Goal: Task Accomplishment & Management: Use online tool/utility

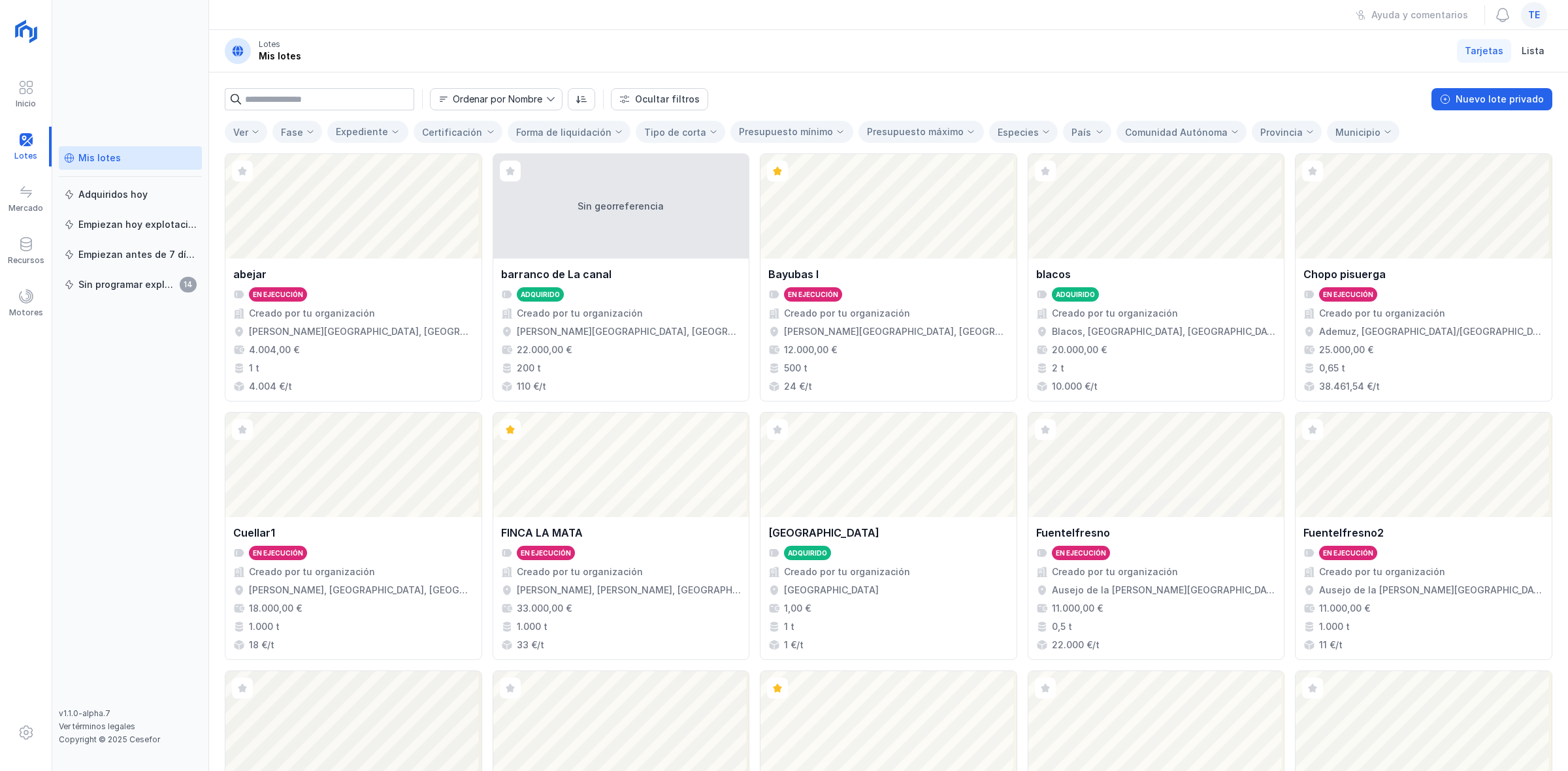
click at [1526, 11] on div "te" at bounding box center [1534, 15] width 26 height 26
click at [1423, 178] on button "Cerrar sesión" at bounding box center [1415, 168] width 240 height 23
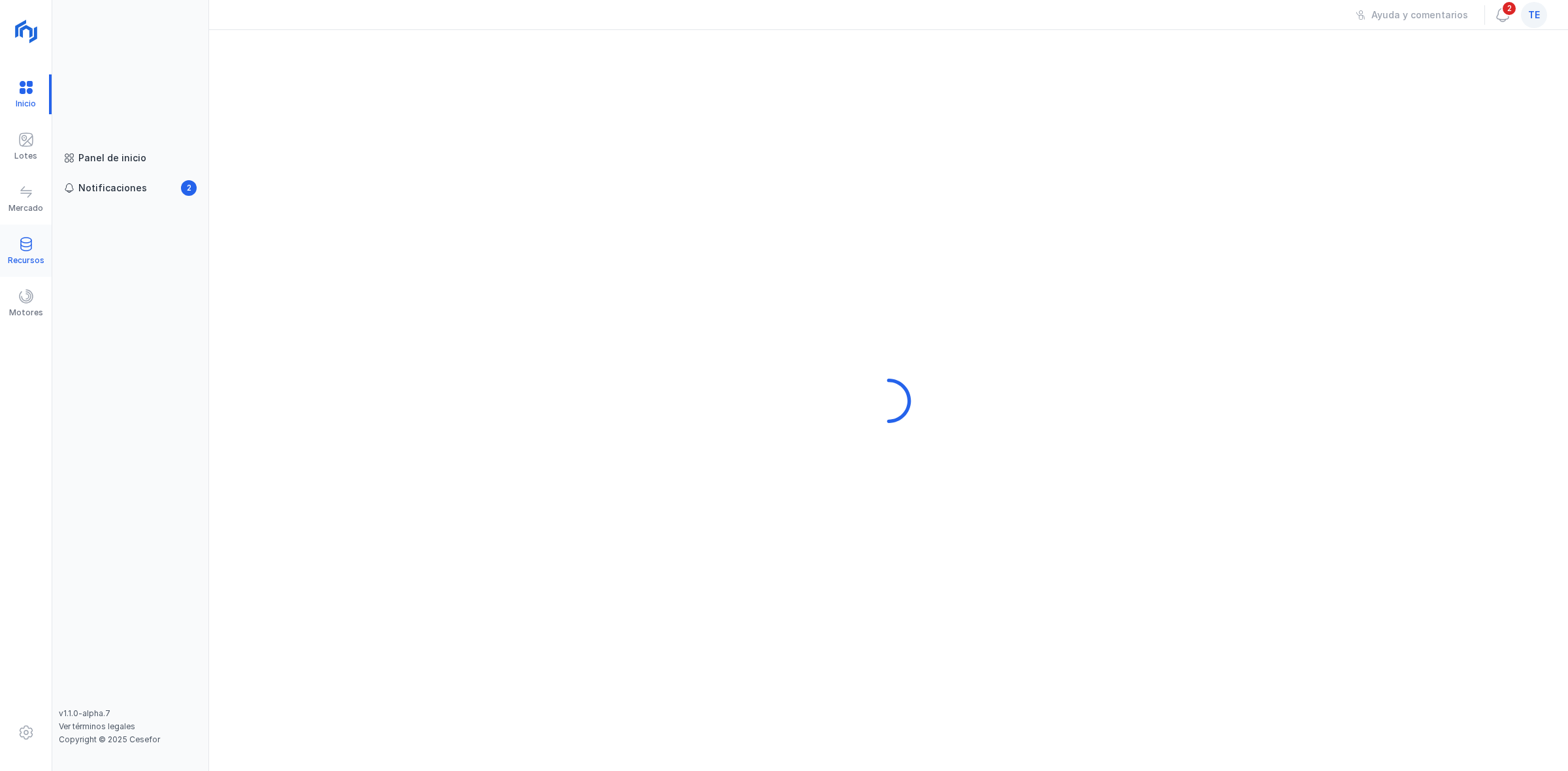
click at [1, 246] on div "Recursos" at bounding box center [26, 251] width 52 height 40
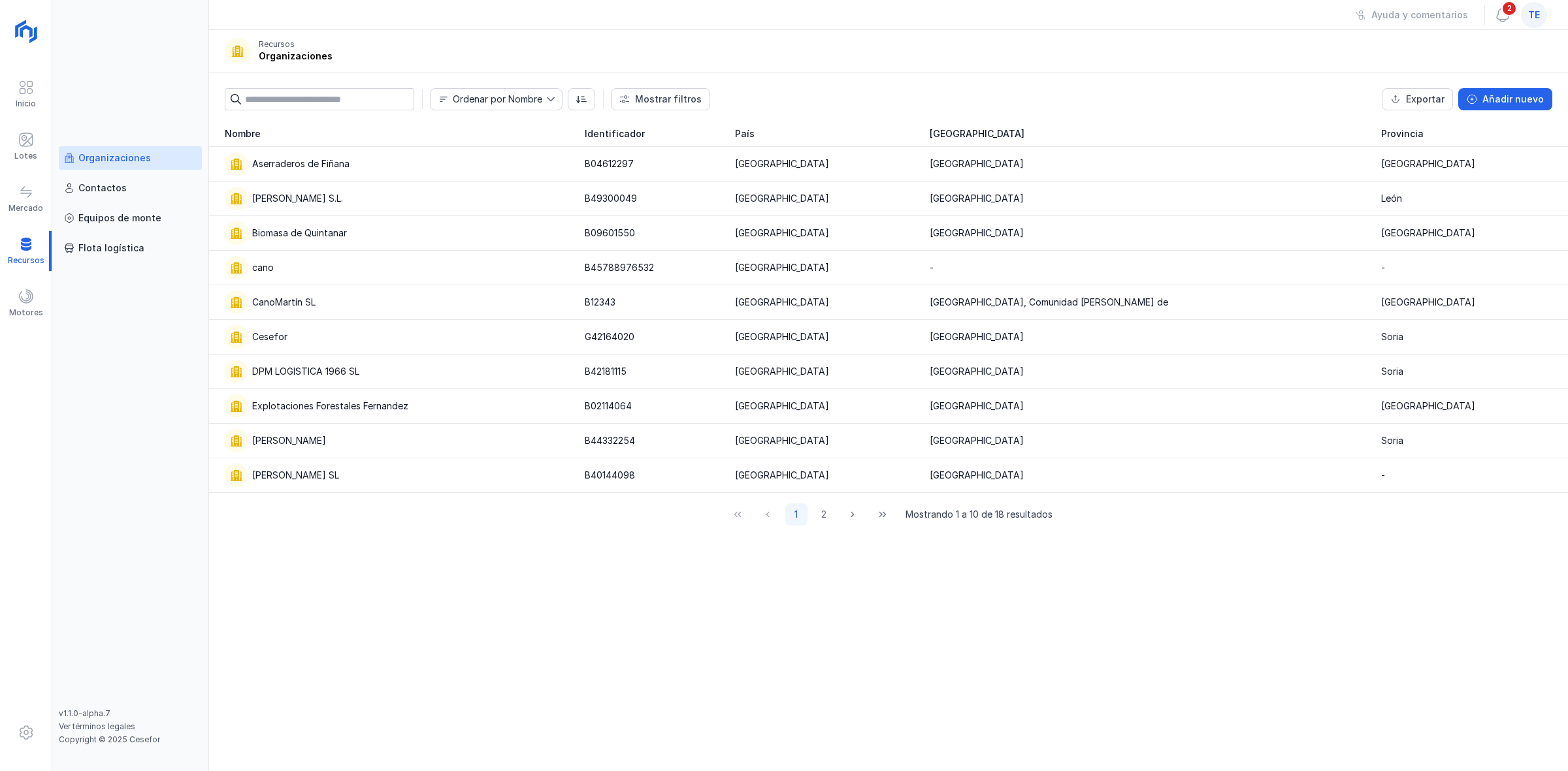
click at [115, 162] on div "Organizaciones" at bounding box center [115, 158] width 72 height 13
click at [396, 326] on div "Cesefor" at bounding box center [397, 337] width 344 height 23
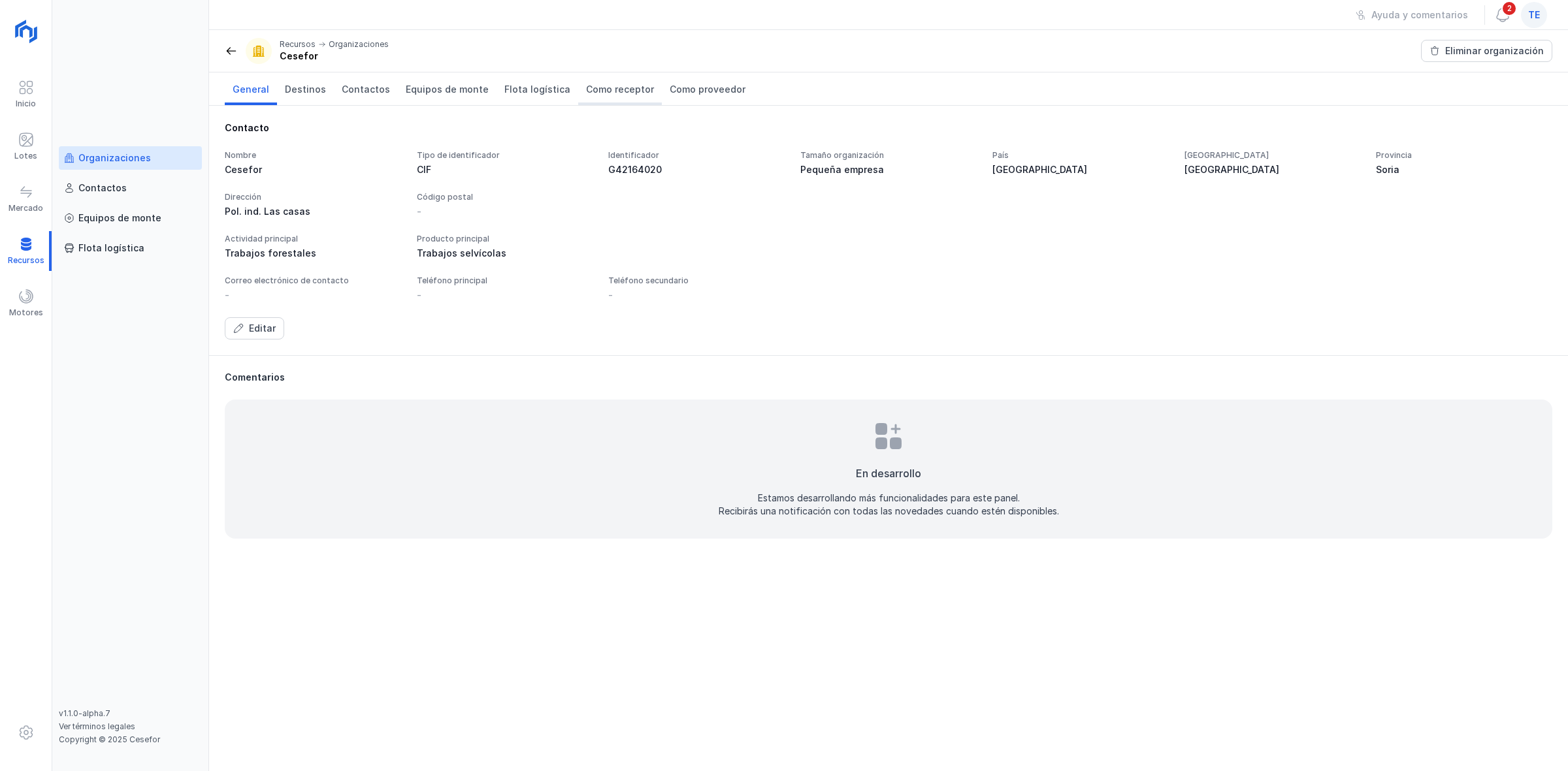
click at [583, 81] on link "Como receptor" at bounding box center [620, 89] width 83 height 33
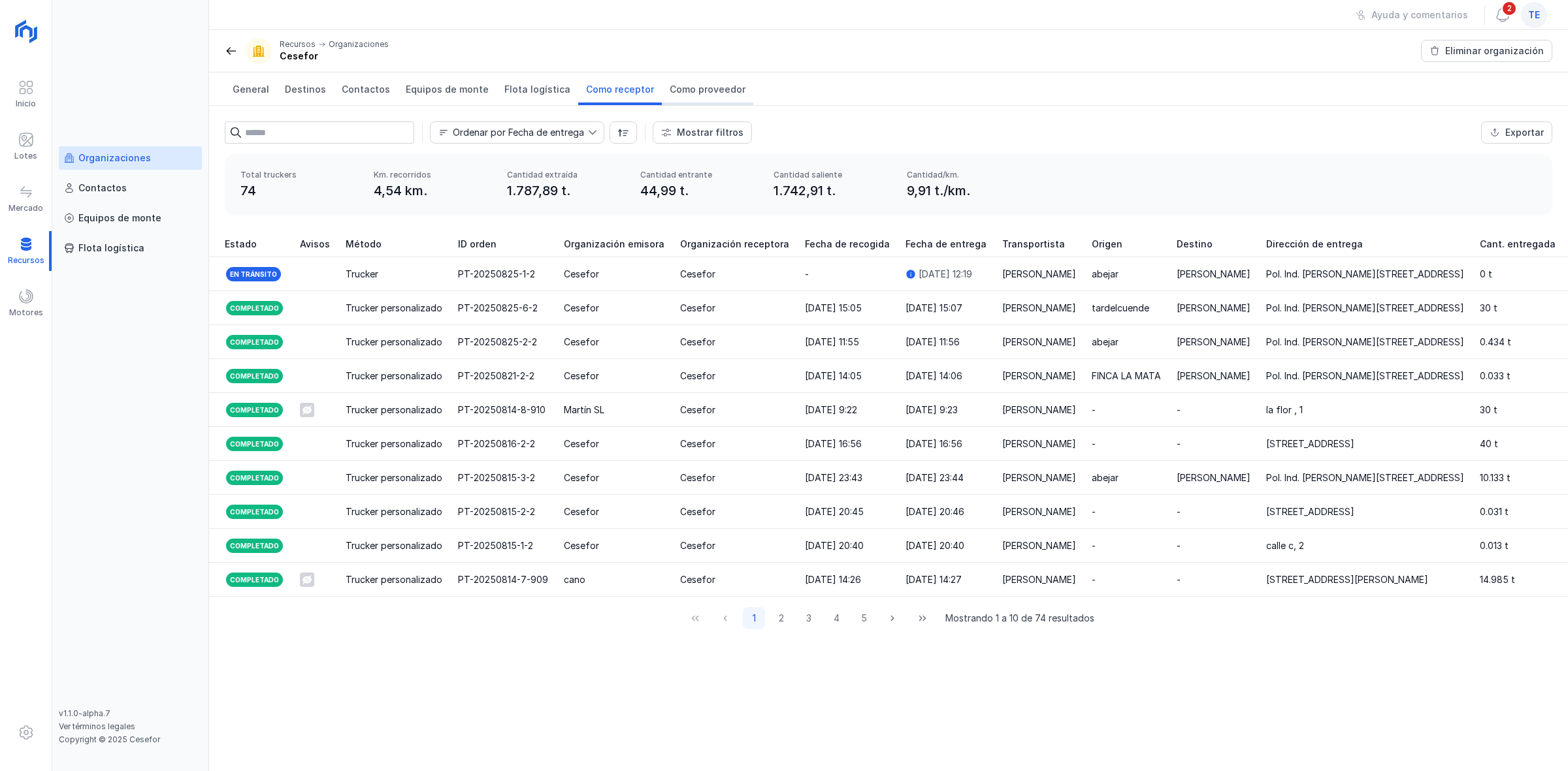
click at [678, 94] on span "Como proveedor" at bounding box center [707, 89] width 76 height 13
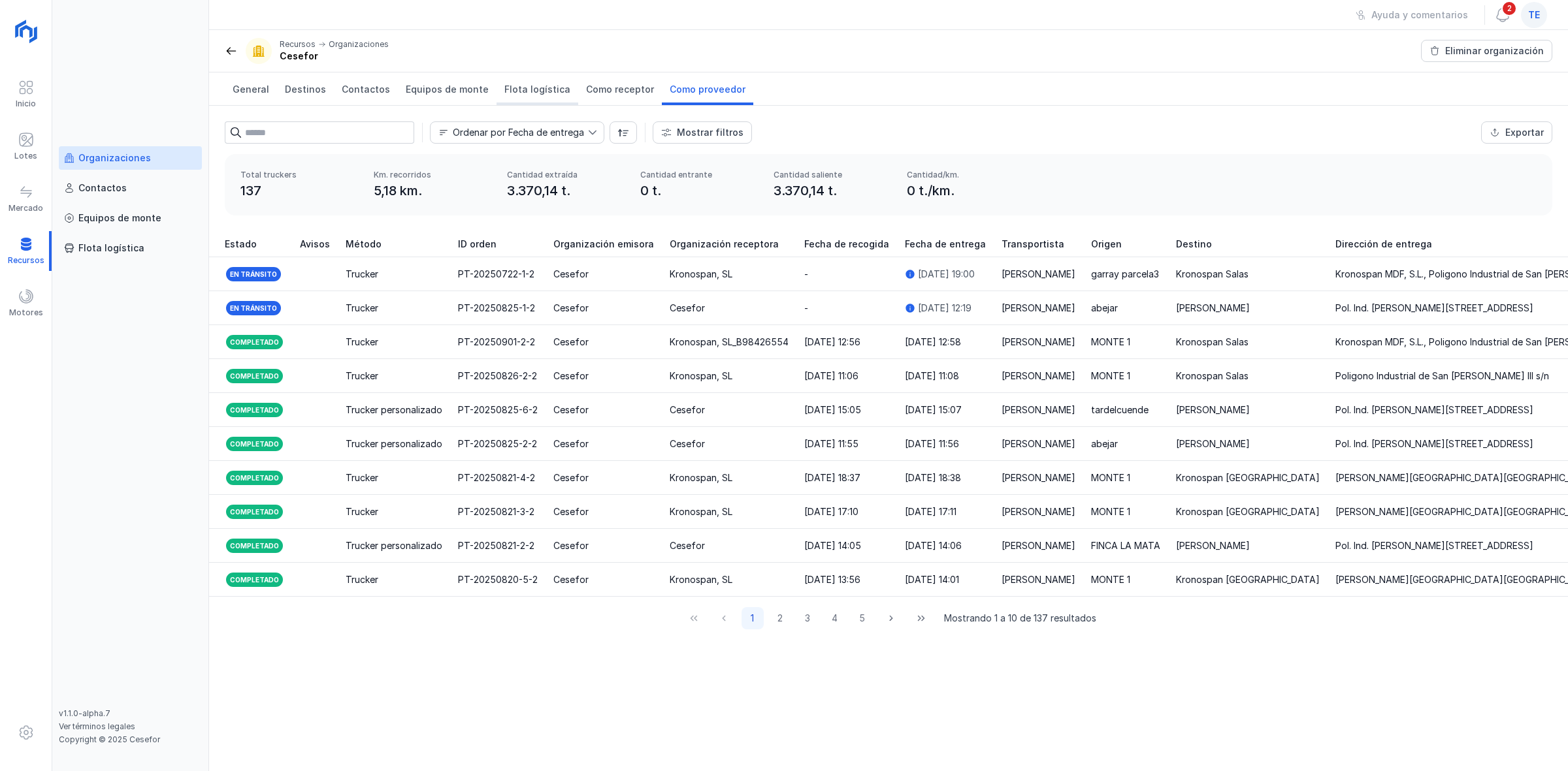
click at [517, 85] on span "Flota logística" at bounding box center [537, 89] width 66 height 13
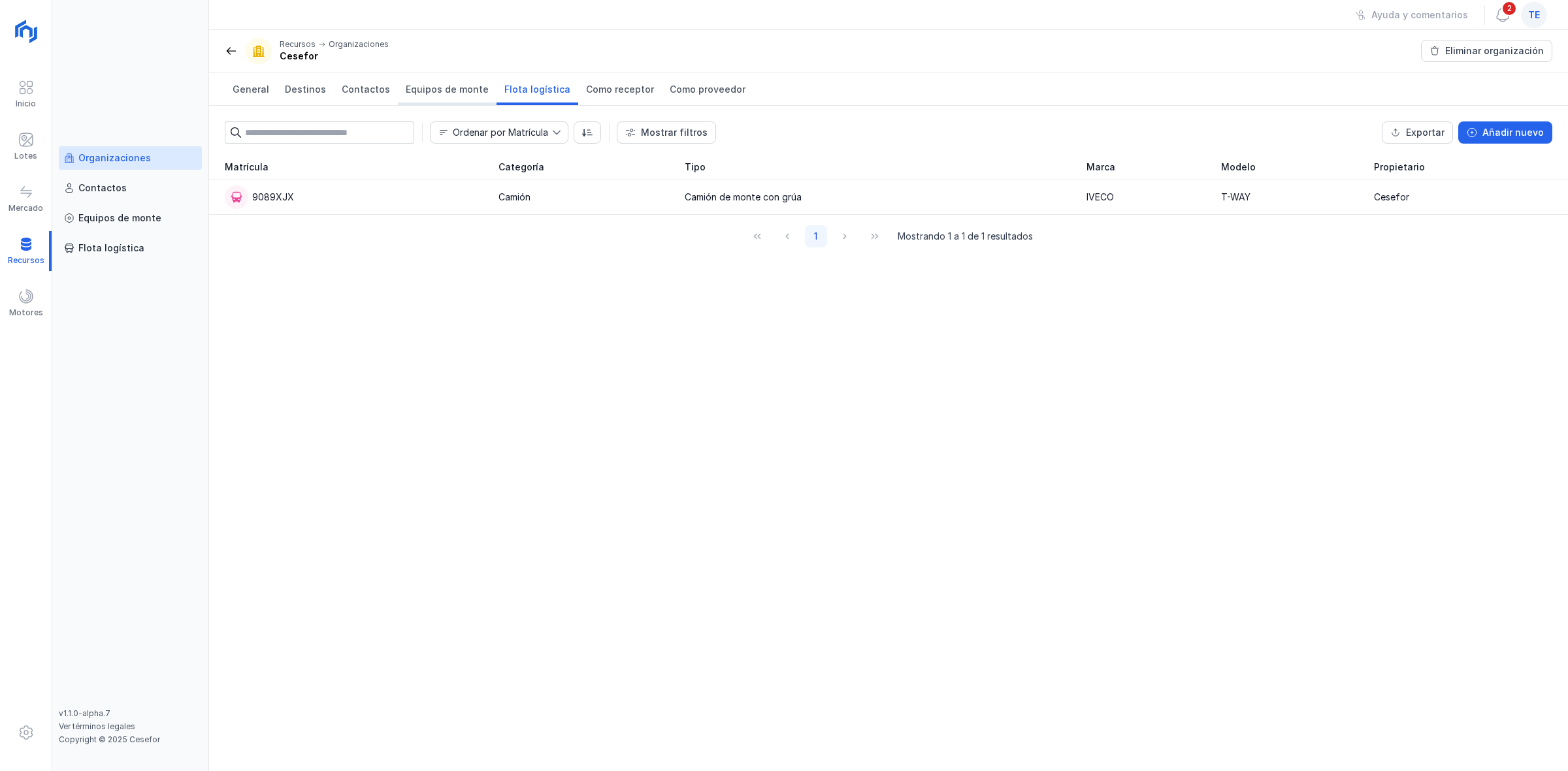
click at [413, 97] on link "Equipos de monte" at bounding box center [447, 89] width 98 height 33
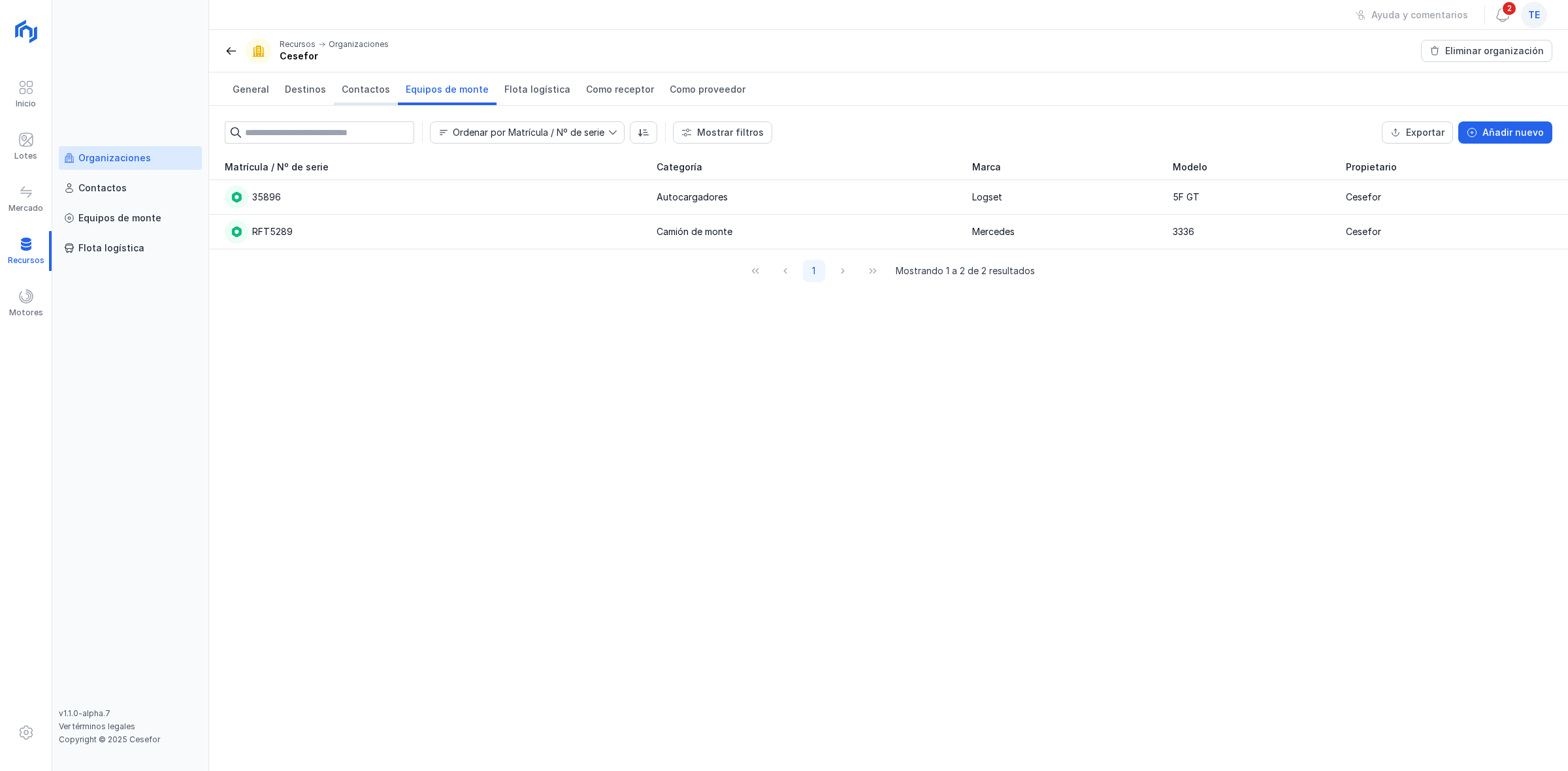
click at [372, 98] on link "Contactos" at bounding box center [366, 89] width 64 height 33
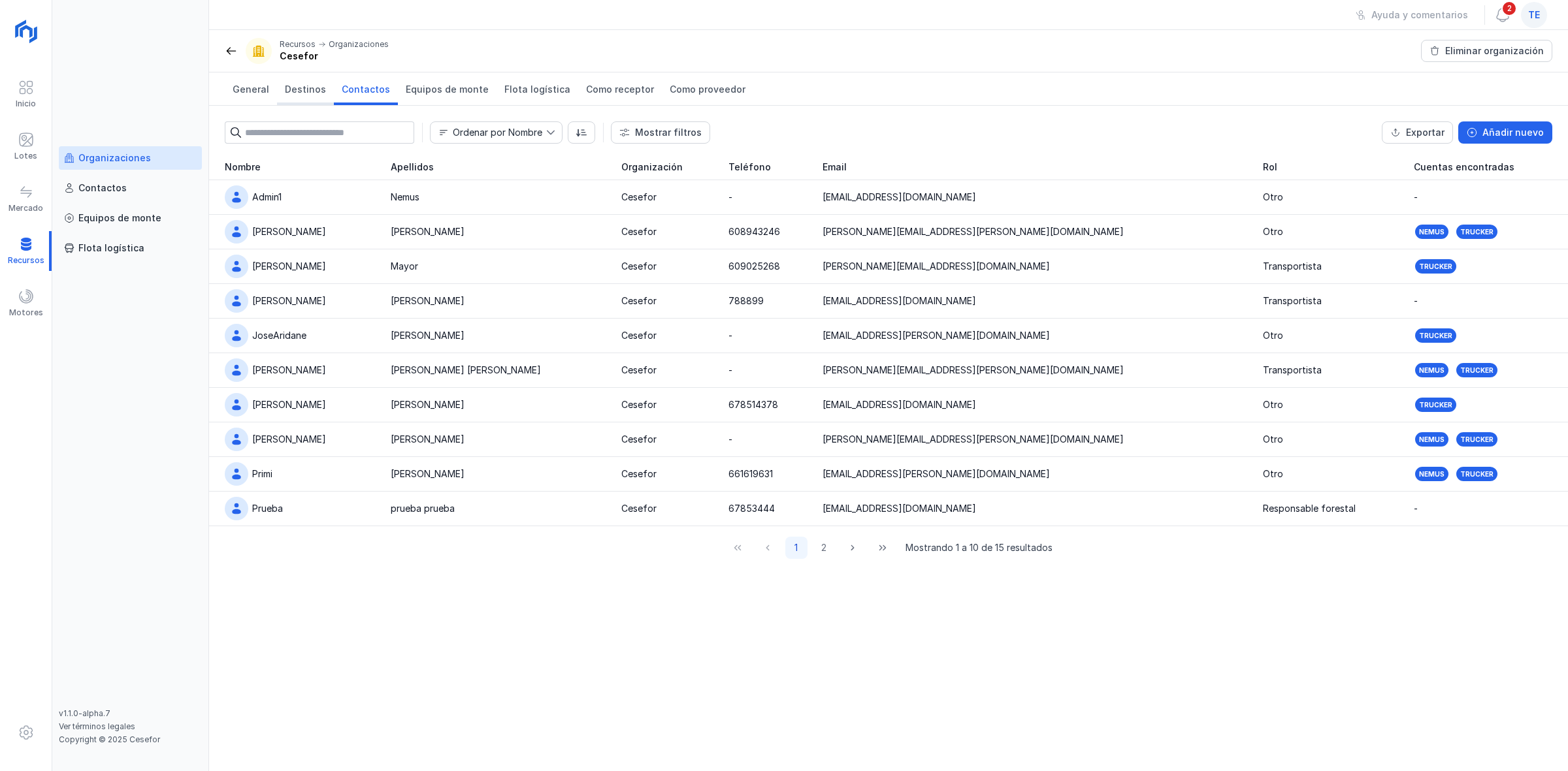
click at [303, 85] on span "Destinos" at bounding box center [305, 89] width 41 height 13
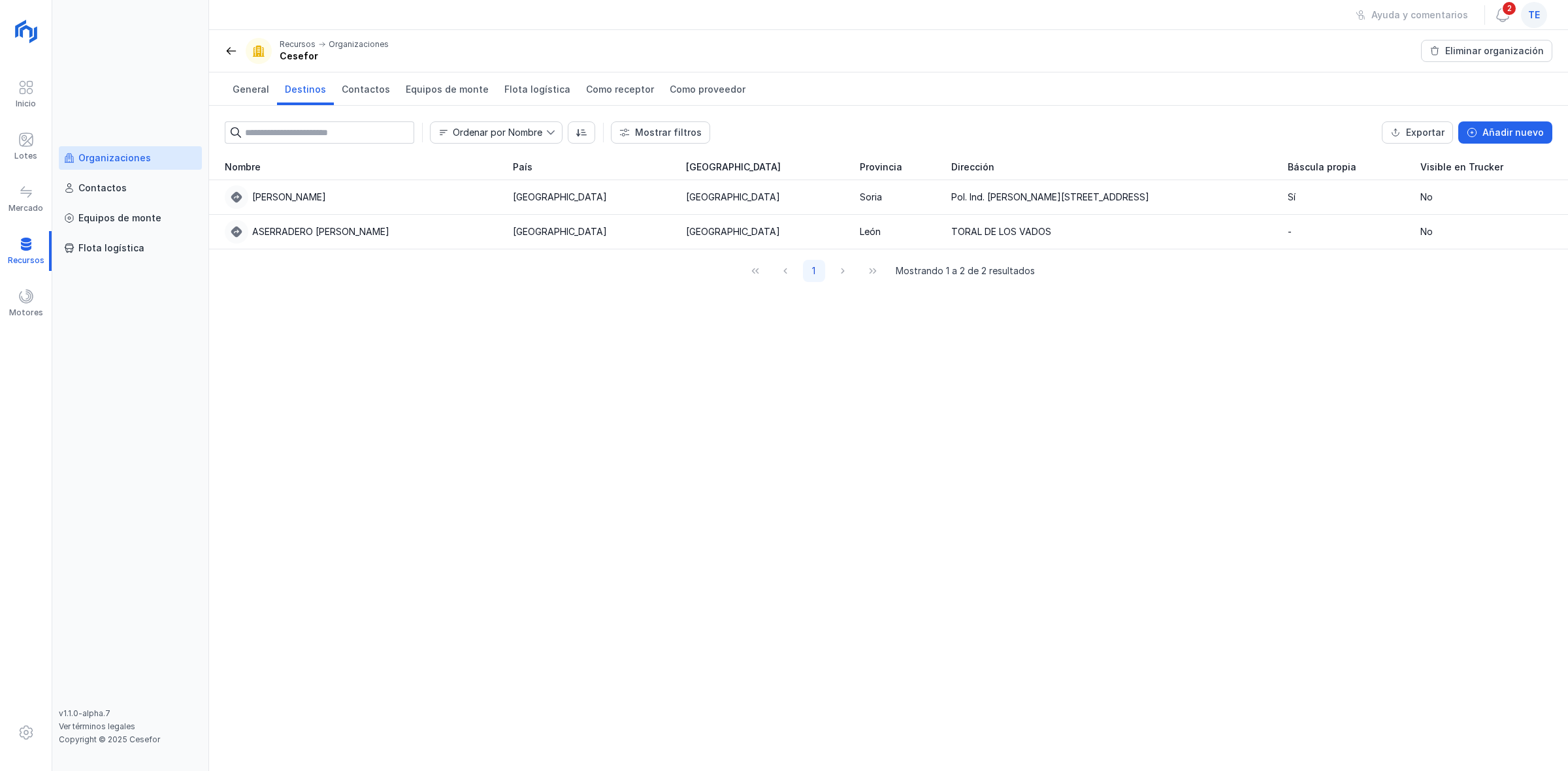
drag, startPoint x: 307, startPoint y: 67, endPoint x: 263, endPoint y: 55, distance: 45.6
click at [263, 56] on header "Recursos Organizaciones Cesefor Eliminar organización" at bounding box center [888, 51] width 1359 height 42
click at [278, 49] on div "Recursos Organizaciones Cesefor" at bounding box center [307, 51] width 164 height 26
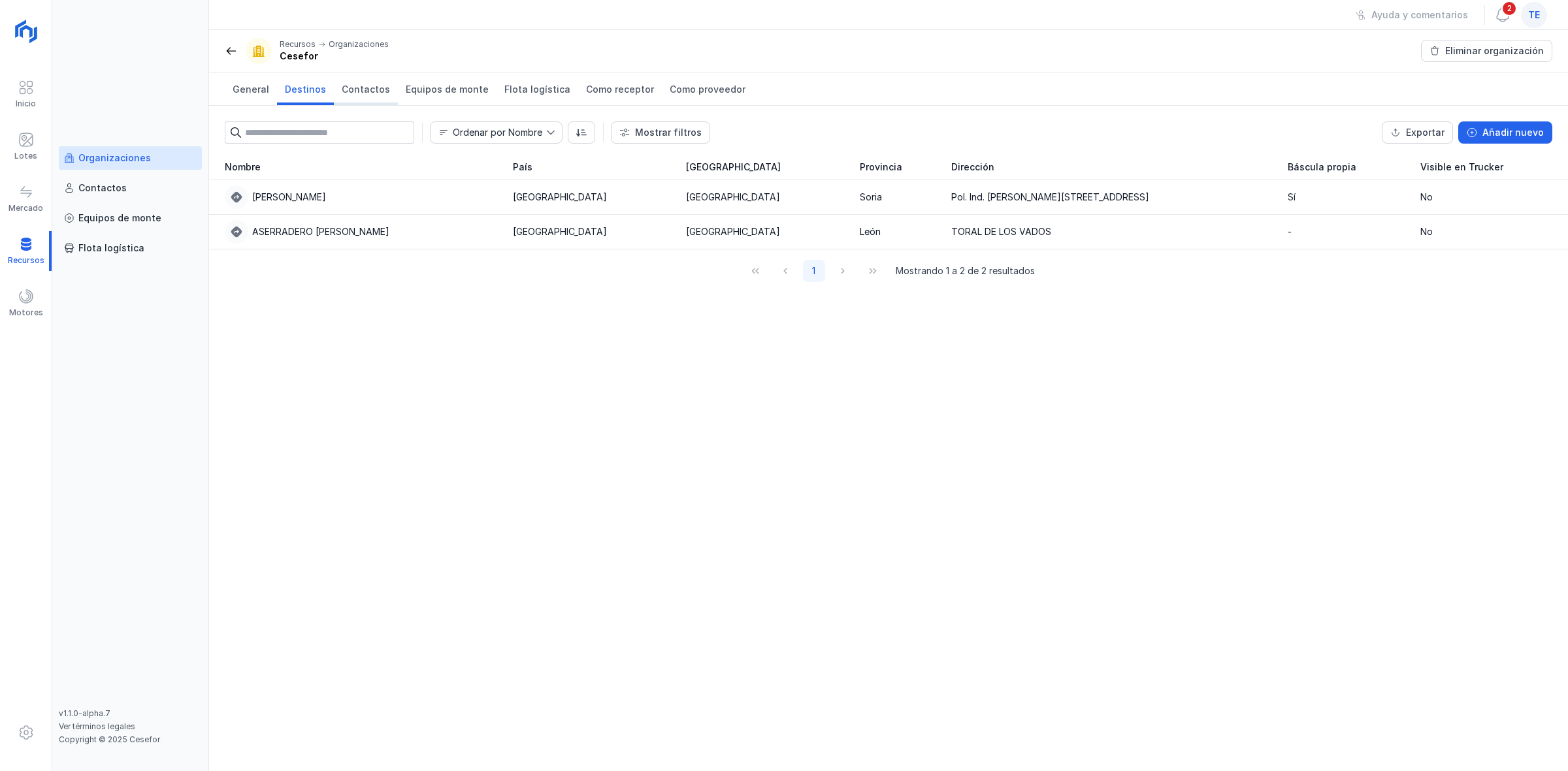
click at [369, 97] on link "Contactos" at bounding box center [366, 89] width 64 height 33
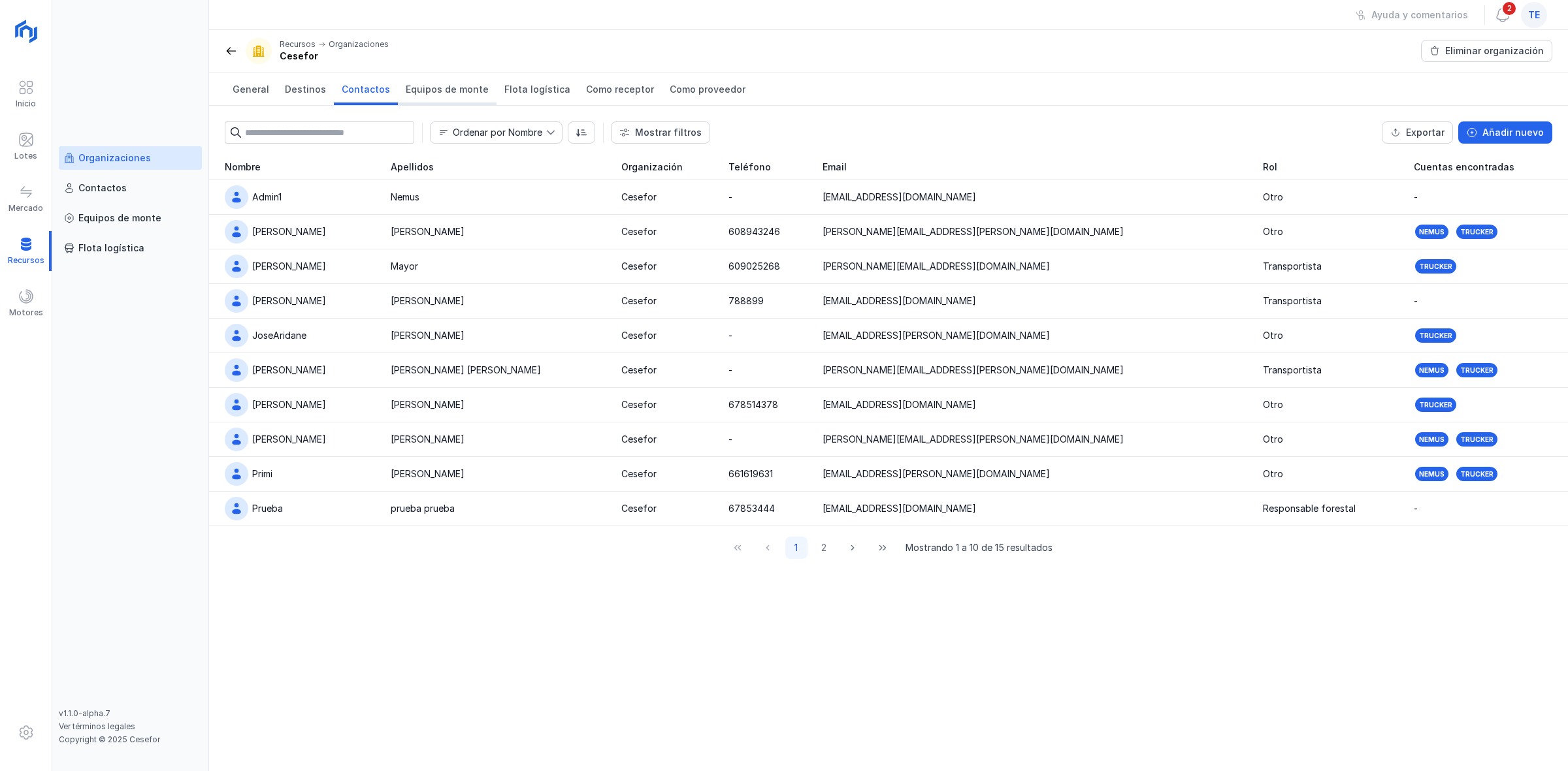
click at [433, 97] on link "Equipos de monte" at bounding box center [447, 89] width 98 height 33
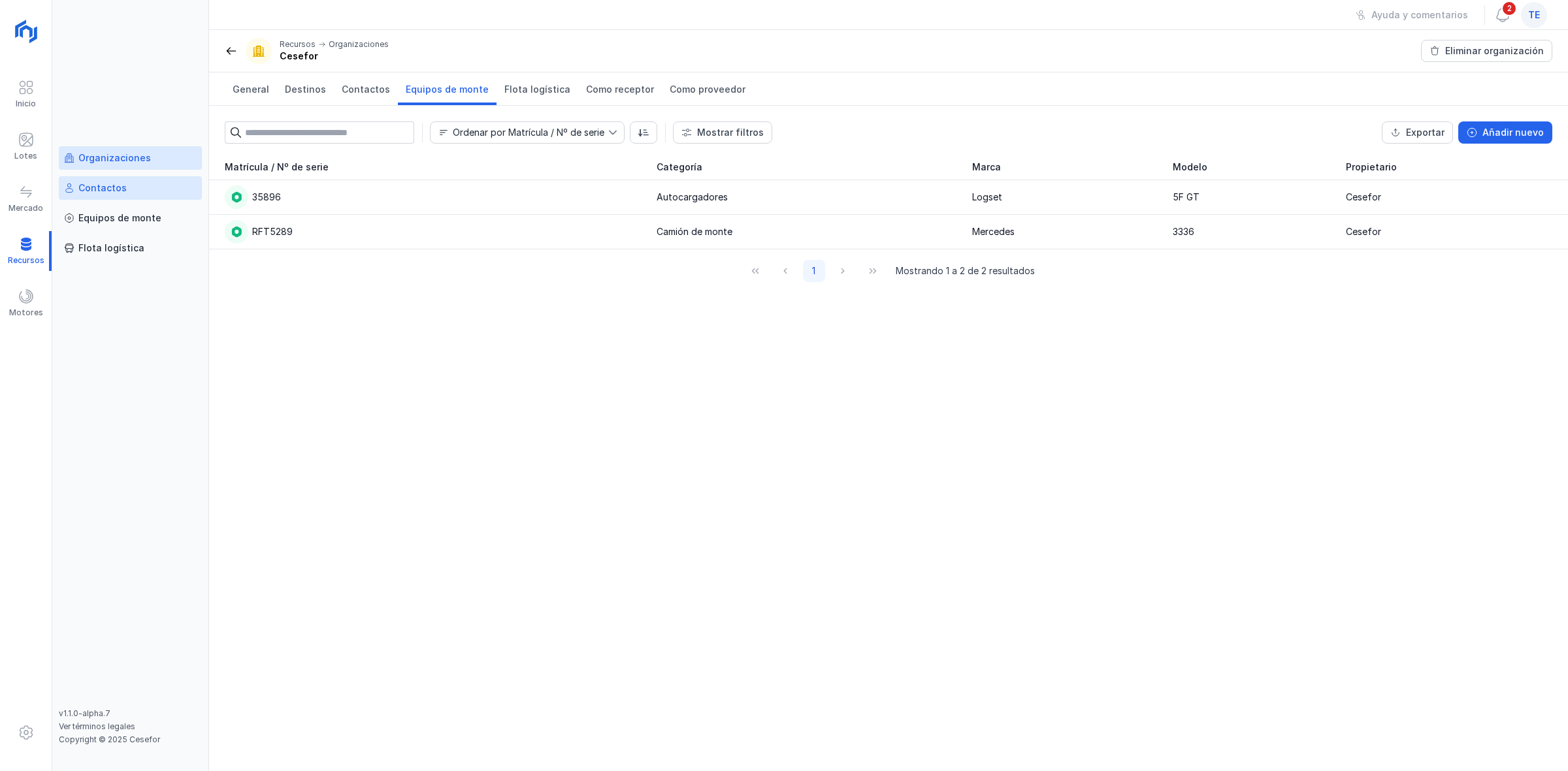
click at [102, 195] on link "Contactos" at bounding box center [130, 188] width 143 height 23
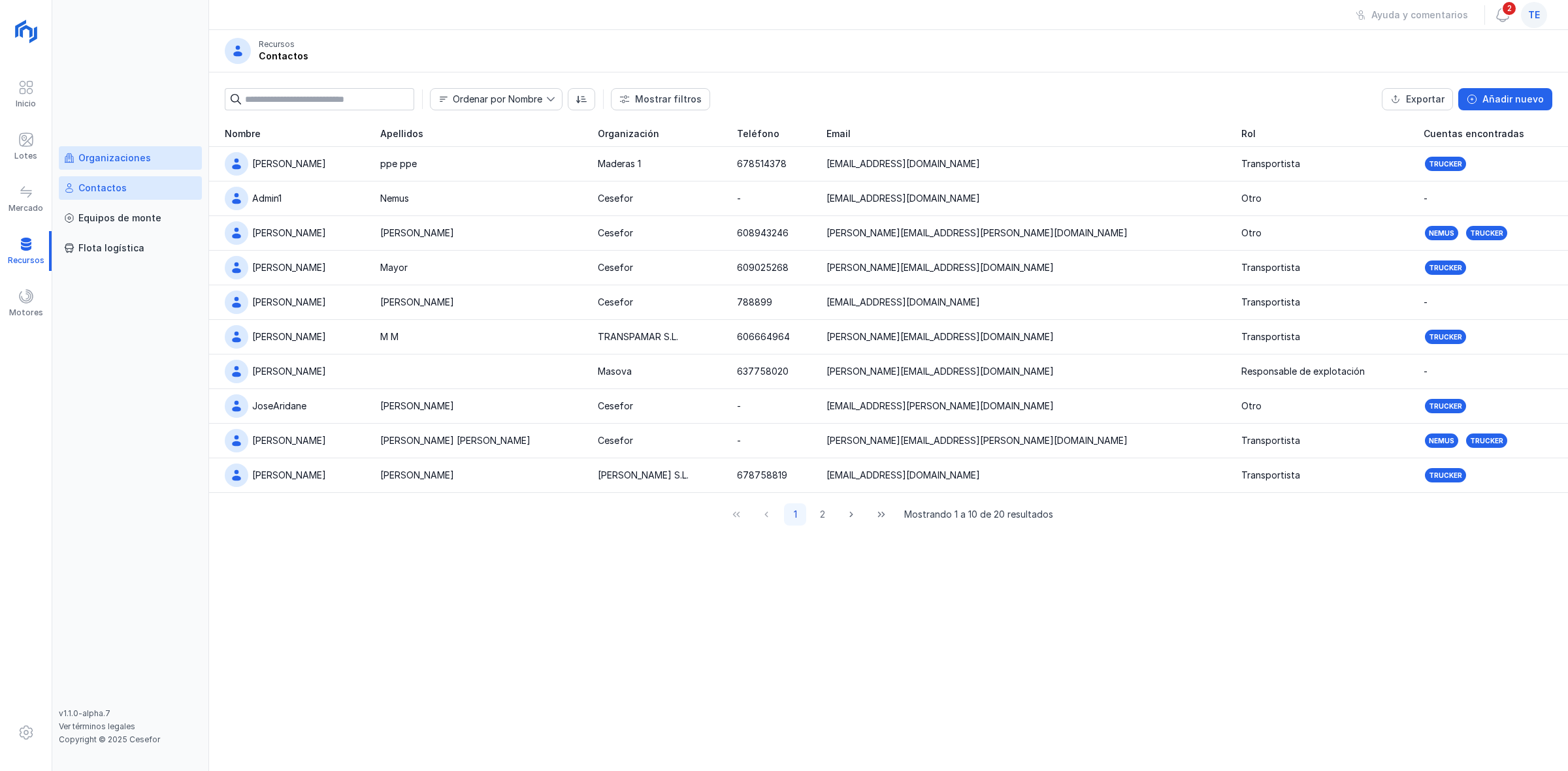
click at [154, 154] on div "Organizaciones" at bounding box center [130, 158] width 133 height 13
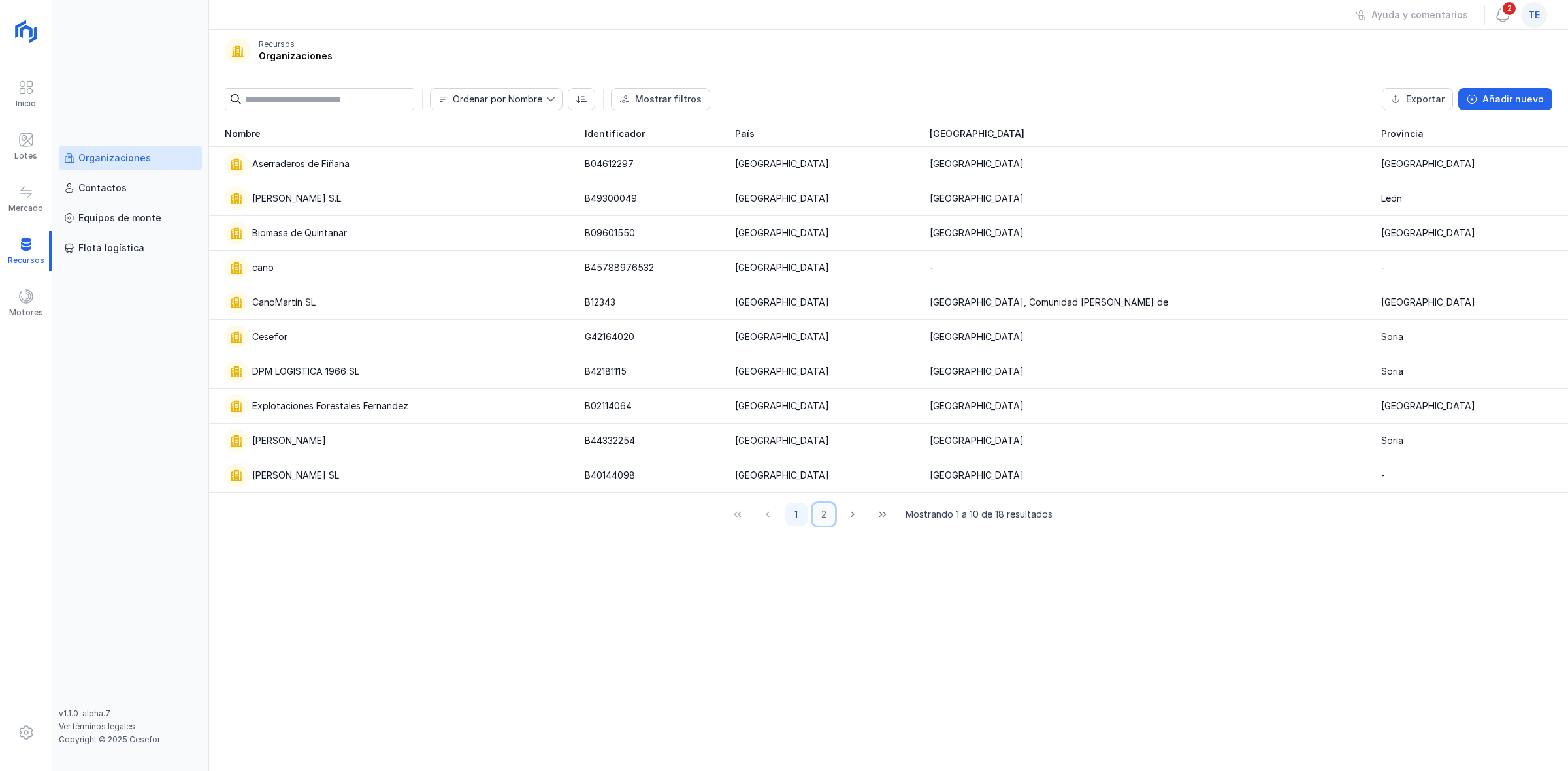
click at [821, 520] on button "2" at bounding box center [824, 514] width 23 height 23
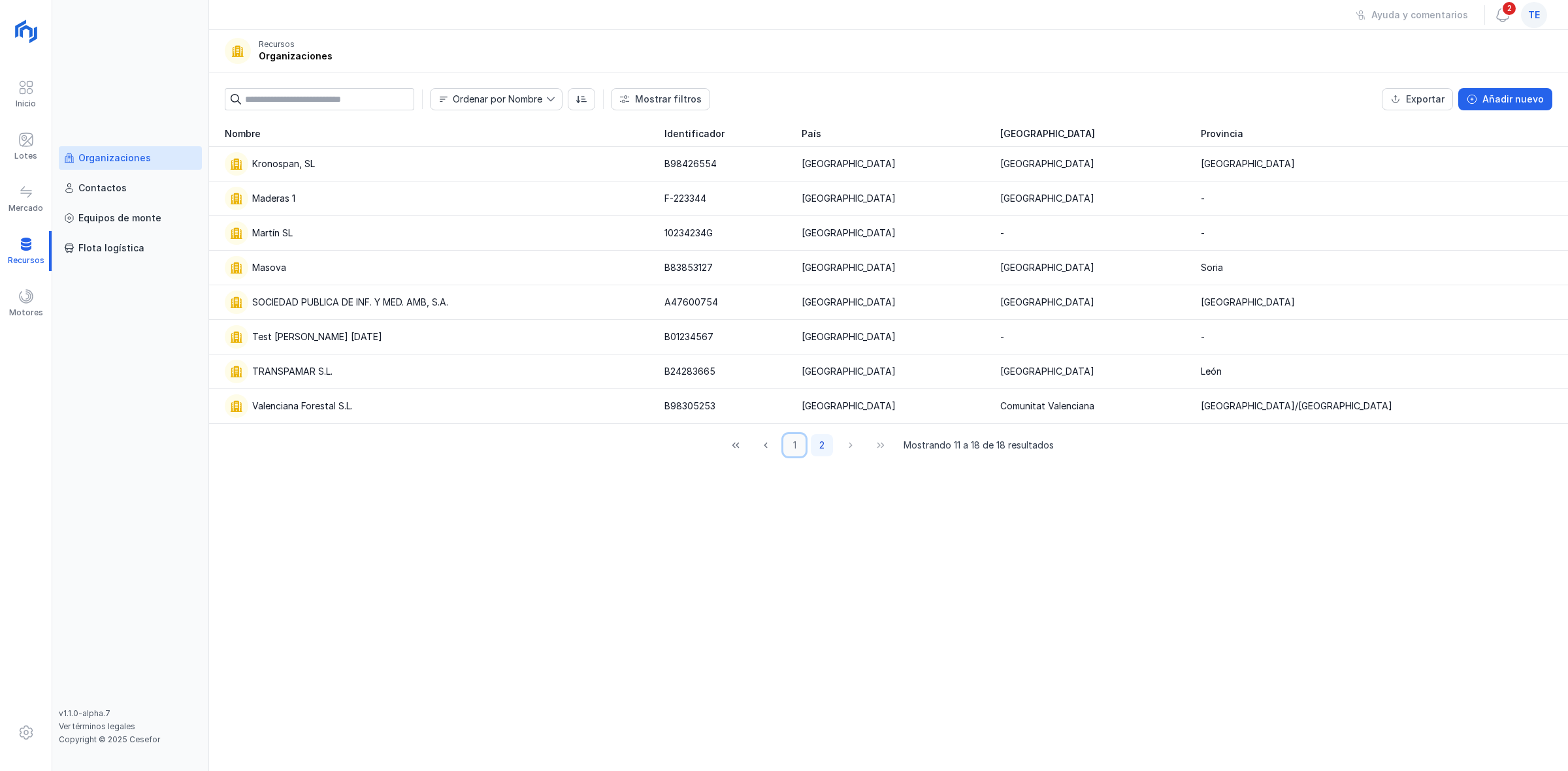
click at [796, 440] on button "1" at bounding box center [794, 445] width 23 height 23
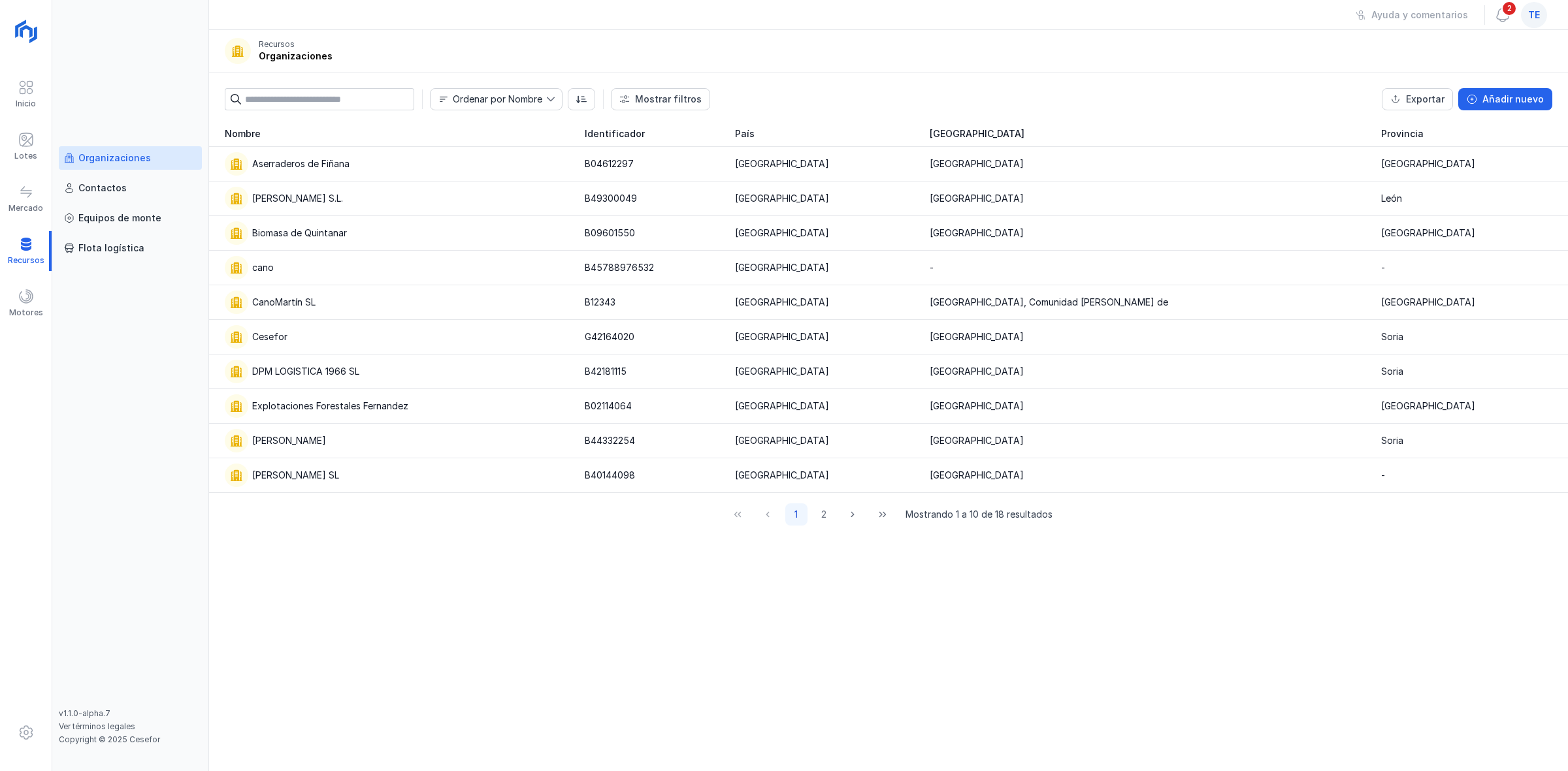
click at [378, 104] on input "text" at bounding box center [330, 99] width 169 height 23
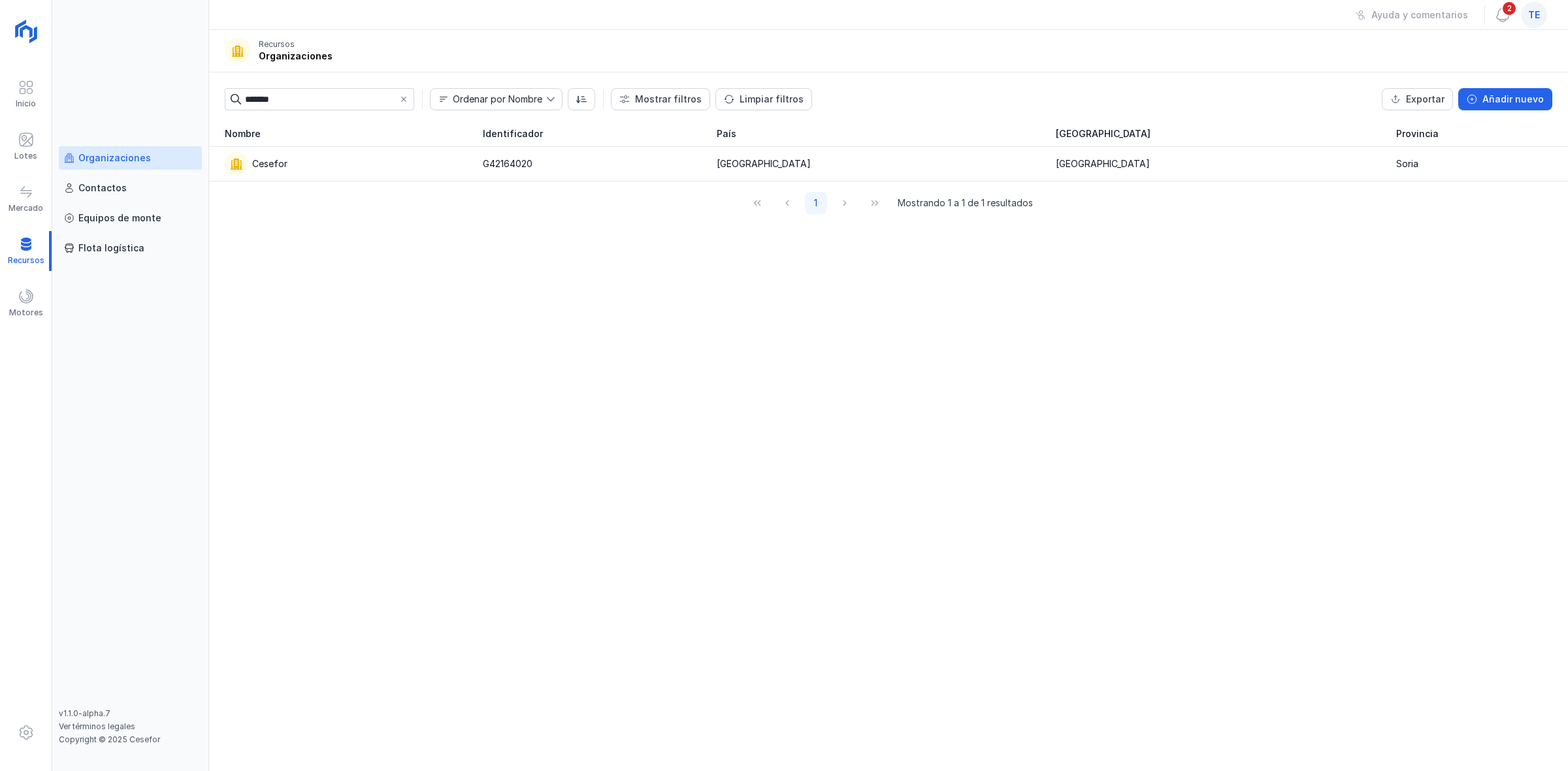
type input "*******"
click at [1356, 270] on div "Nombre Identificador País Comunidad autónoma Provincia Cesefor G42164020 España…" at bounding box center [888, 446] width 1359 height 650
click at [372, 157] on div "Cesefor" at bounding box center [346, 164] width 243 height 23
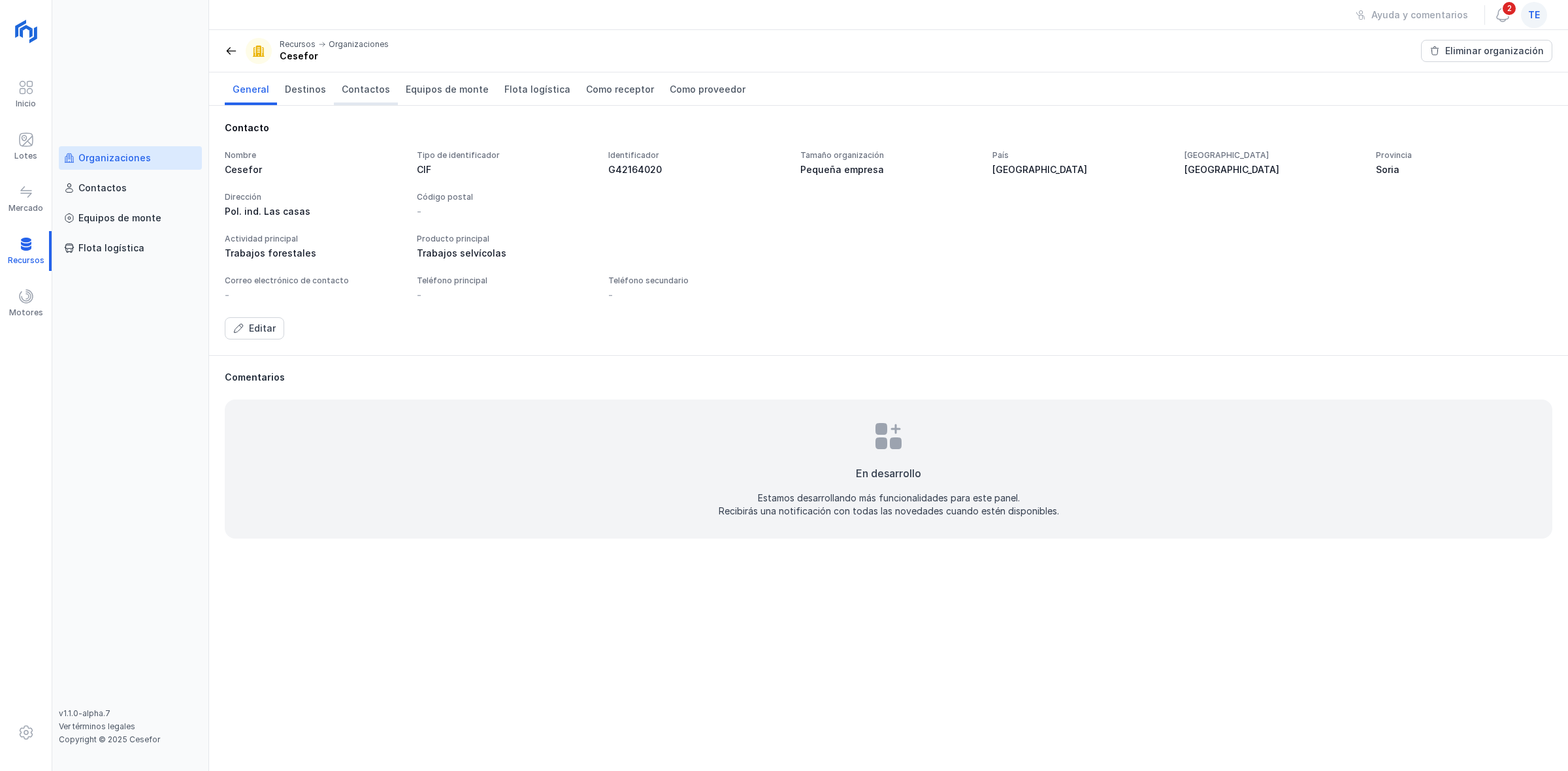
click at [354, 88] on span "Contactos" at bounding box center [366, 89] width 49 height 13
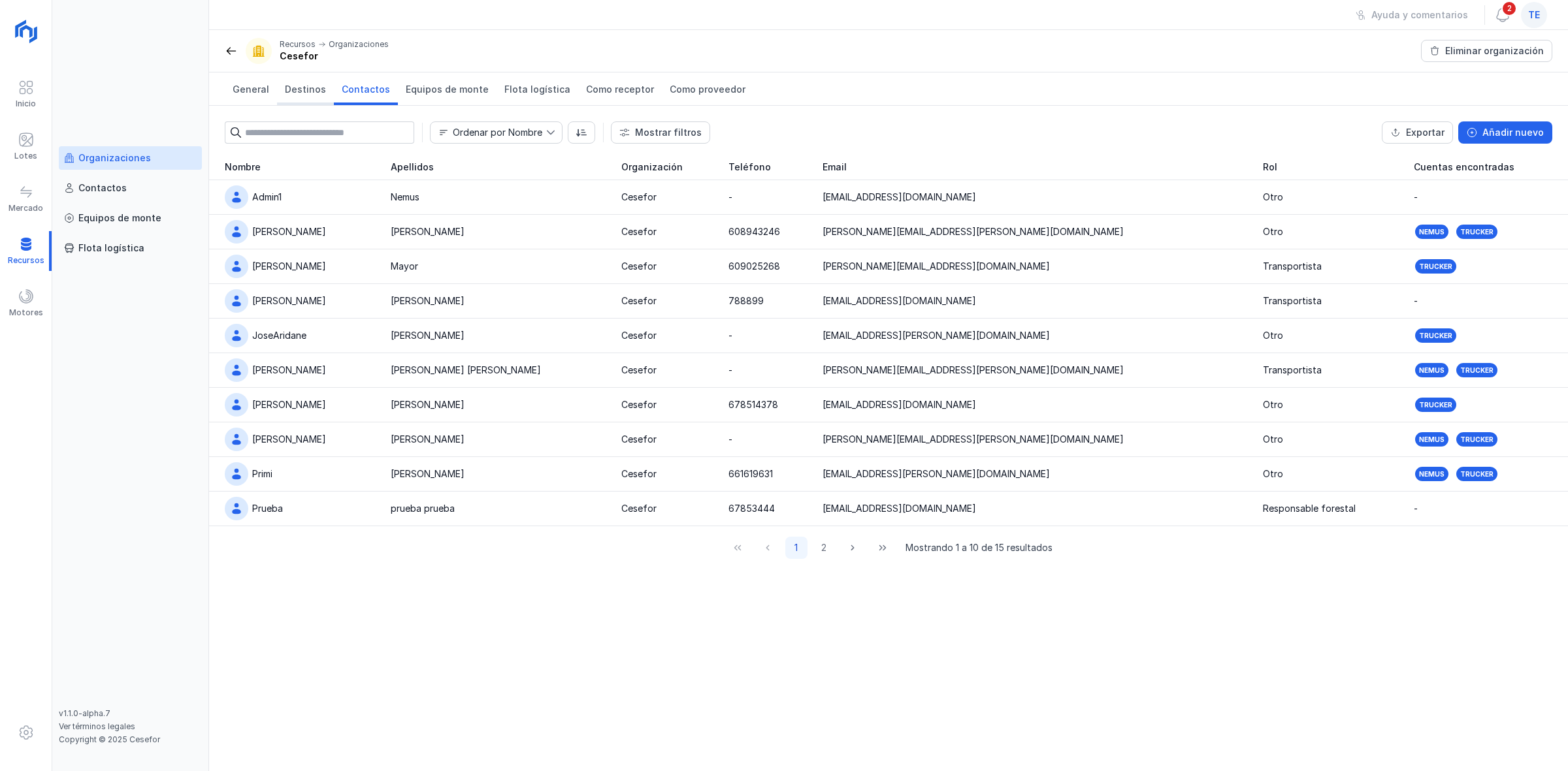
click at [317, 92] on span "Destinos" at bounding box center [305, 89] width 41 height 13
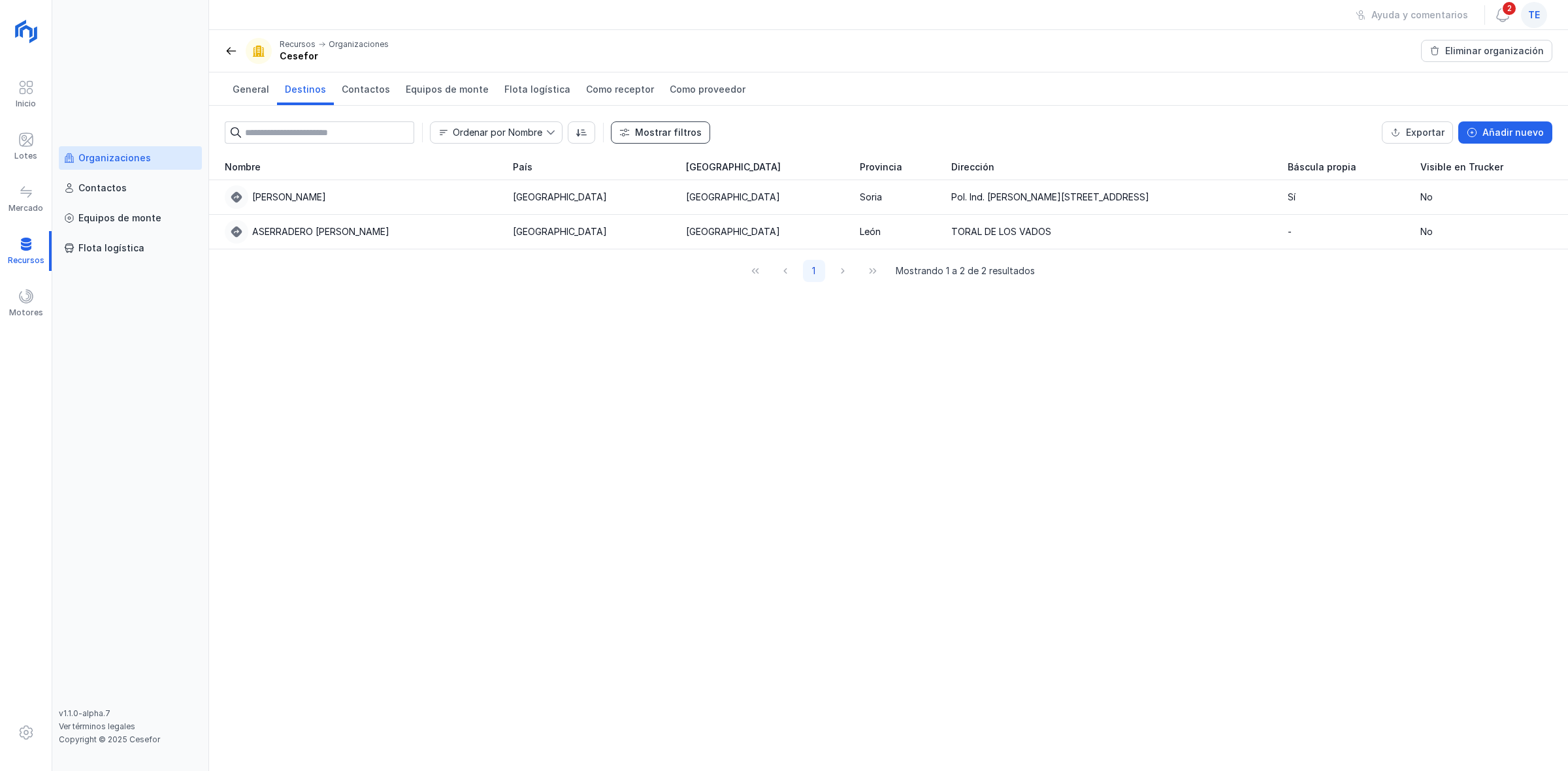
click at [642, 132] on div "Mostrar filtros" at bounding box center [668, 132] width 67 height 13
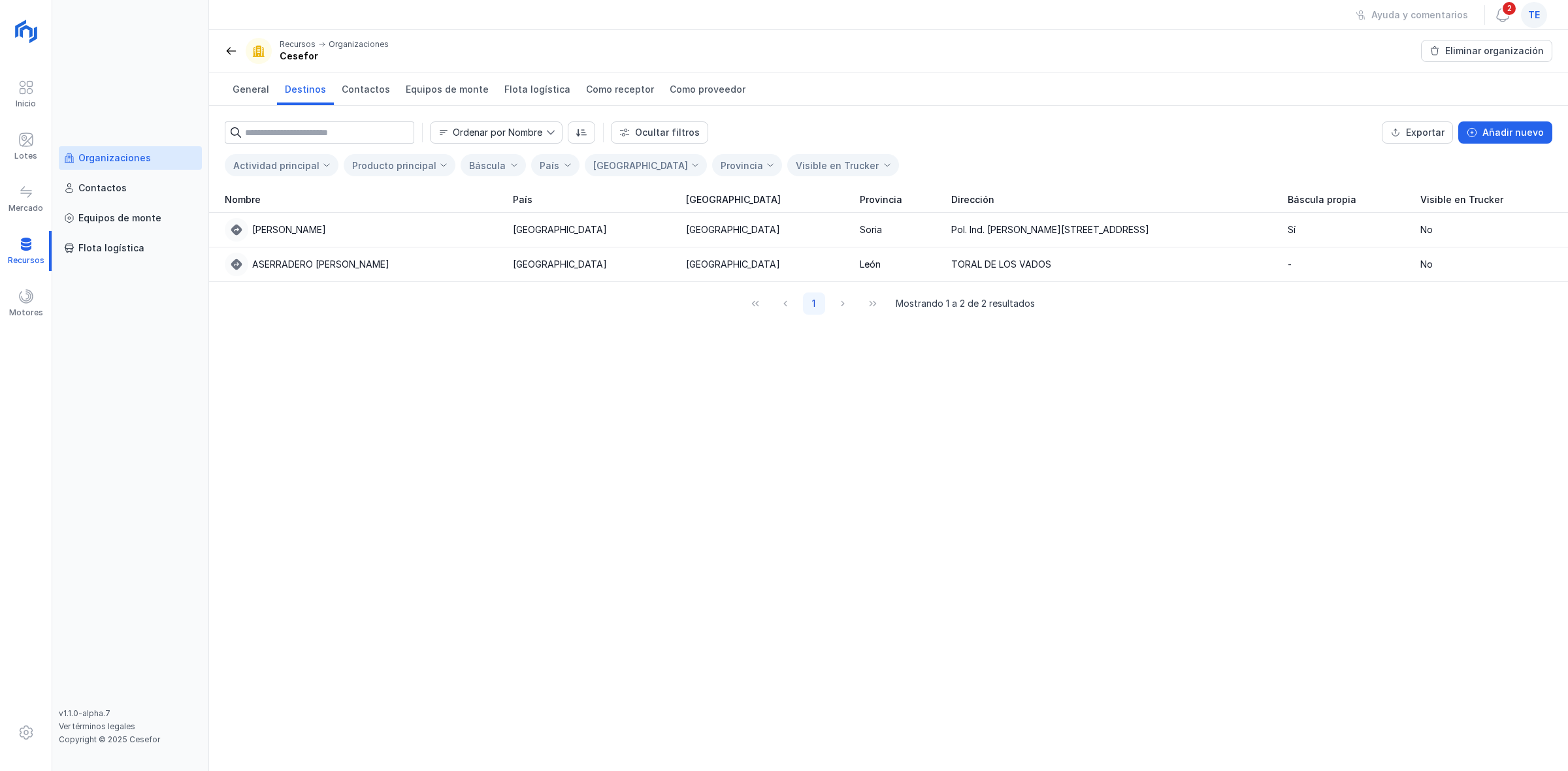
click at [307, 170] on div "Actividad principal" at bounding box center [276, 165] width 86 height 11
click at [308, 238] on li "Sin actividad principal definida" at bounding box center [333, 230] width 217 height 26
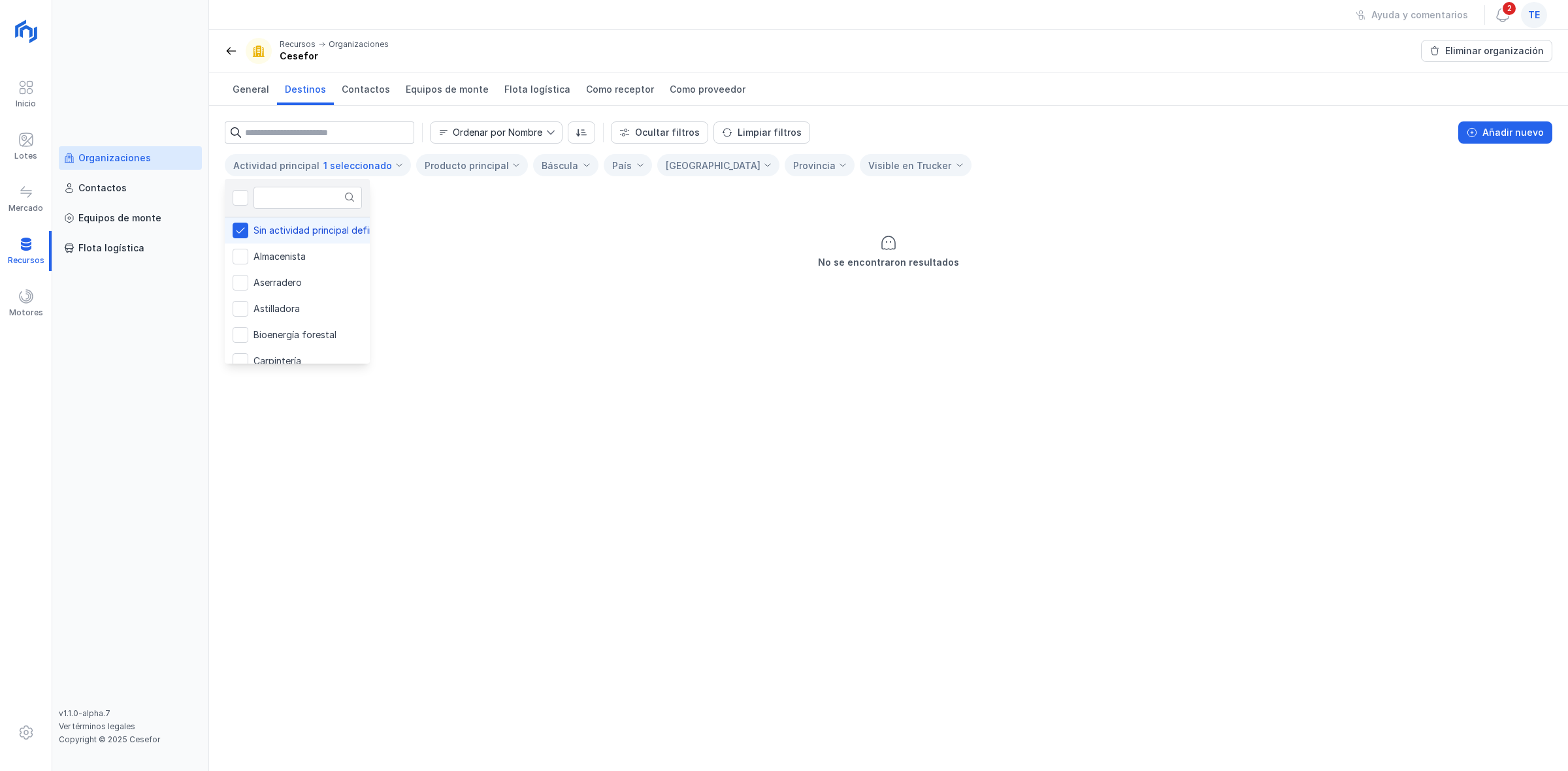
click at [578, 176] on div "Báscula" at bounding box center [566, 165] width 66 height 23
click at [691, 135] on div "Ocultar filtros" at bounding box center [667, 132] width 65 height 13
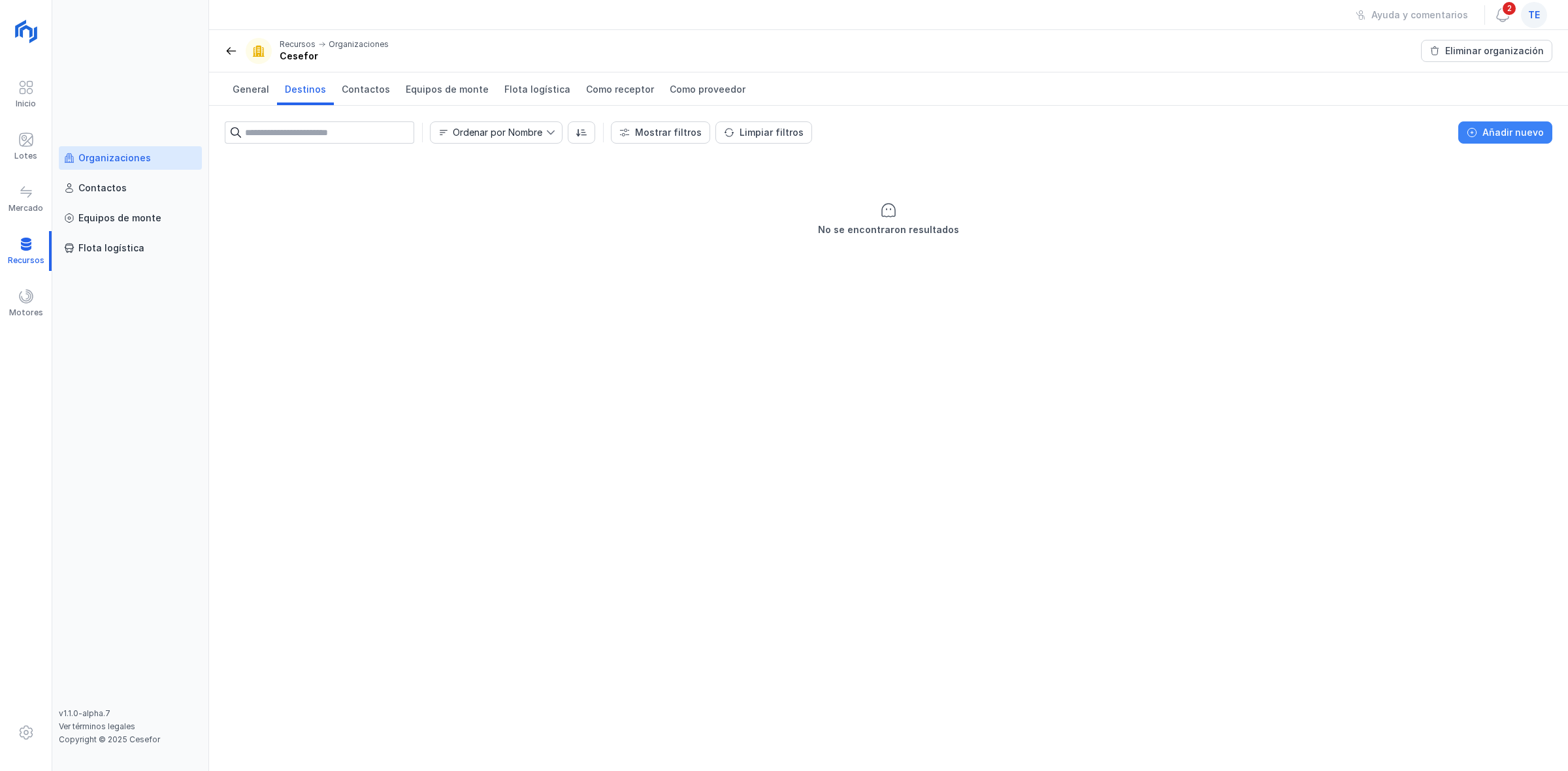
click at [1526, 134] on div "Añadir nuevo" at bounding box center [1513, 132] width 61 height 13
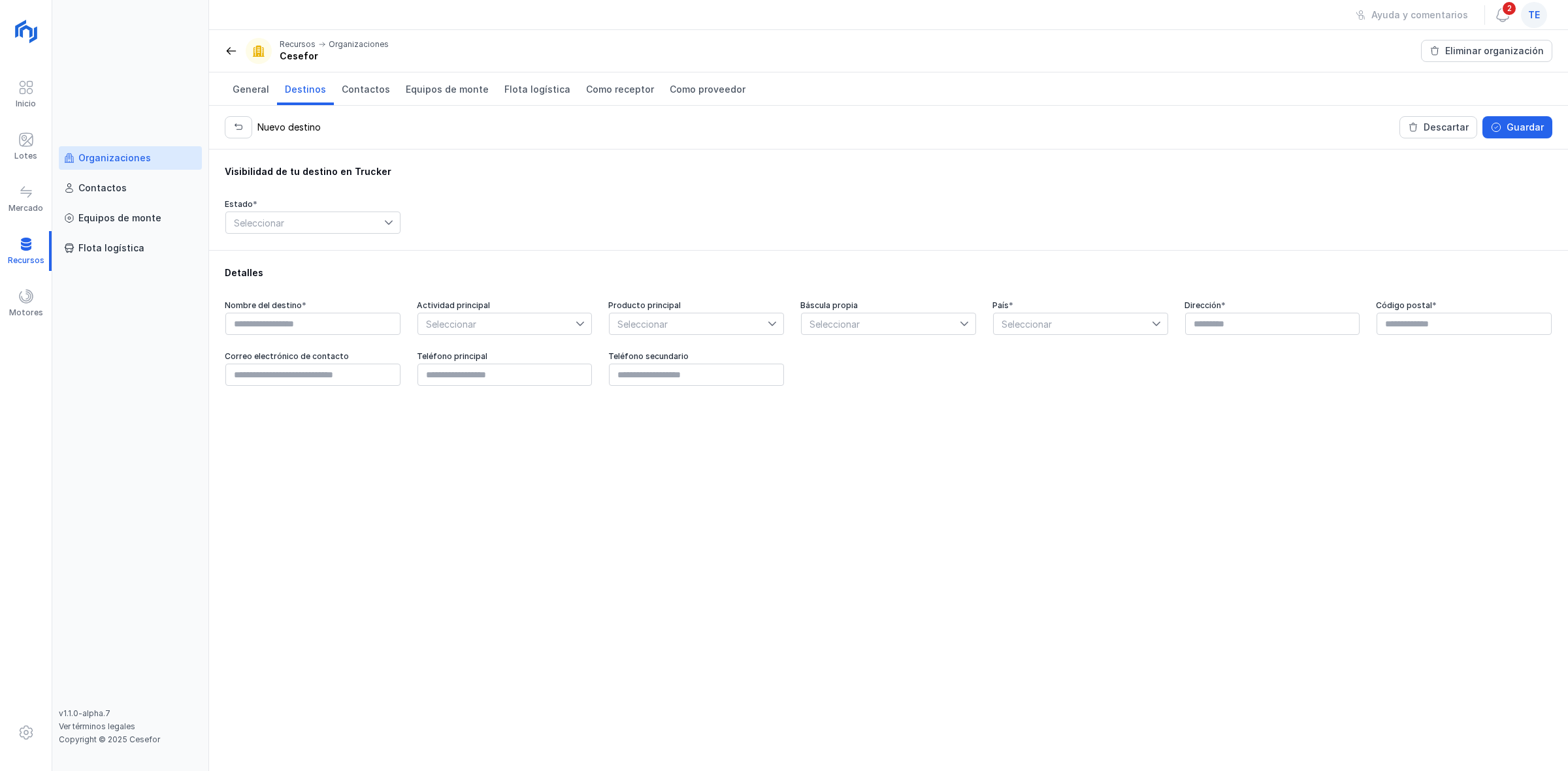
click at [350, 227] on span "Seleccionar" at bounding box center [305, 223] width 158 height 21
click at [373, 216] on span "Seleccionar" at bounding box center [305, 223] width 158 height 21
drag, startPoint x: 728, startPoint y: 234, endPoint x: 350, endPoint y: 240, distance: 378.0
click at [688, 227] on div "Estado * Seleccionar" at bounding box center [888, 217] width 1328 height 36
click at [1540, 14] on div "te" at bounding box center [1534, 15] width 26 height 26
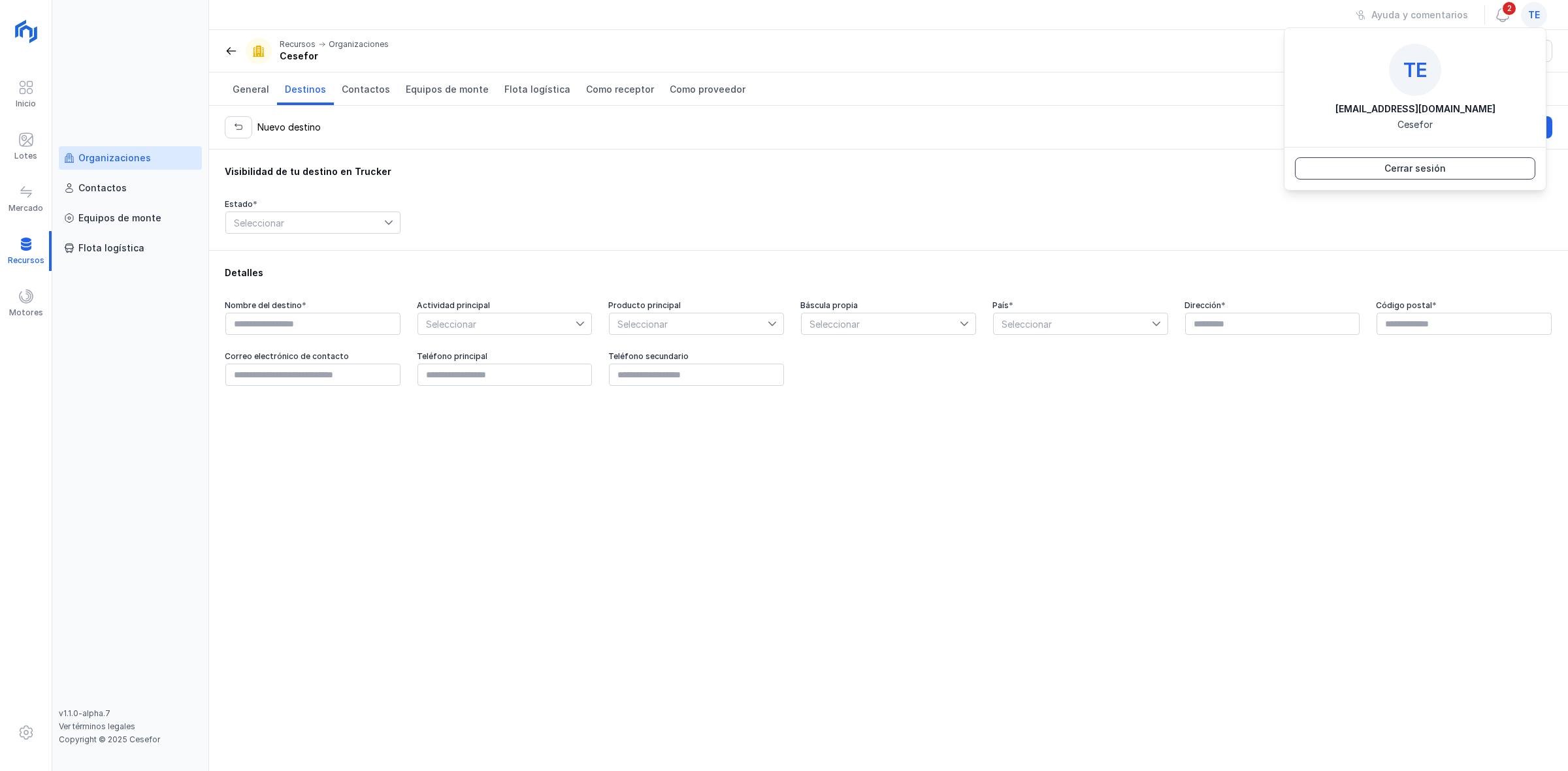
click at [1374, 170] on button "Cerrar sesión" at bounding box center [1415, 168] width 240 height 23
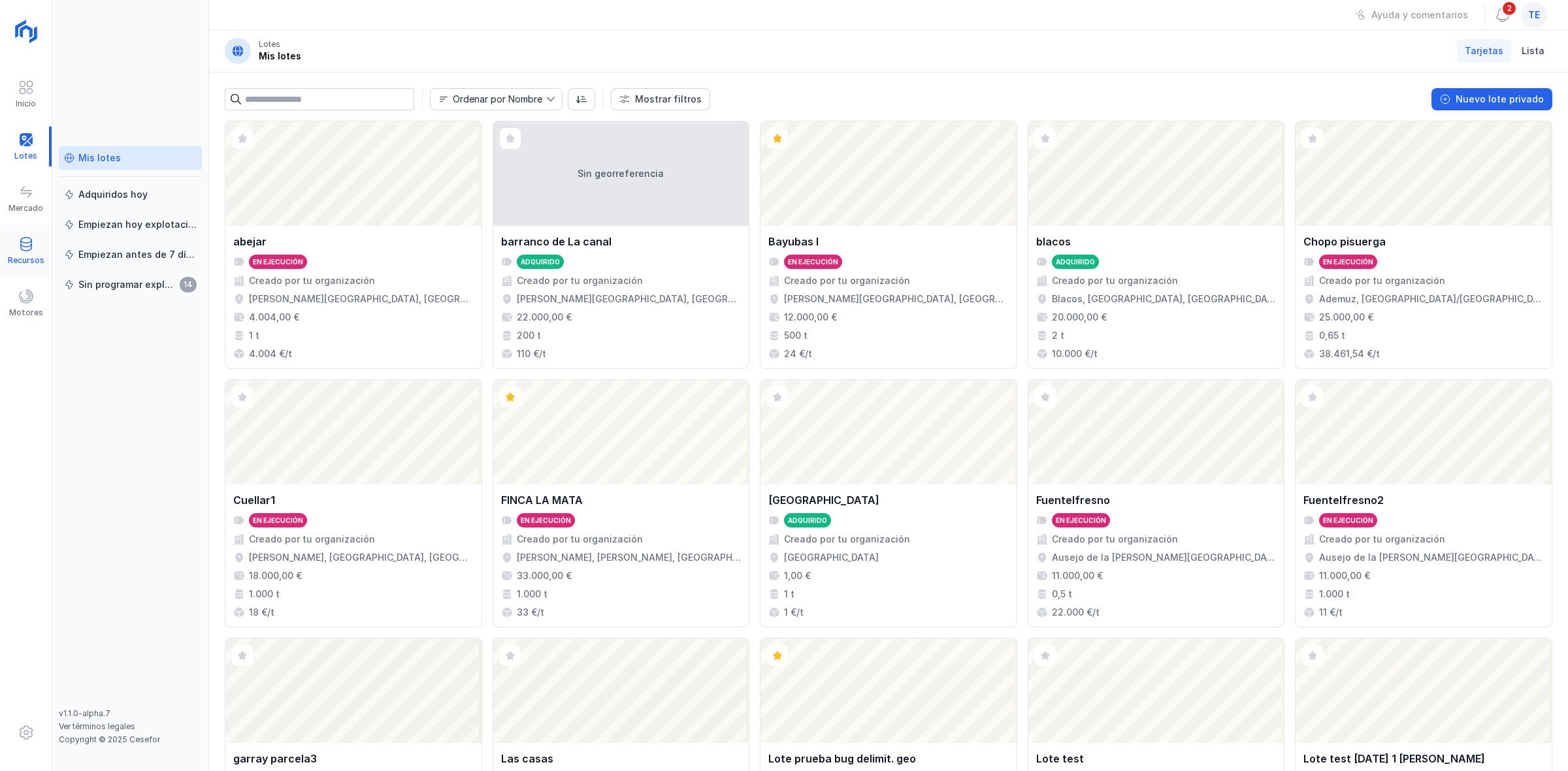
click at [10, 246] on div "Recursos" at bounding box center [26, 251] width 52 height 40
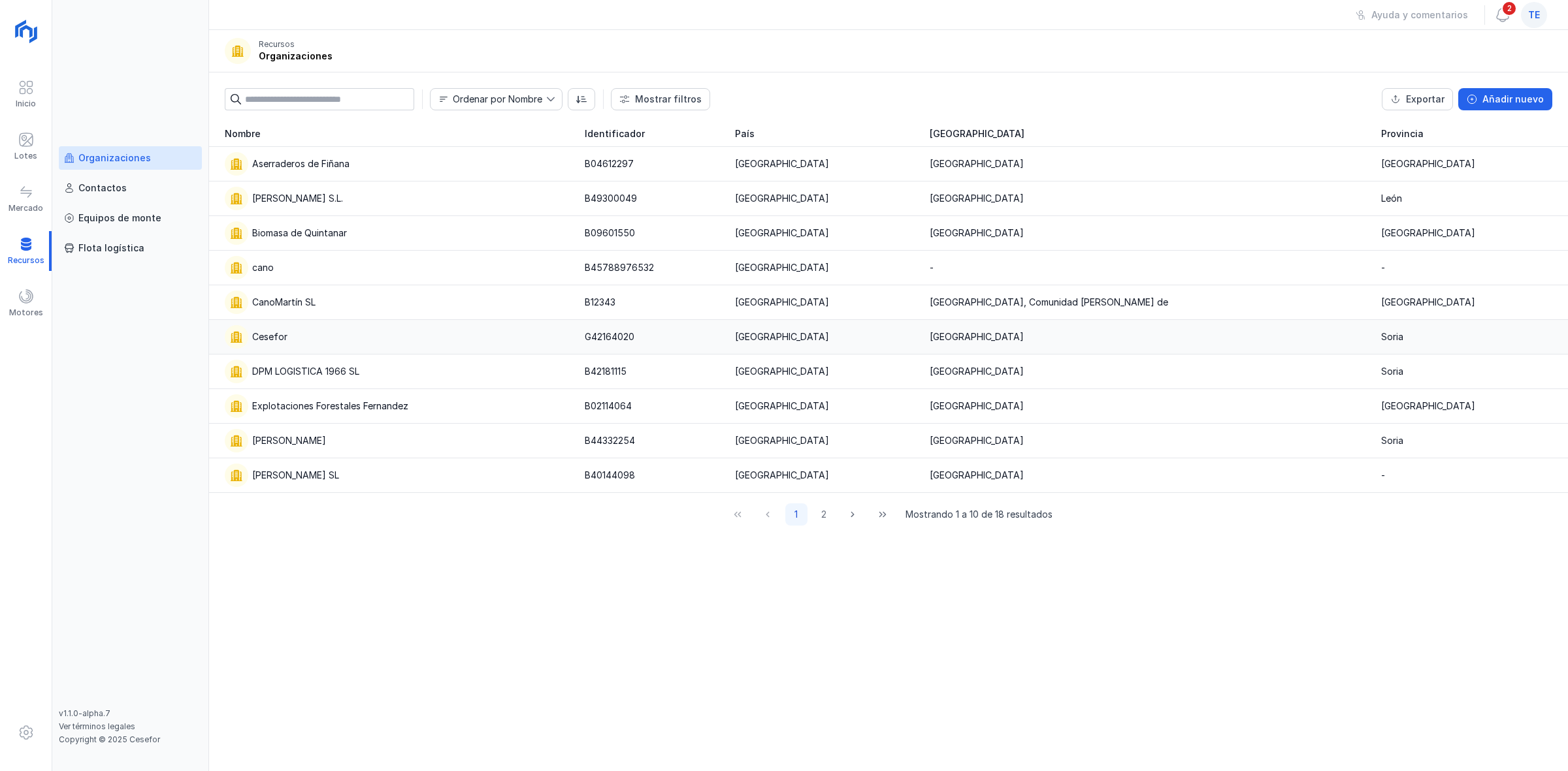
click at [289, 344] on div "Cesefor" at bounding box center [397, 337] width 344 height 23
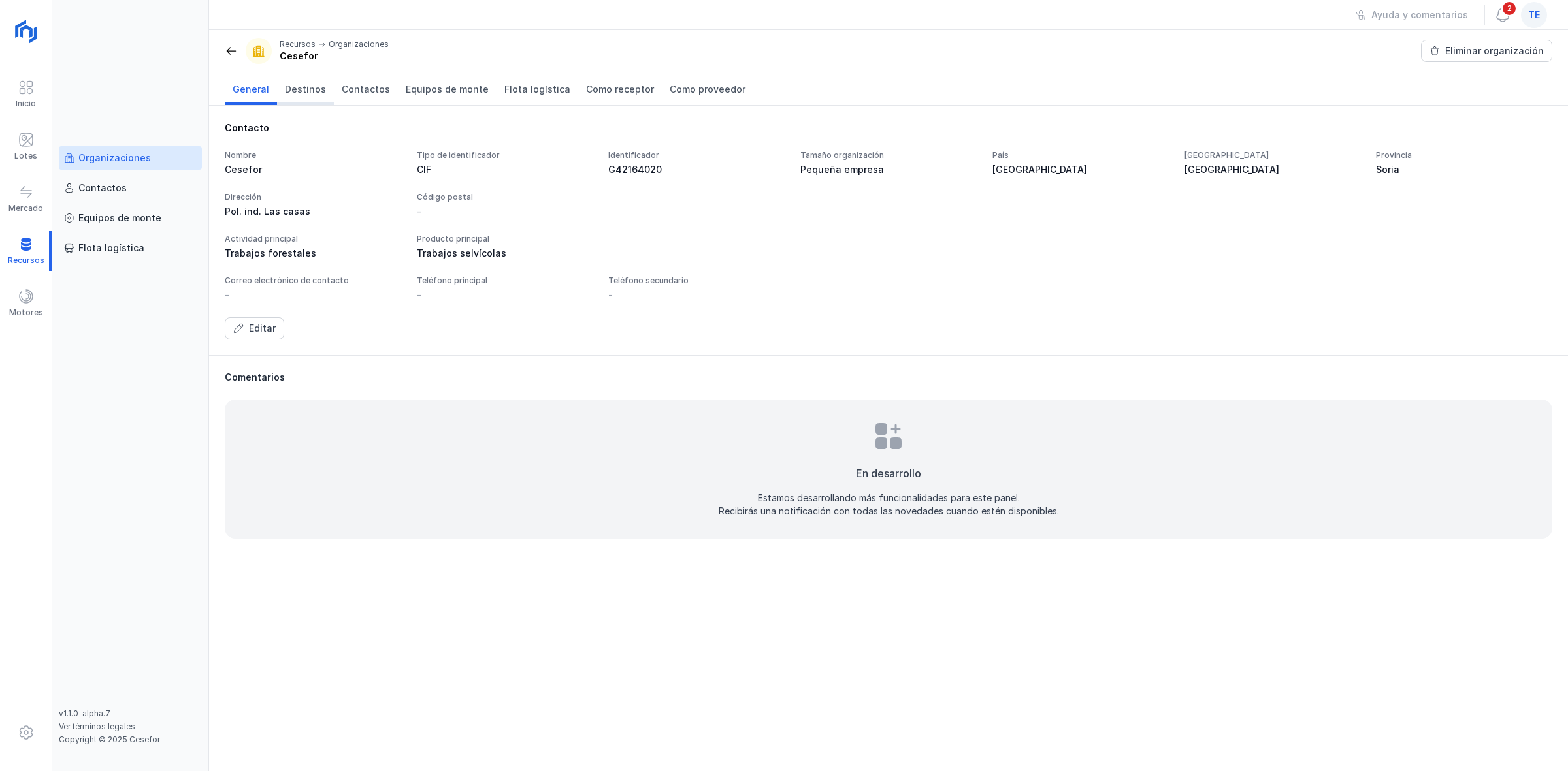
click at [285, 98] on link "Destinos" at bounding box center [305, 89] width 57 height 33
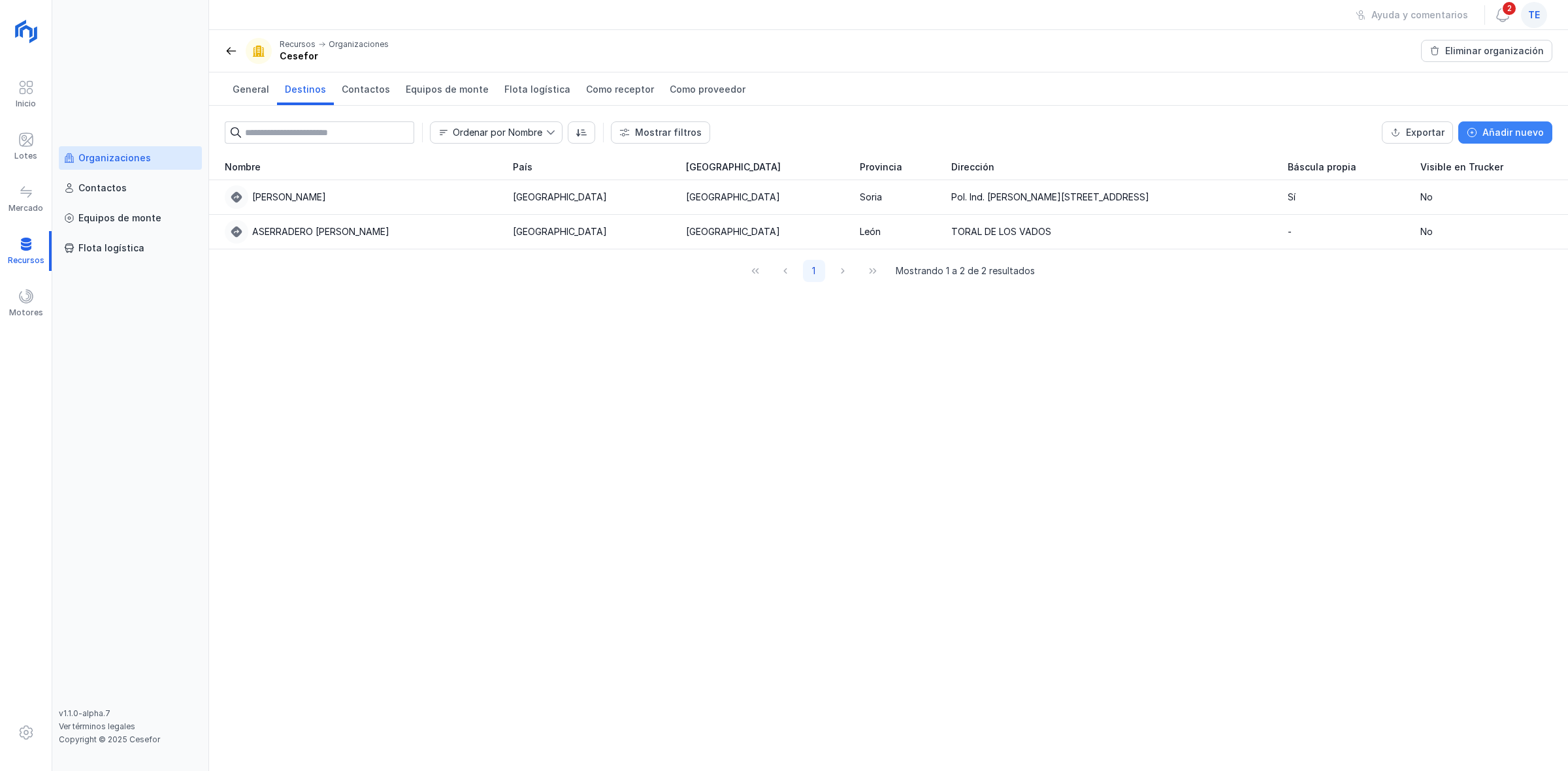
click at [777, 135] on div "Añadir nuevo" at bounding box center [1513, 132] width 61 height 13
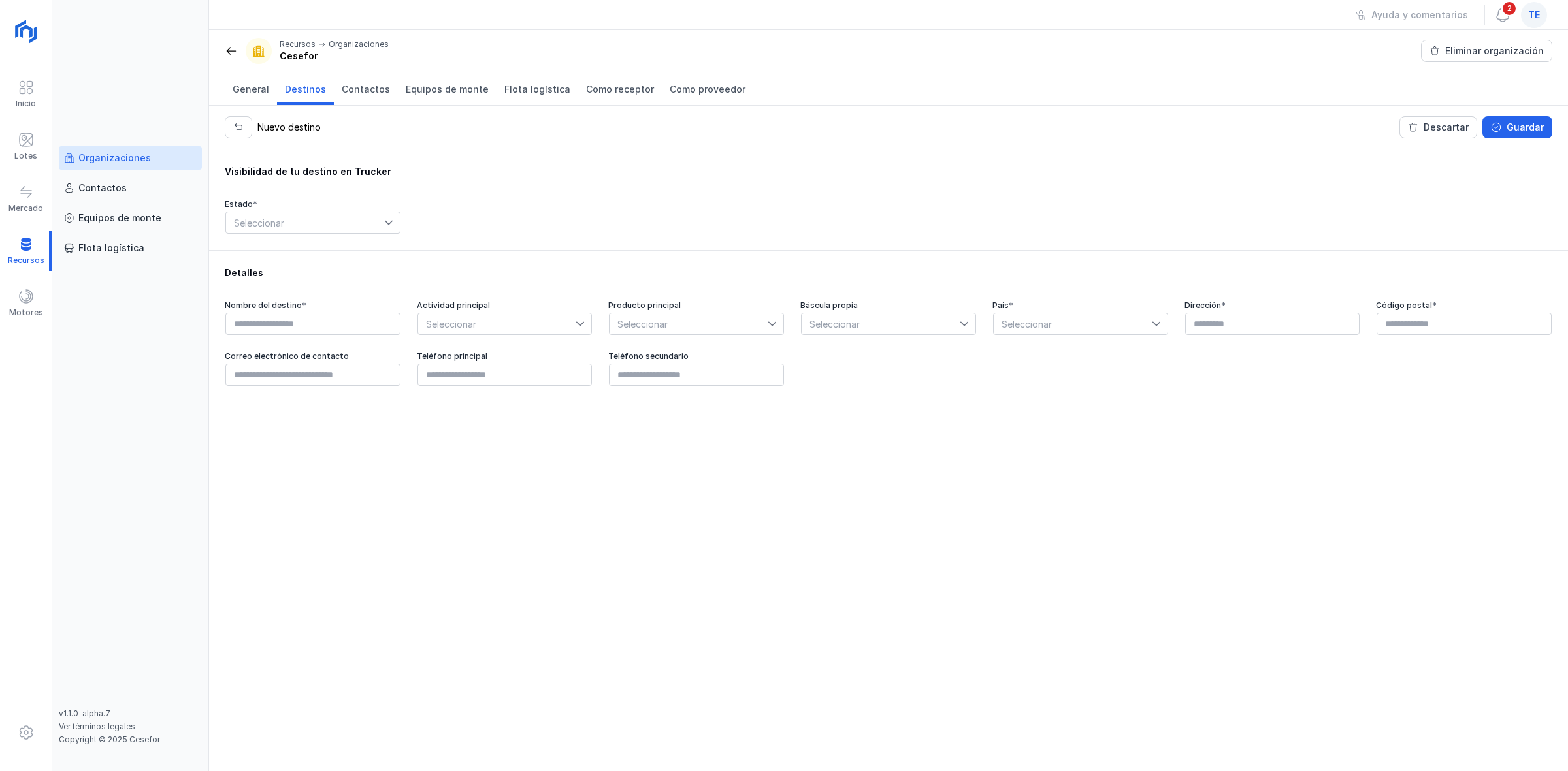
click at [390, 229] on div at bounding box center [391, 223] width 16 height 21
click at [28, 158] on div "Lotes" at bounding box center [25, 156] width 23 height 10
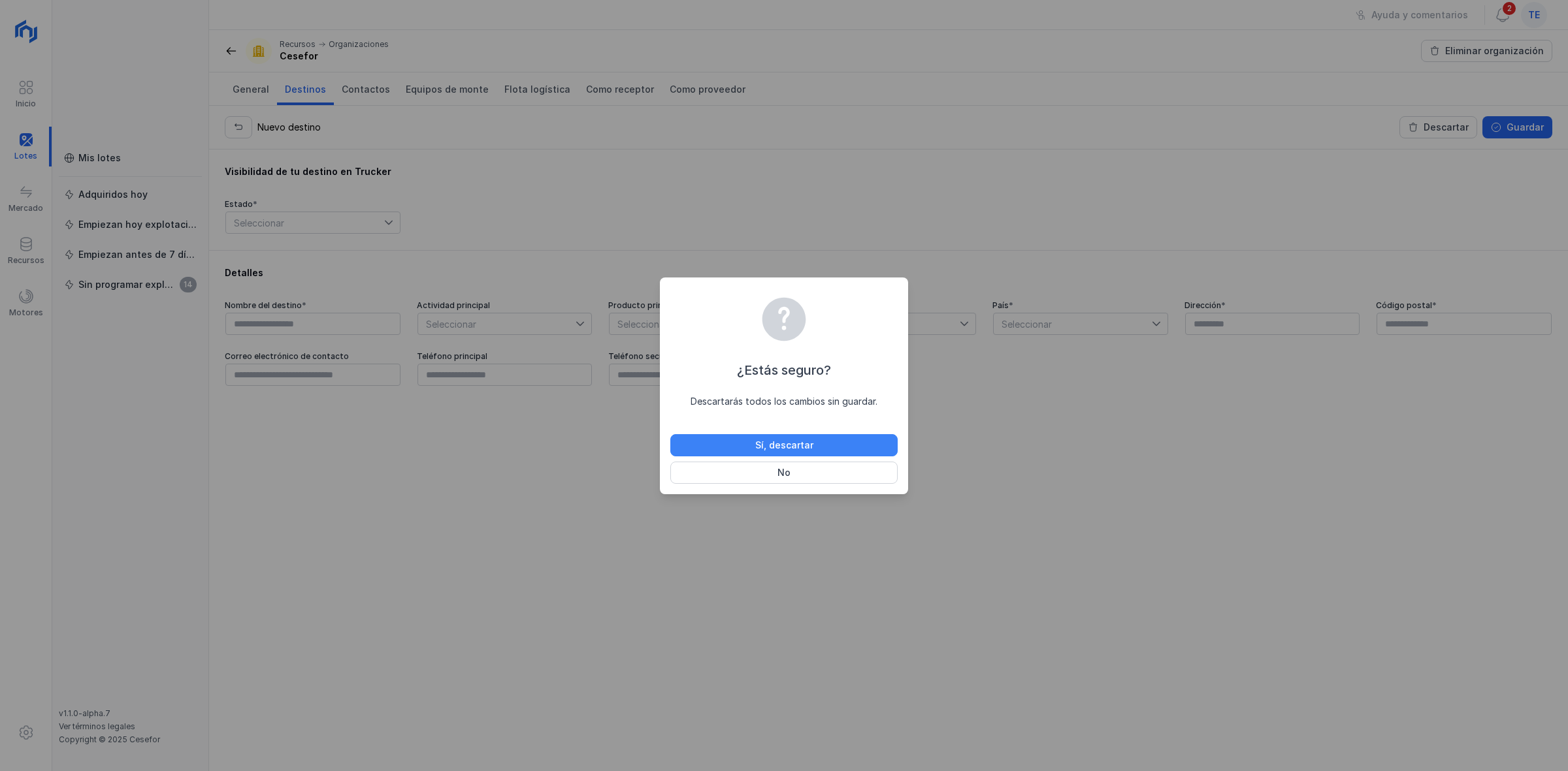
click at [777, 455] on div "Sí, descartar No" at bounding box center [784, 459] width 228 height 50
click at [777, 455] on button "Sí, descartar" at bounding box center [784, 445] width 228 height 23
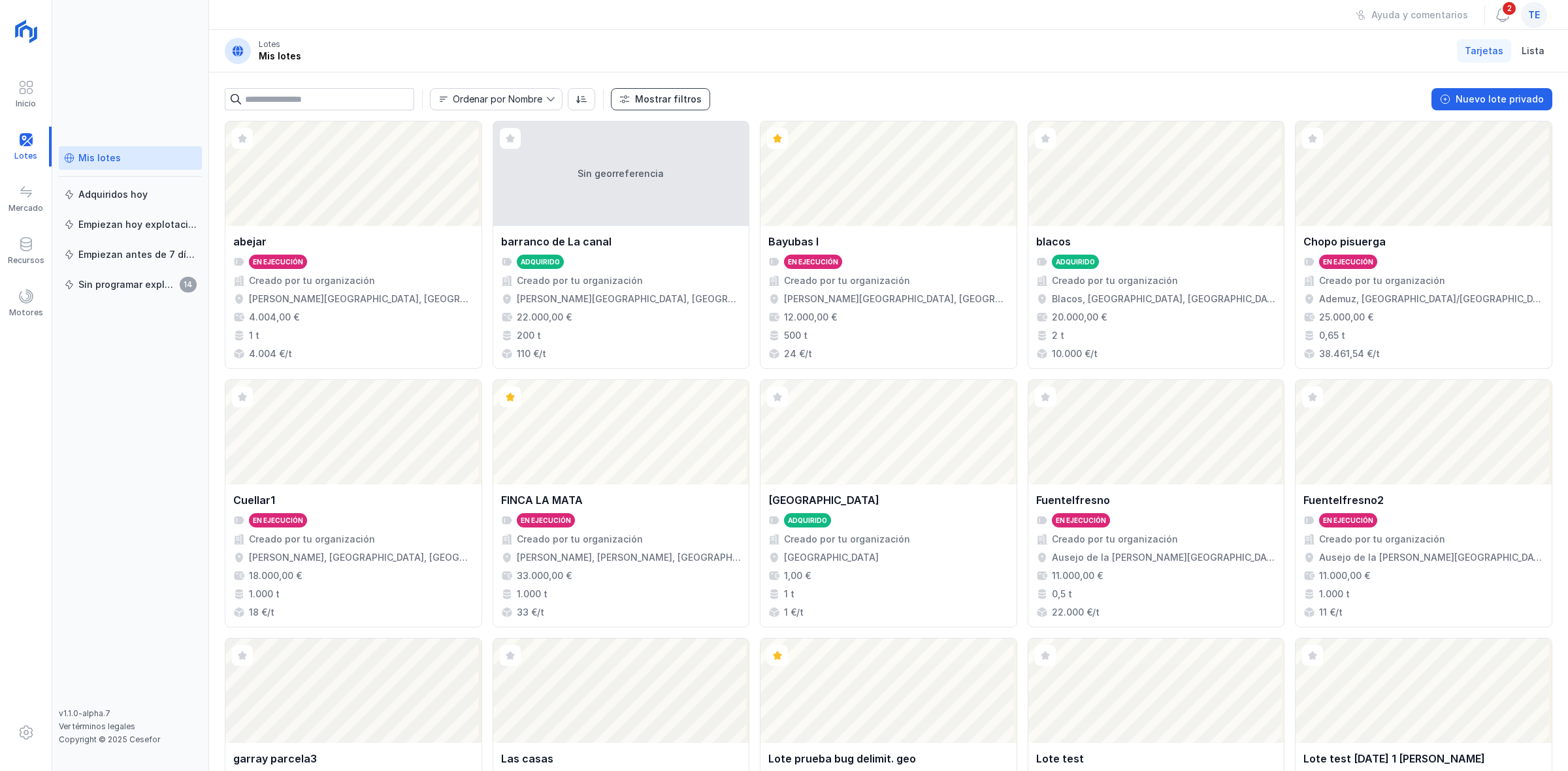
click at [663, 101] on div "Mostrar filtros" at bounding box center [668, 99] width 67 height 13
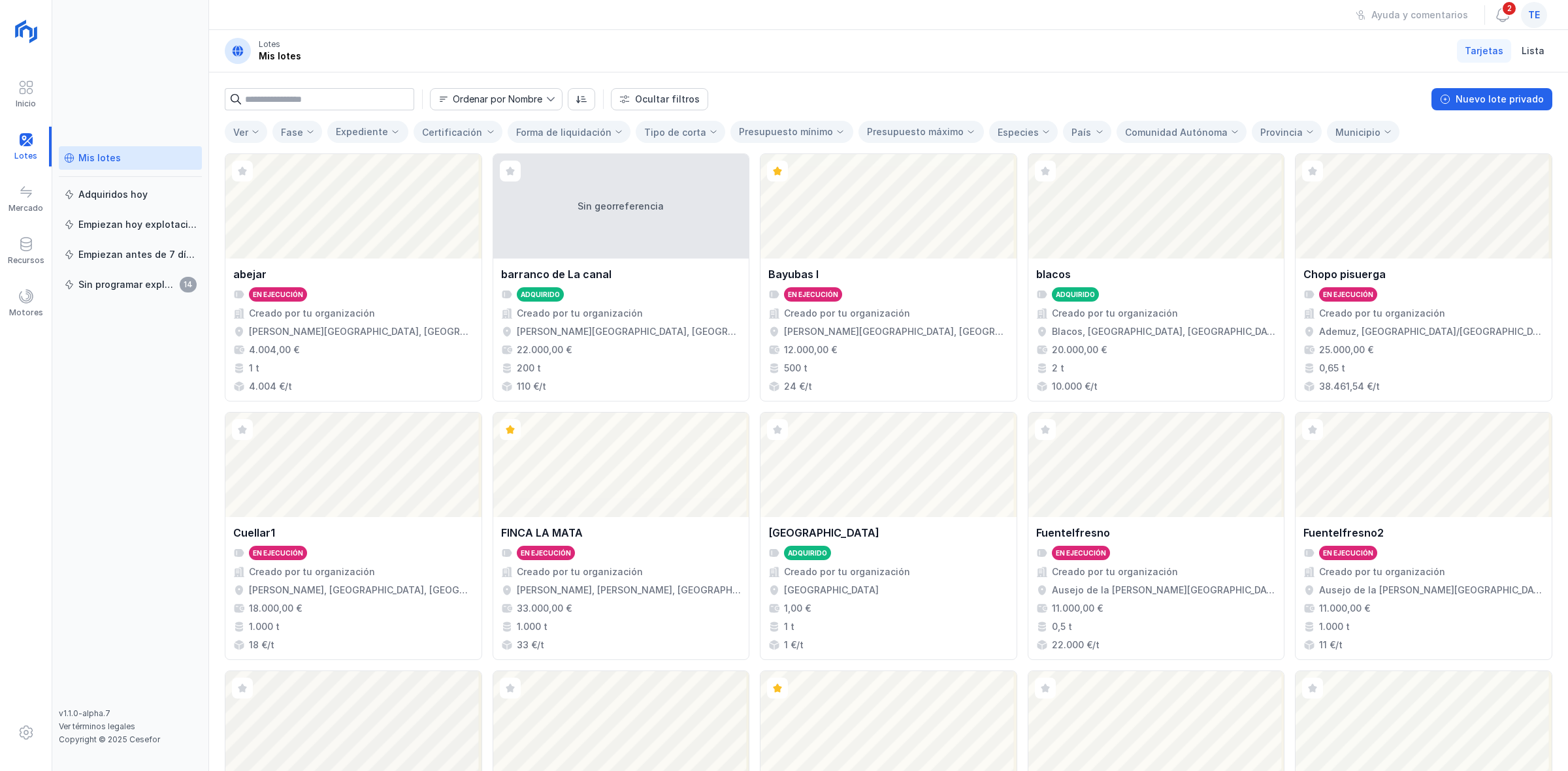
click at [246, 142] on div "Ver" at bounding box center [238, 132] width 25 height 31
click at [298, 210] on li "Ocultos" at bounding box center [290, 211] width 130 height 26
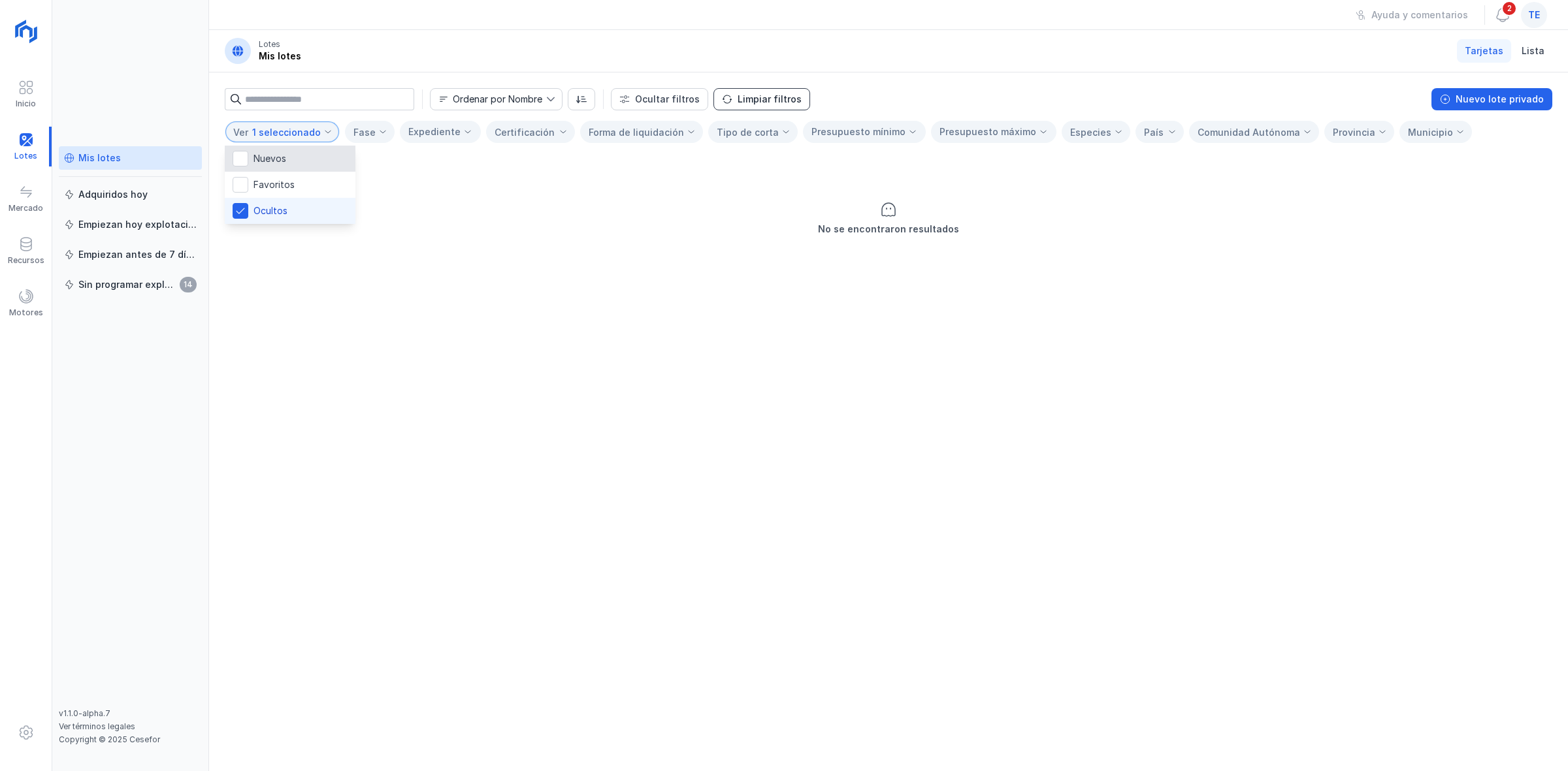
click at [777, 97] on button "Limpiar filtros" at bounding box center [762, 99] width 97 height 23
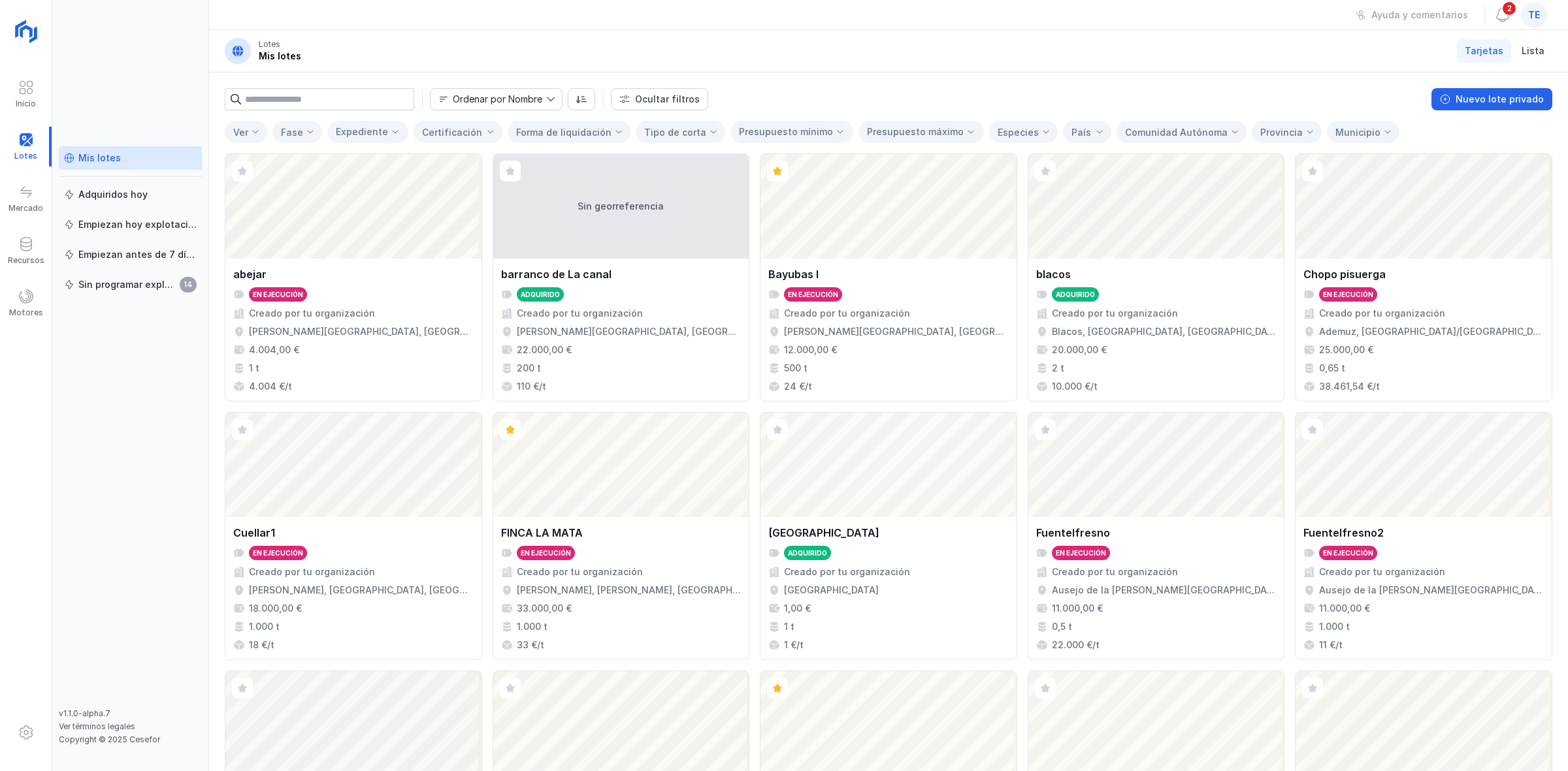
click at [259, 139] on div "Ver" at bounding box center [246, 132] width 42 height 23
click at [269, 212] on span "Ocultos" at bounding box center [271, 210] width 34 height 9
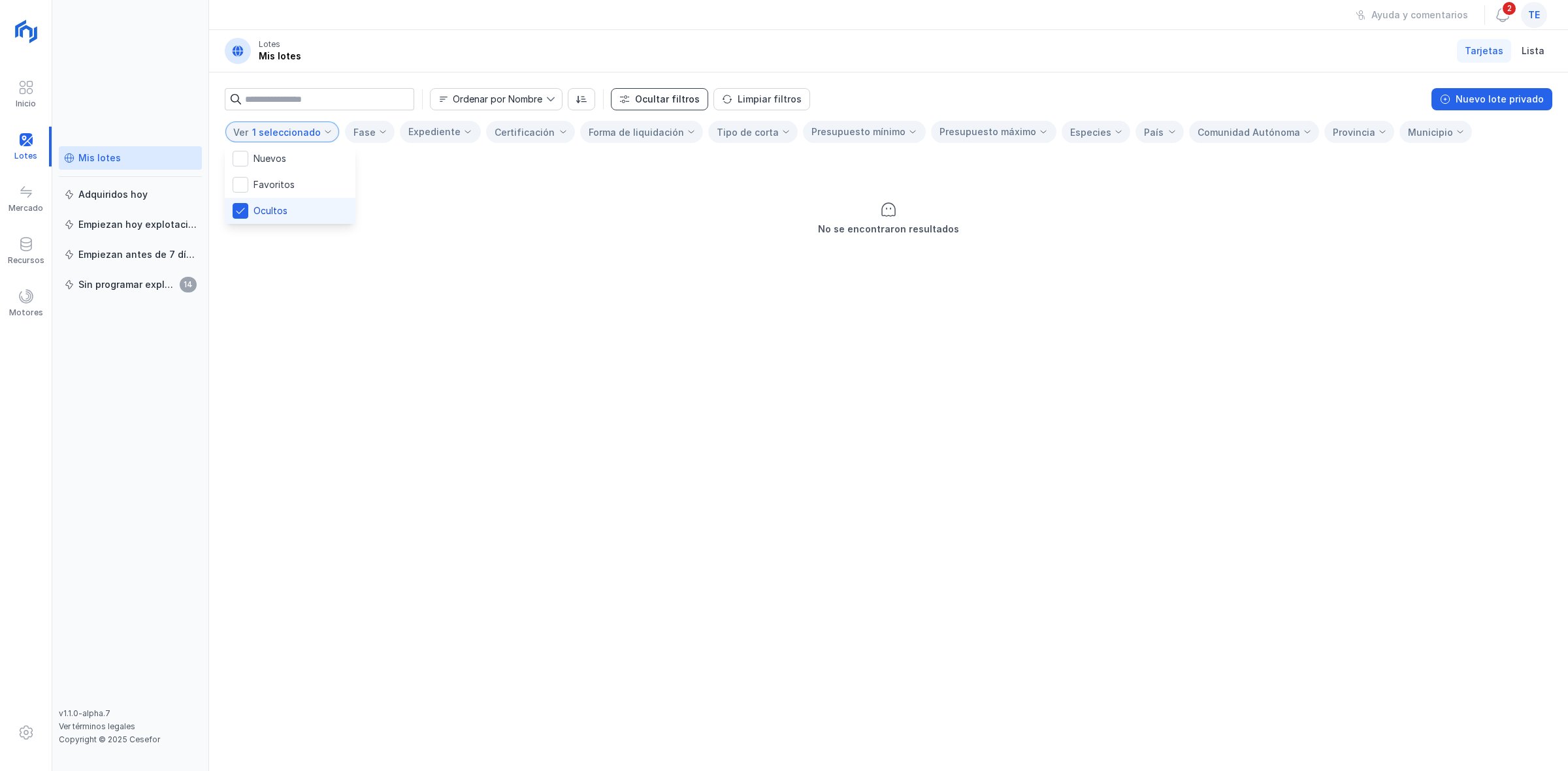
click at [689, 93] on div "Ocultar filtros" at bounding box center [667, 99] width 65 height 13
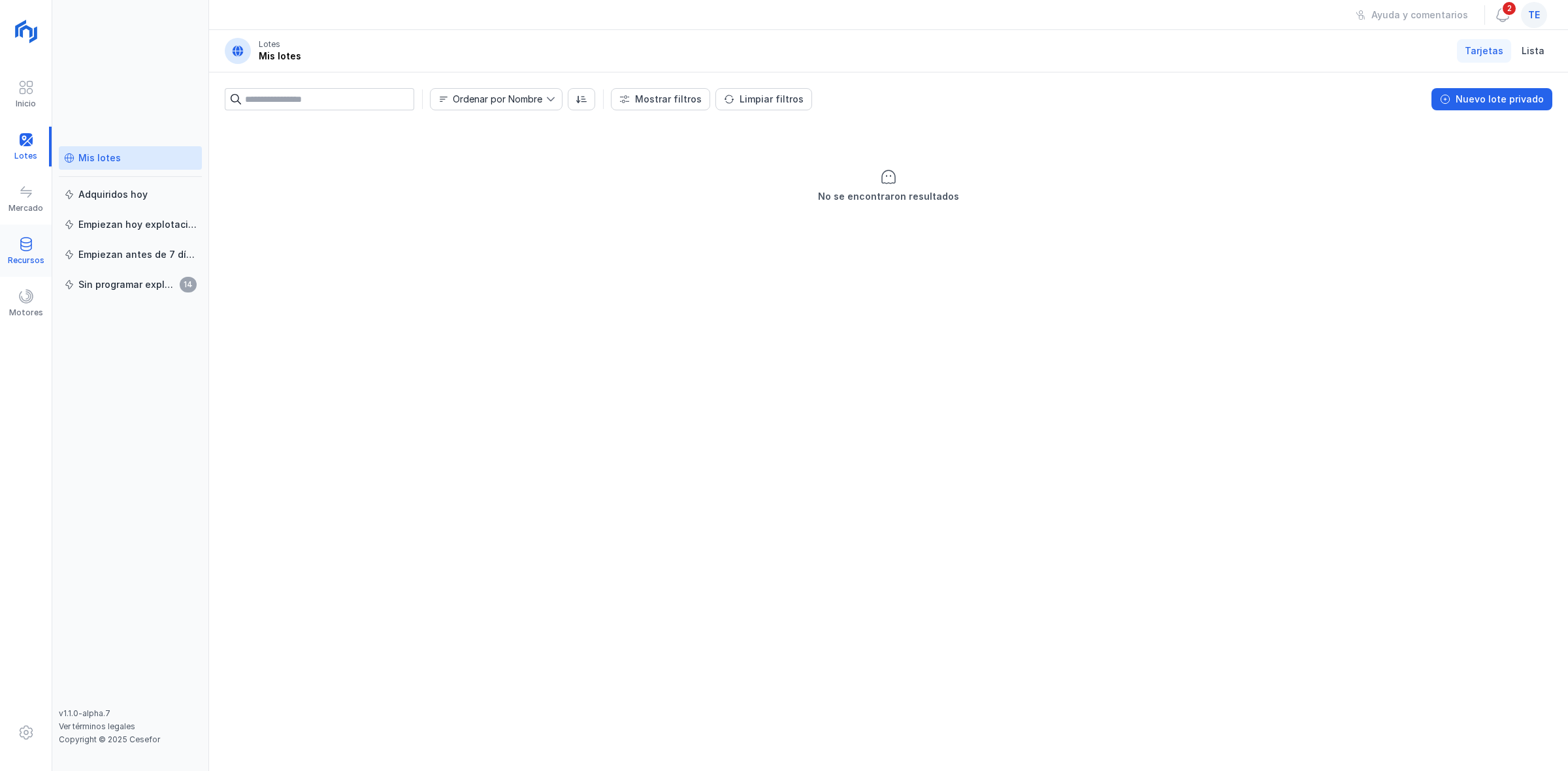
click at [39, 252] on div "Recursos" at bounding box center [26, 251] width 52 height 40
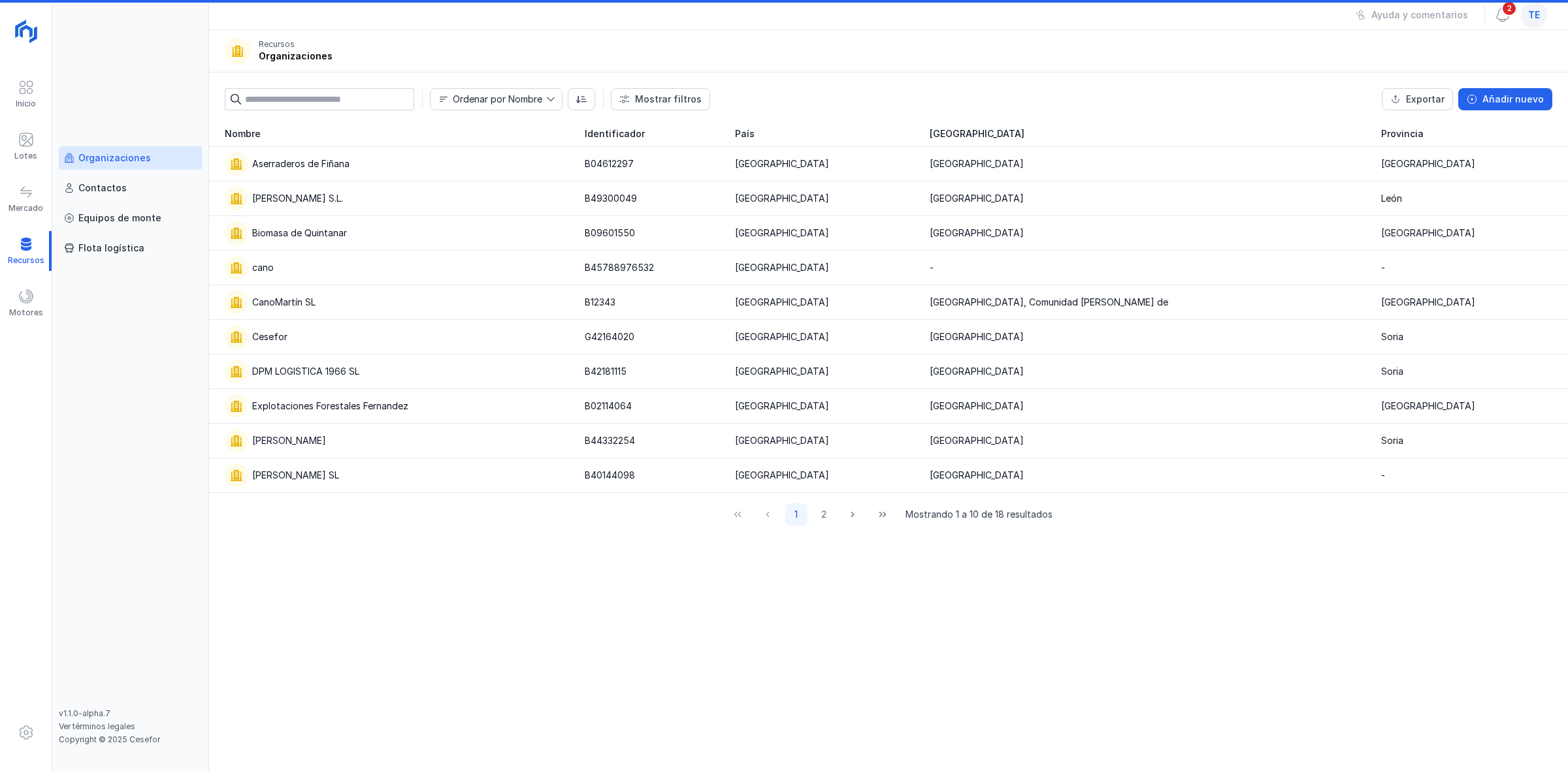
click at [128, 160] on div "Organizaciones" at bounding box center [115, 158] width 72 height 13
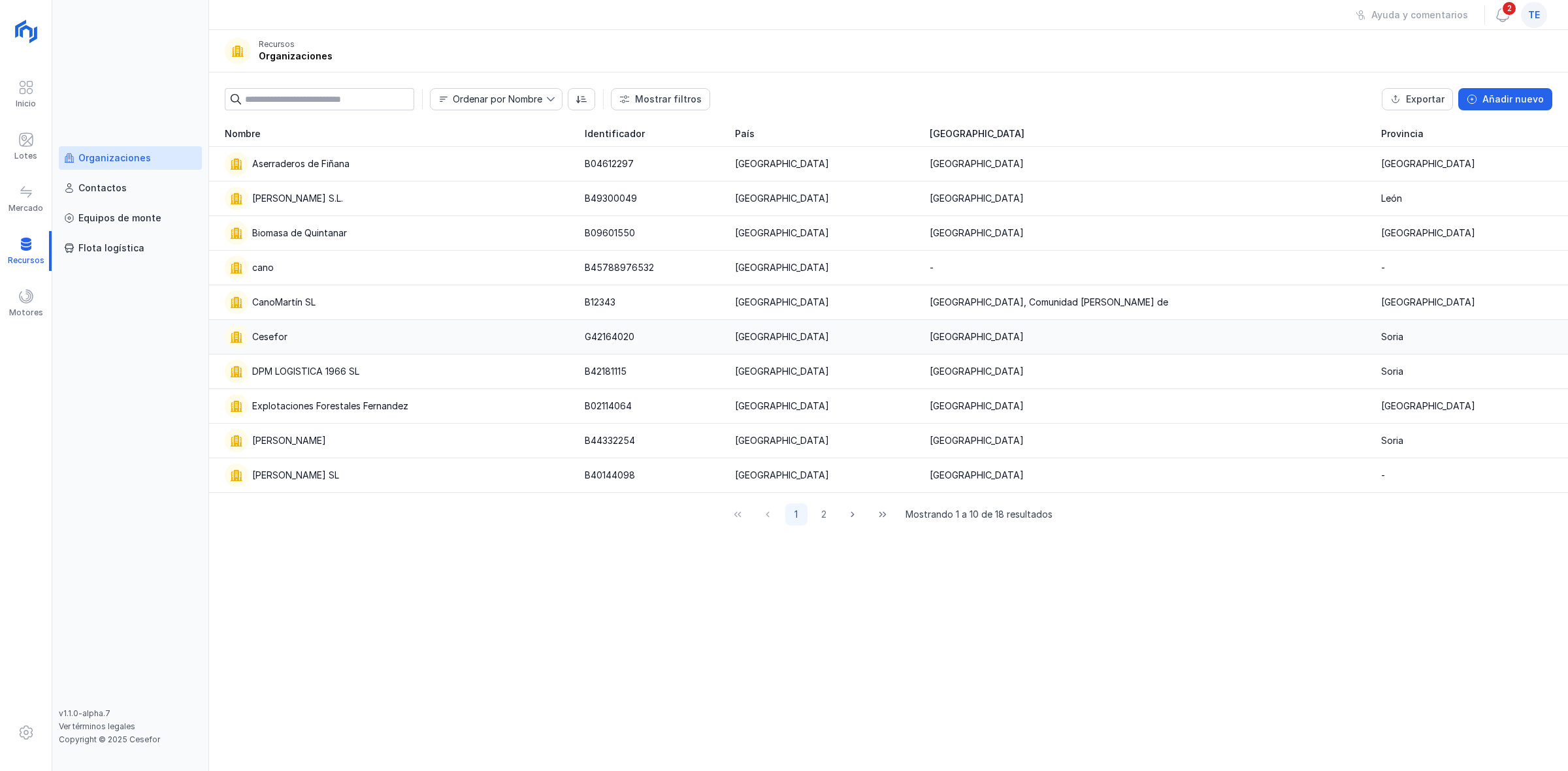
click at [323, 338] on div "Cesefor" at bounding box center [397, 337] width 344 height 23
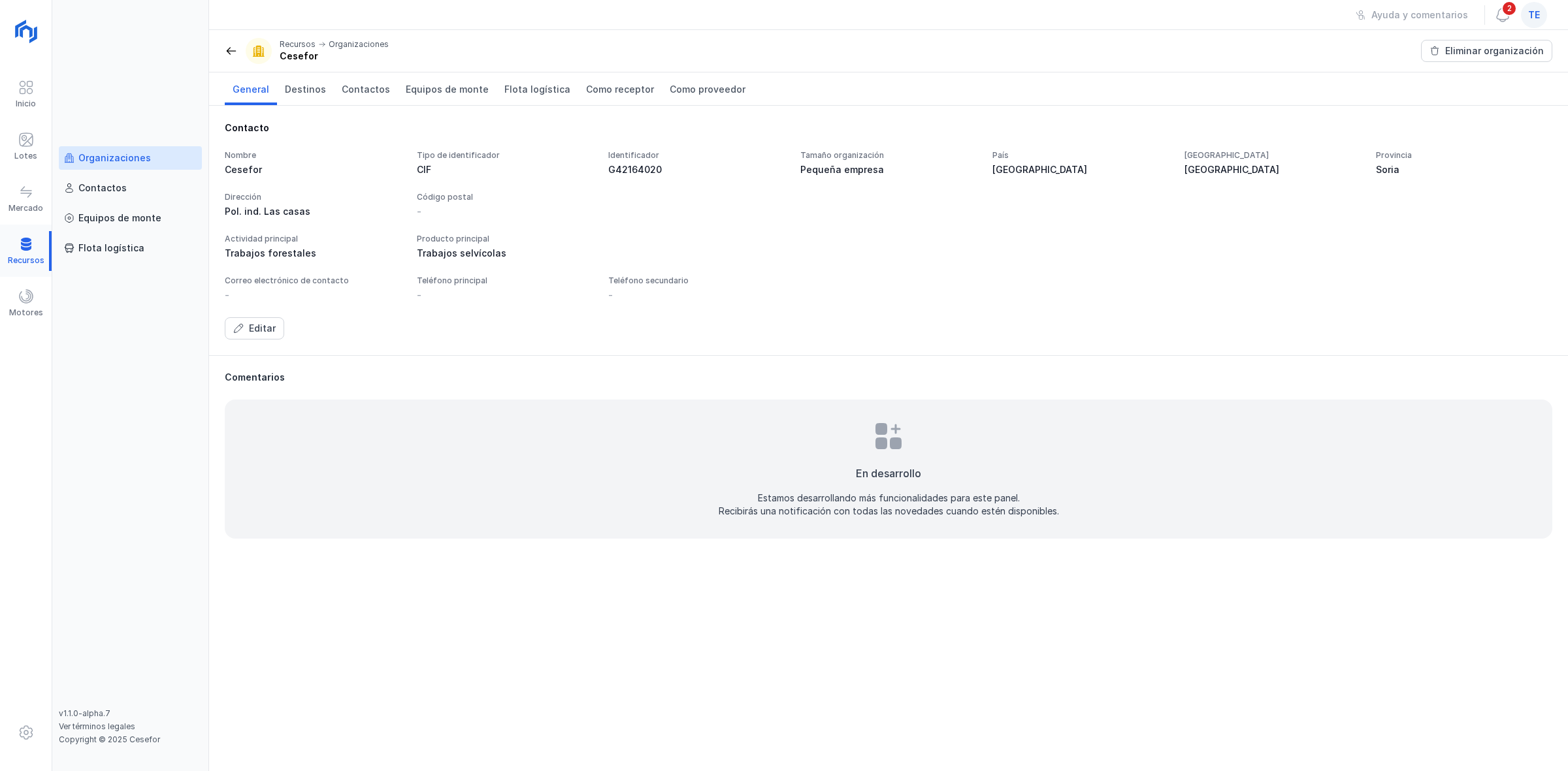
click at [37, 240] on div at bounding box center [26, 251] width 52 height 40
click at [187, 162] on div "Organizaciones" at bounding box center [130, 158] width 133 height 13
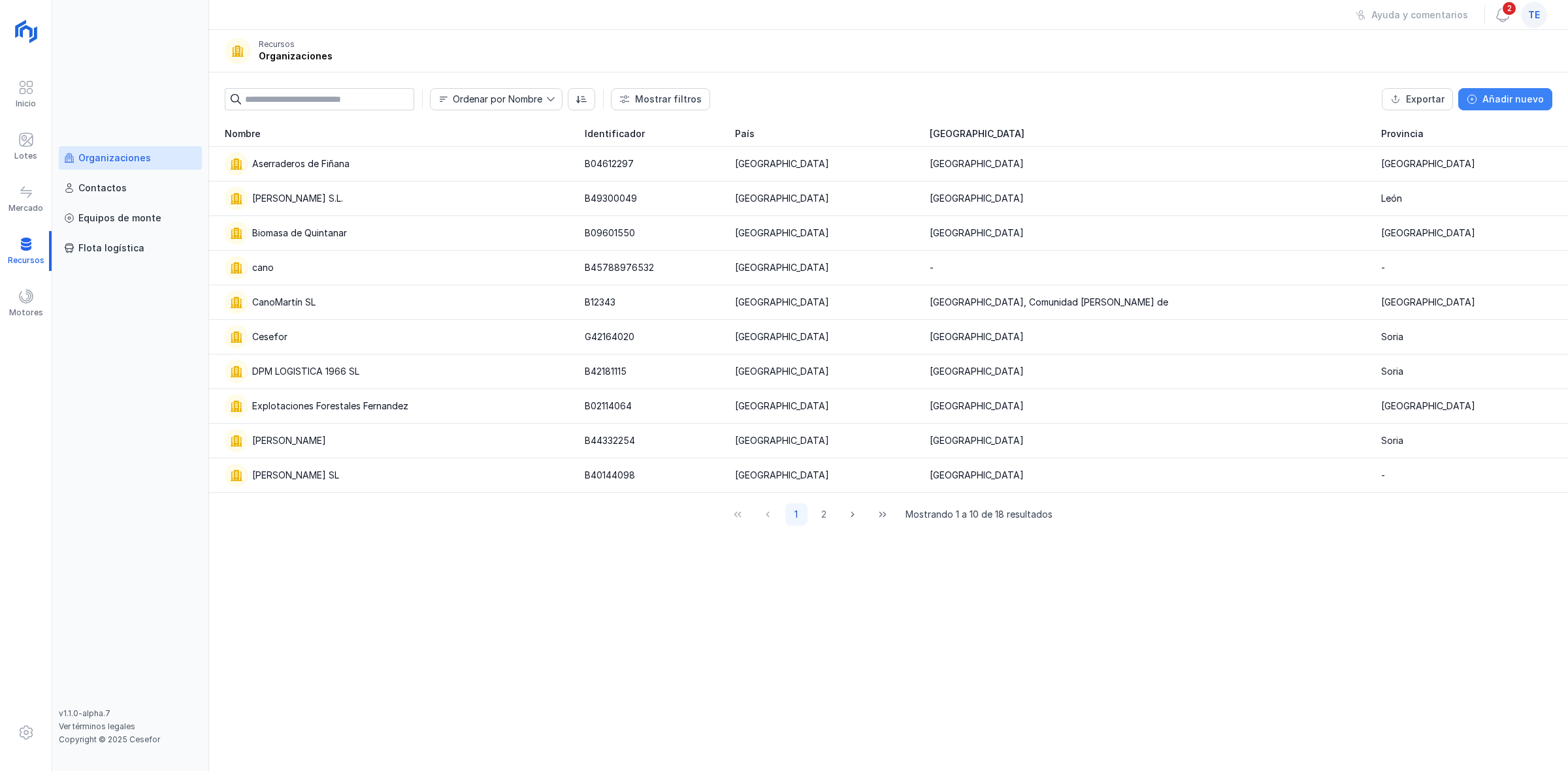
click at [777, 94] on div "Añadir nuevo" at bounding box center [1513, 99] width 61 height 13
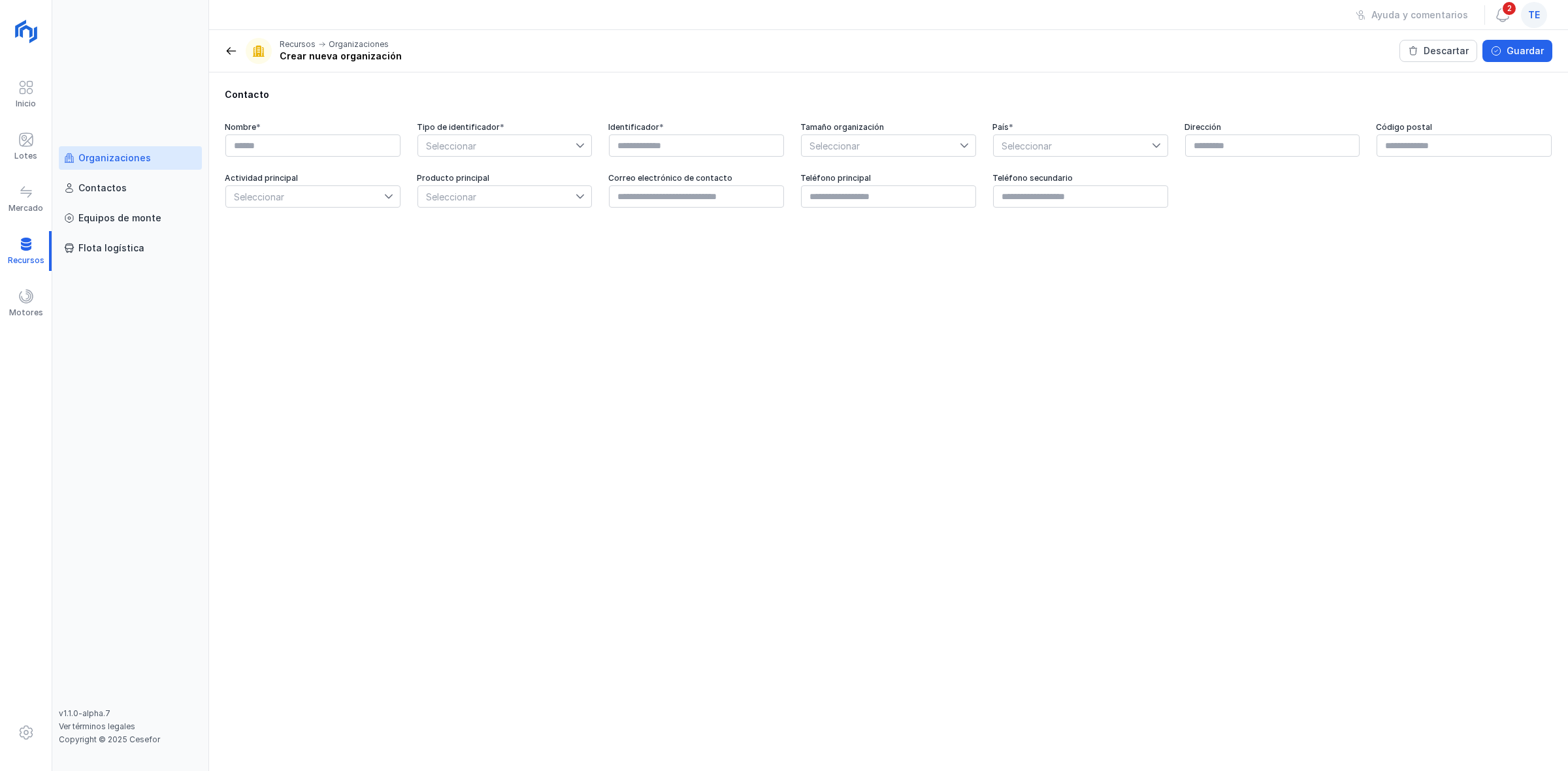
click at [106, 158] on div "Organizaciones" at bounding box center [115, 158] width 72 height 13
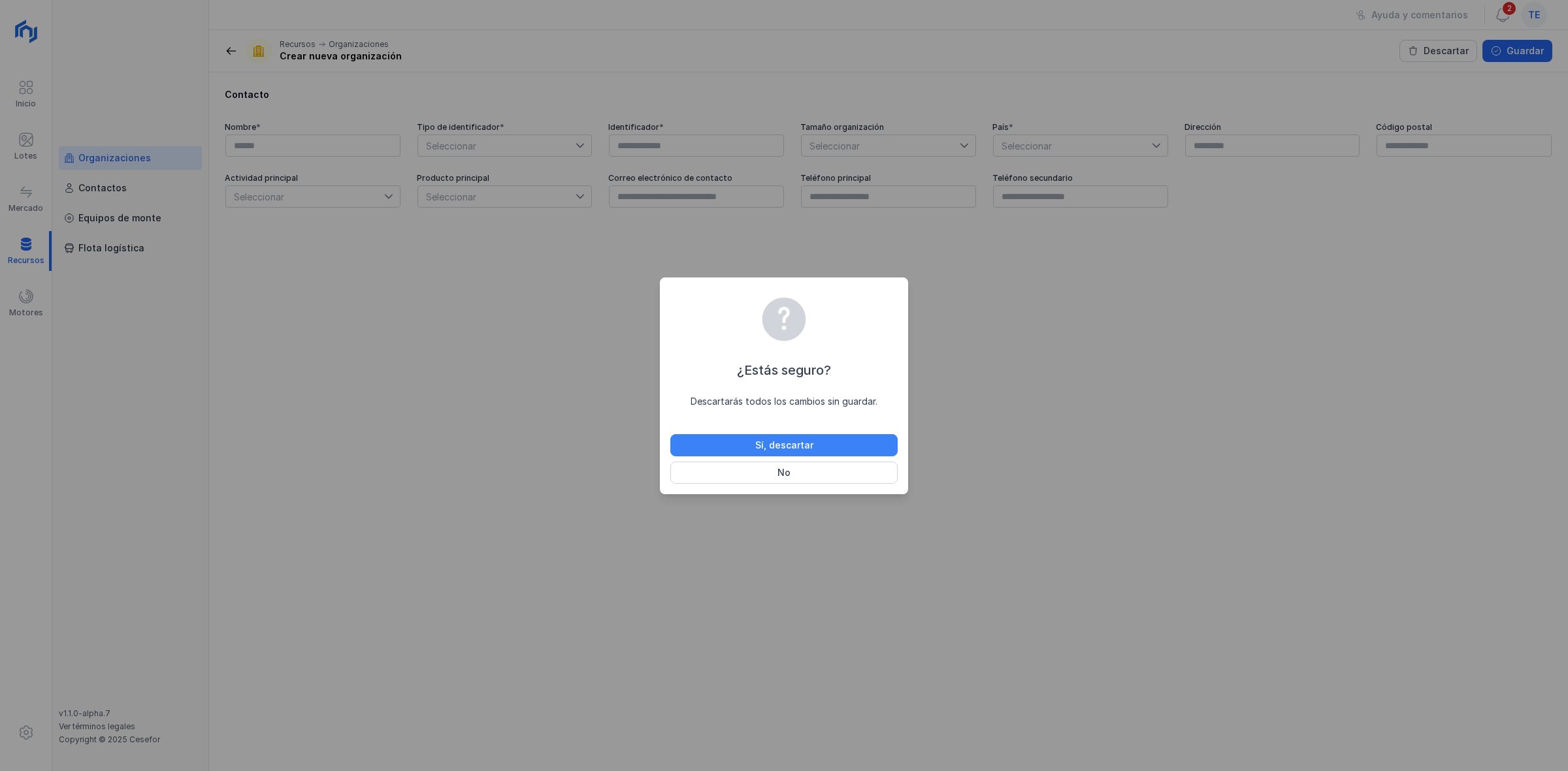
click at [777, 440] on button "Sí, descartar" at bounding box center [784, 445] width 228 height 23
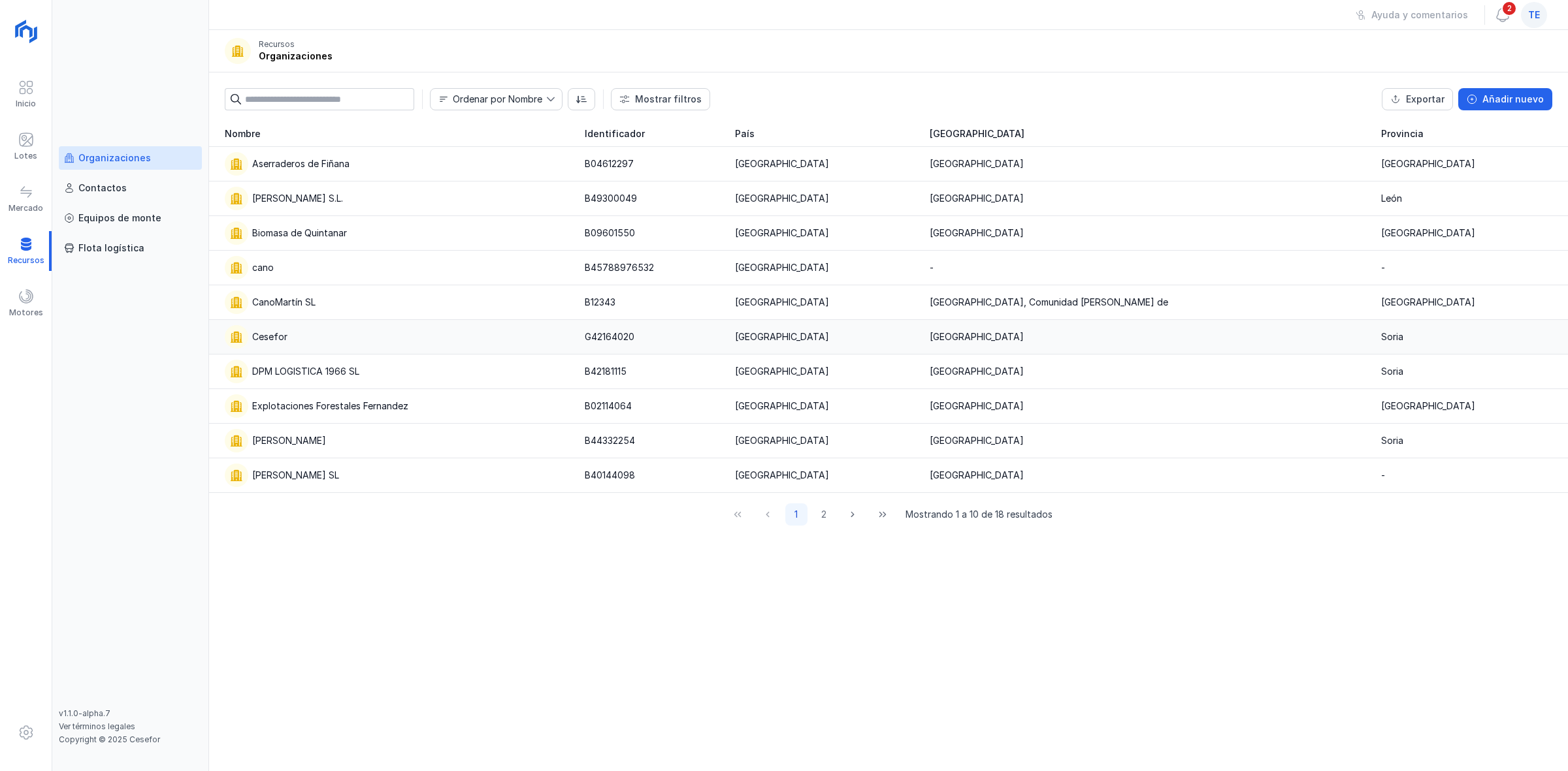
click at [428, 347] on div "Cesefor" at bounding box center [397, 337] width 344 height 23
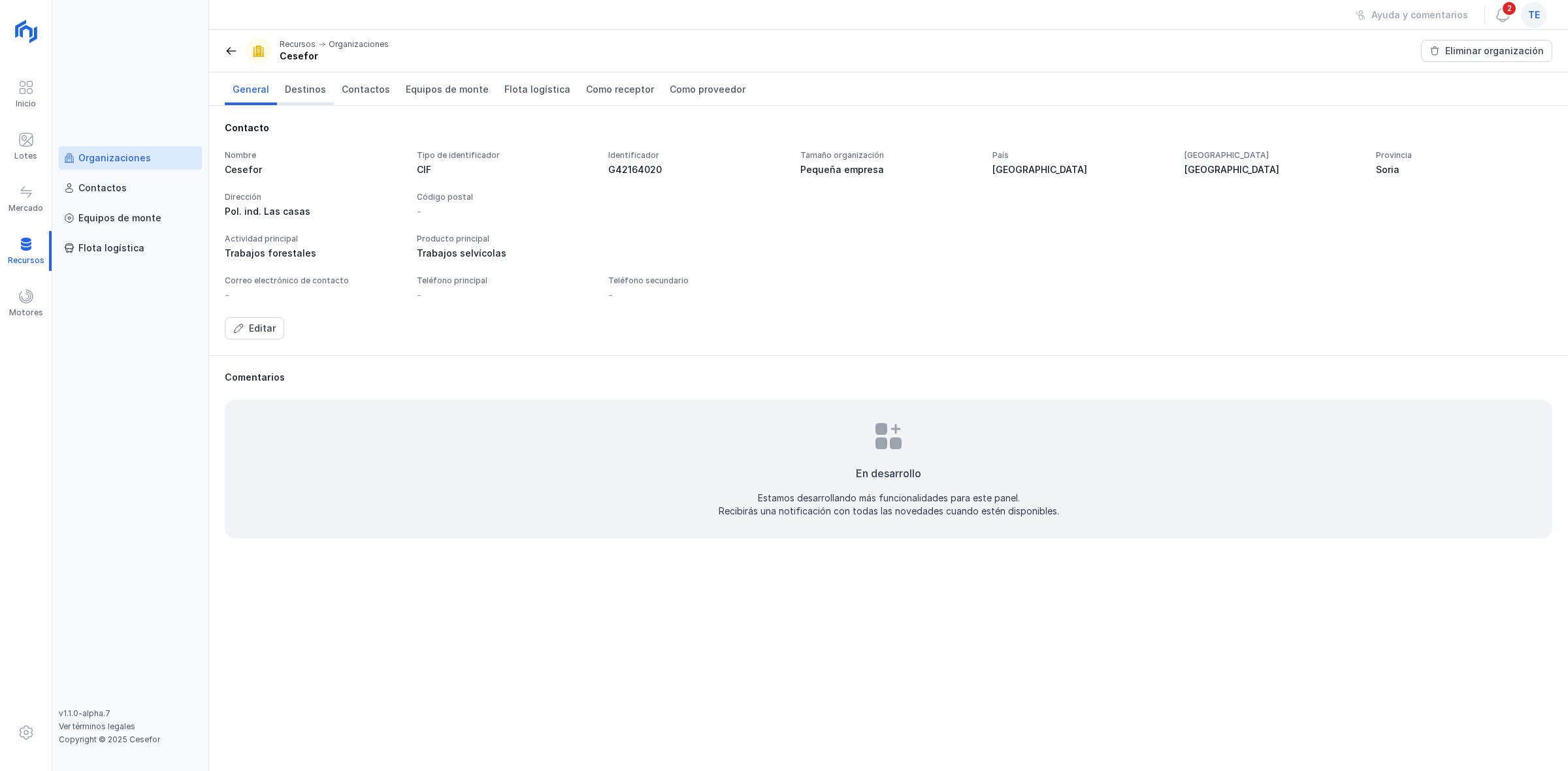
click at [297, 83] on span "Destinos" at bounding box center [305, 89] width 41 height 13
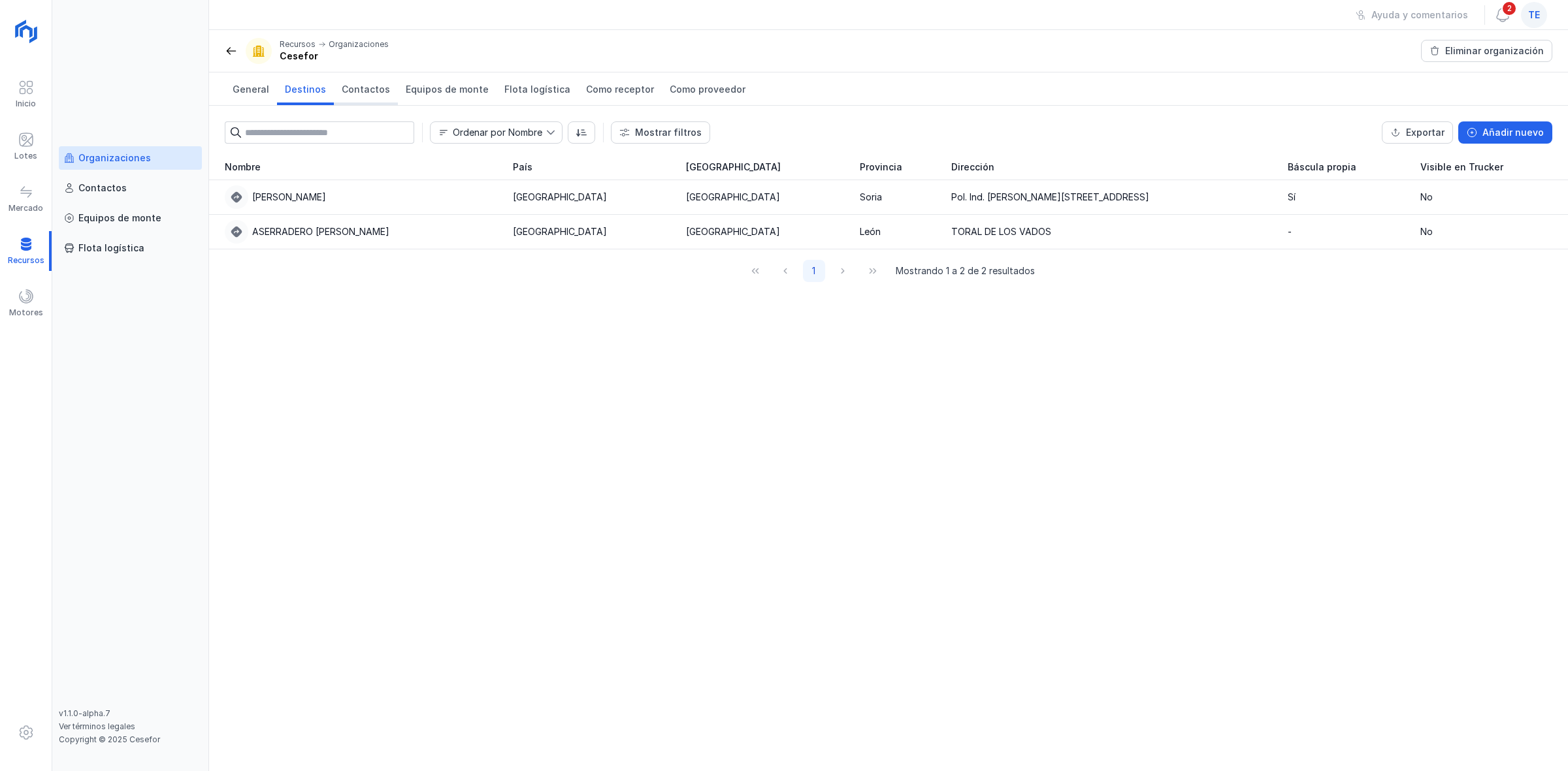
click at [374, 94] on span "Contactos" at bounding box center [366, 89] width 49 height 13
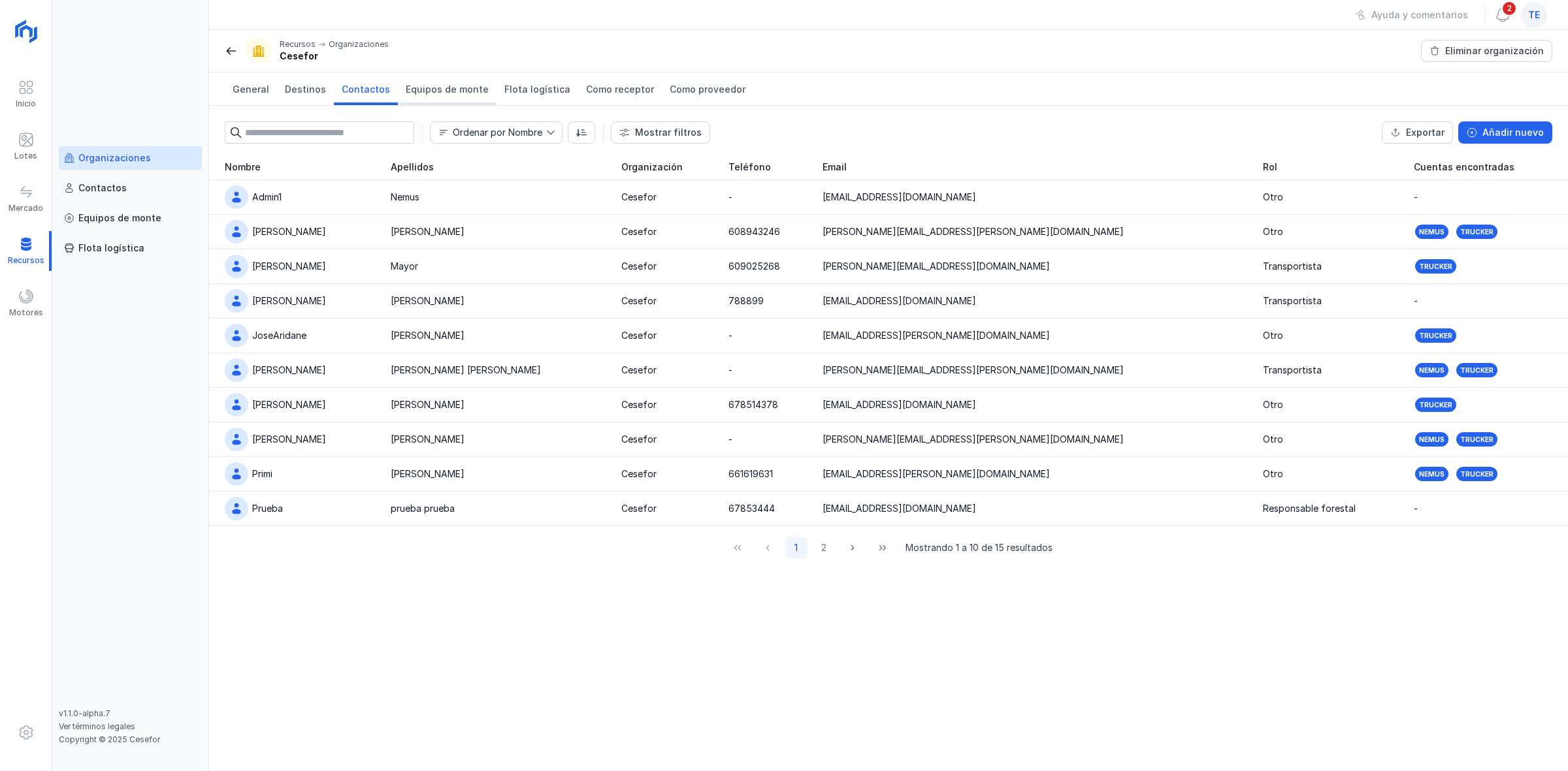
drag, startPoint x: 461, startPoint y: 96, endPoint x: 418, endPoint y: 93, distance: 43.1
click at [461, 96] on span "Equipos de monte" at bounding box center [447, 89] width 83 height 13
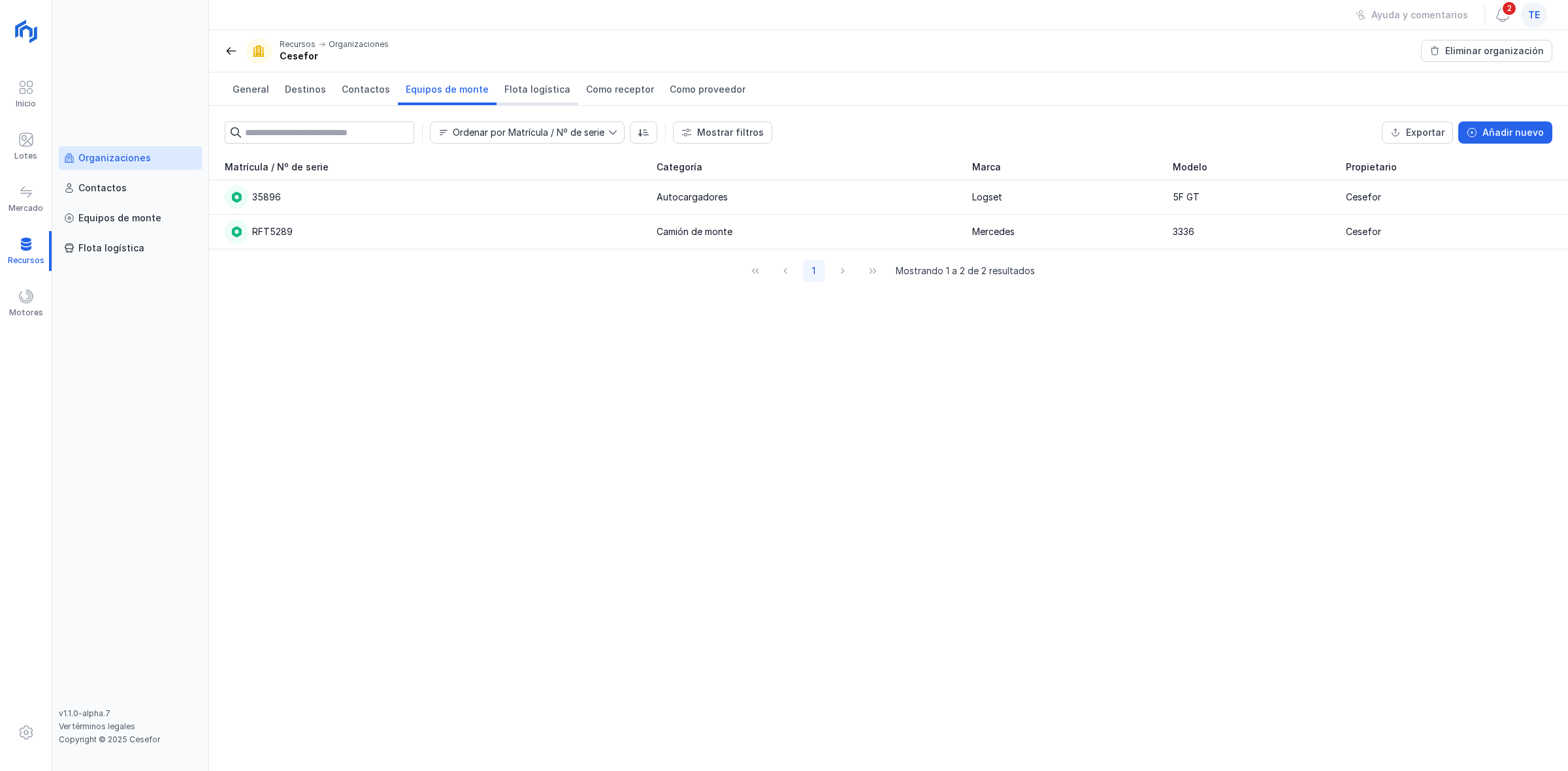
click at [540, 90] on span "Flota logística" at bounding box center [537, 89] width 66 height 13
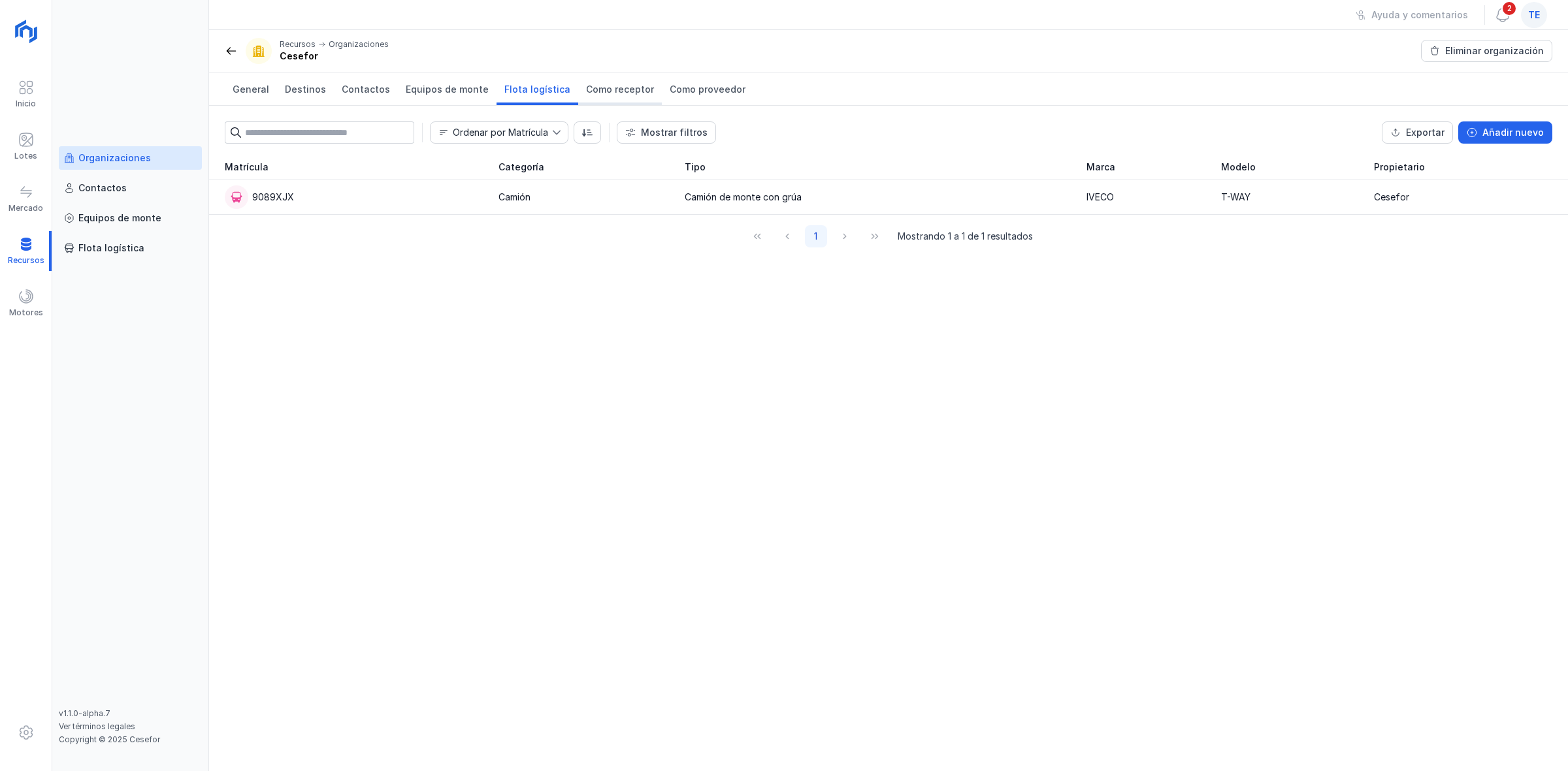
click at [578, 101] on link "Como receptor" at bounding box center [620, 89] width 83 height 33
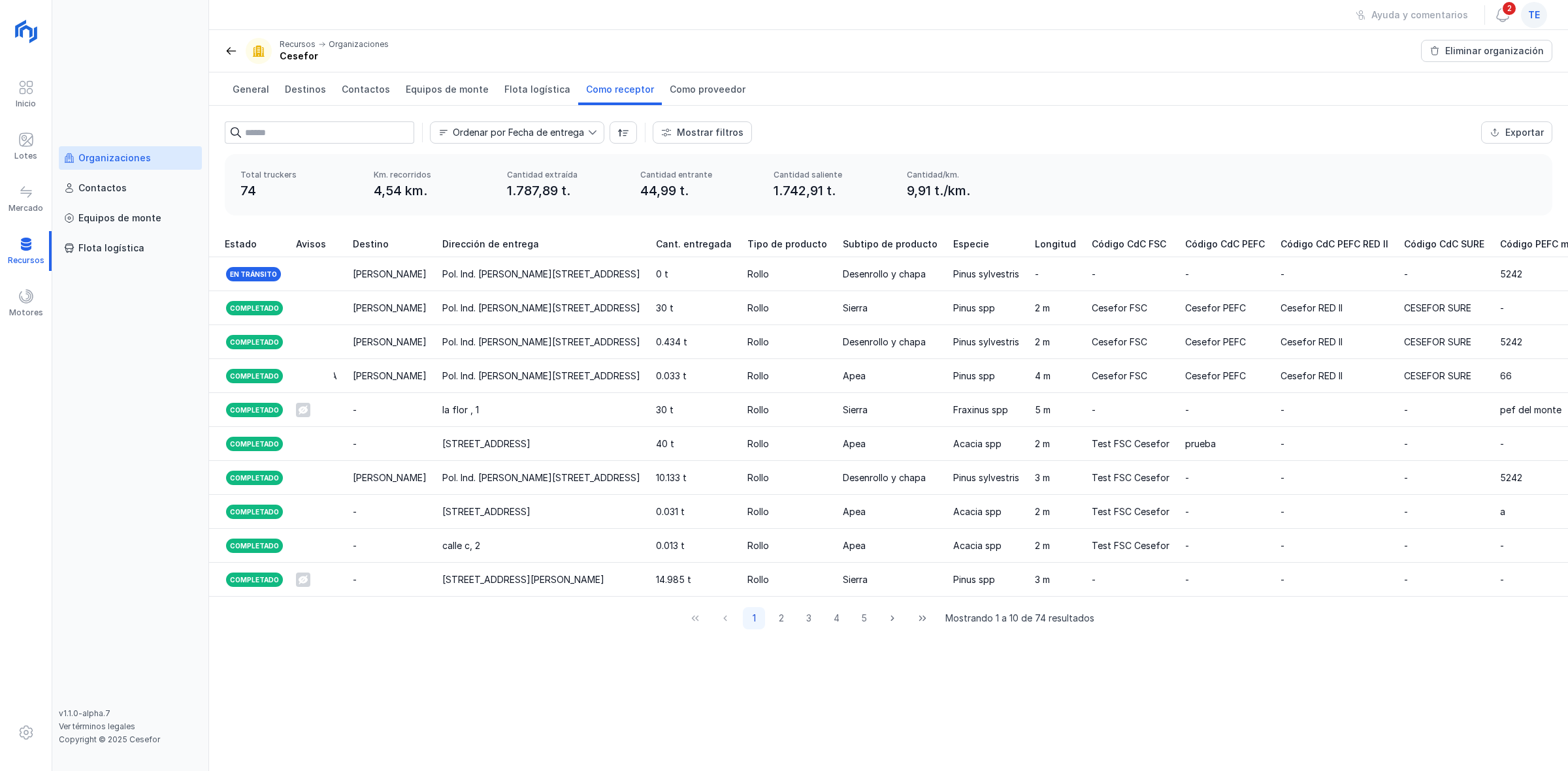
scroll to position [0, 972]
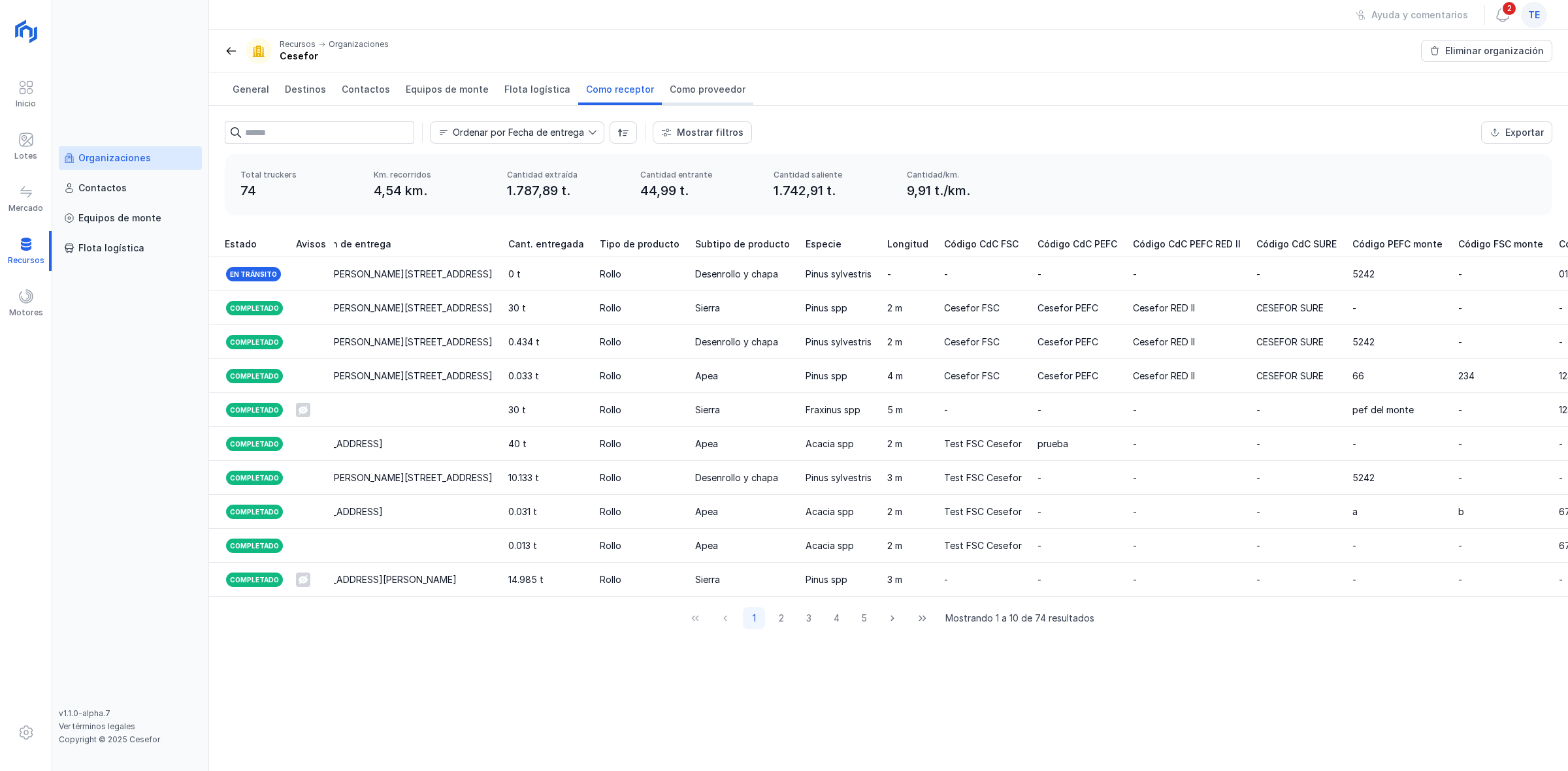
click at [713, 89] on span "Como proveedor" at bounding box center [707, 89] width 76 height 13
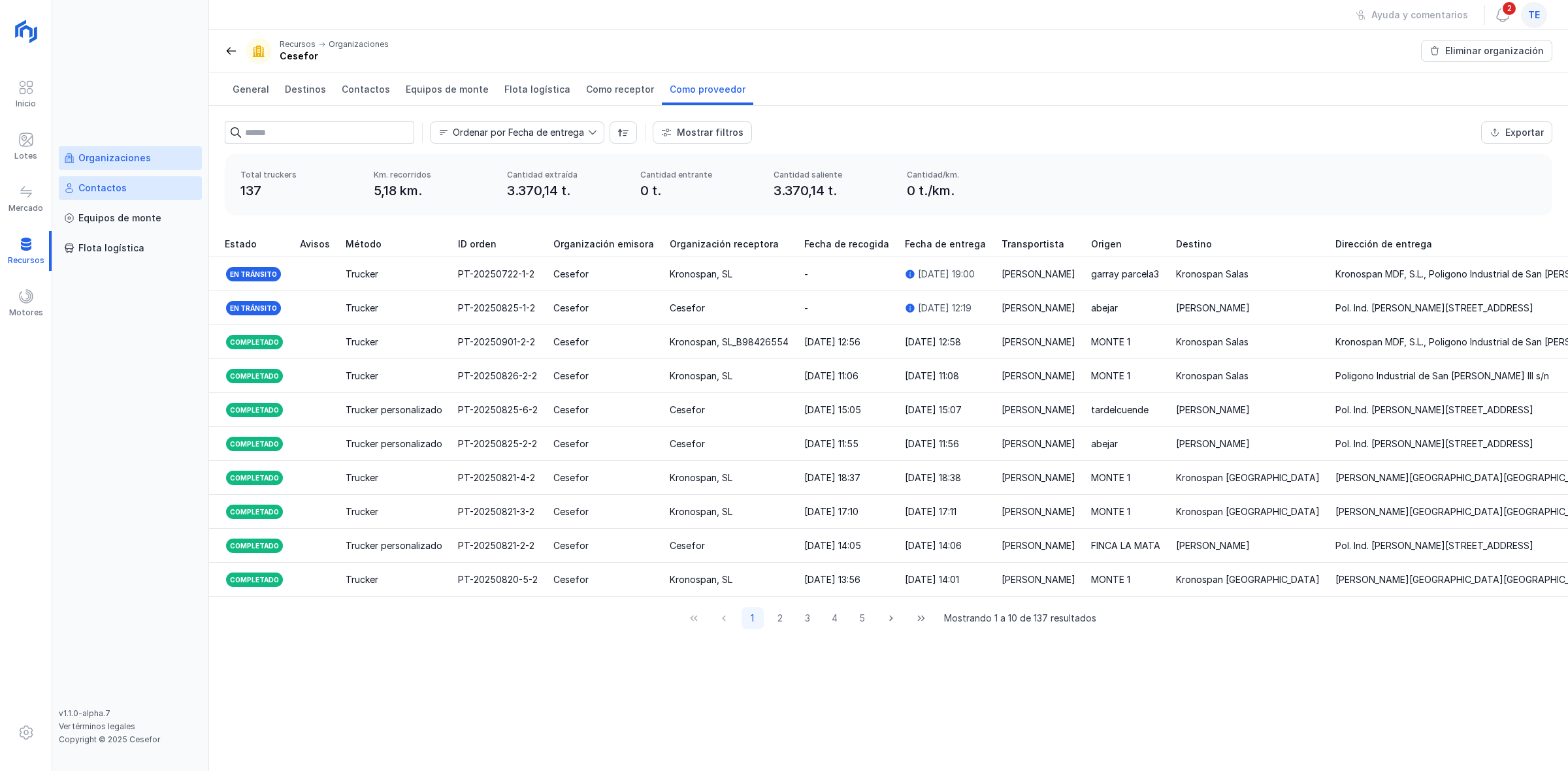
click at [101, 191] on div "Contactos" at bounding box center [102, 188] width 49 height 13
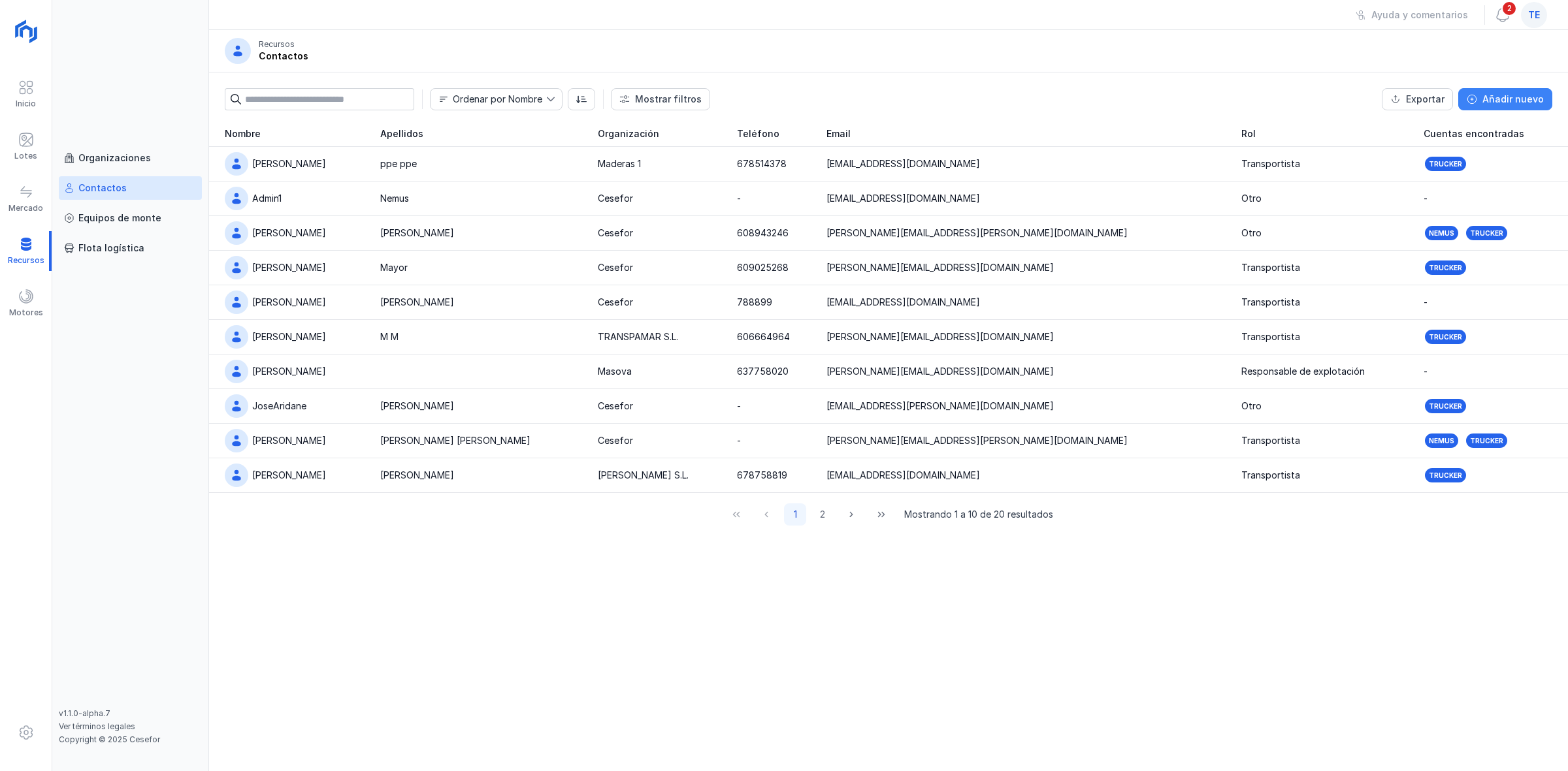
click at [777, 96] on div "Añadir nuevo" at bounding box center [1513, 99] width 61 height 13
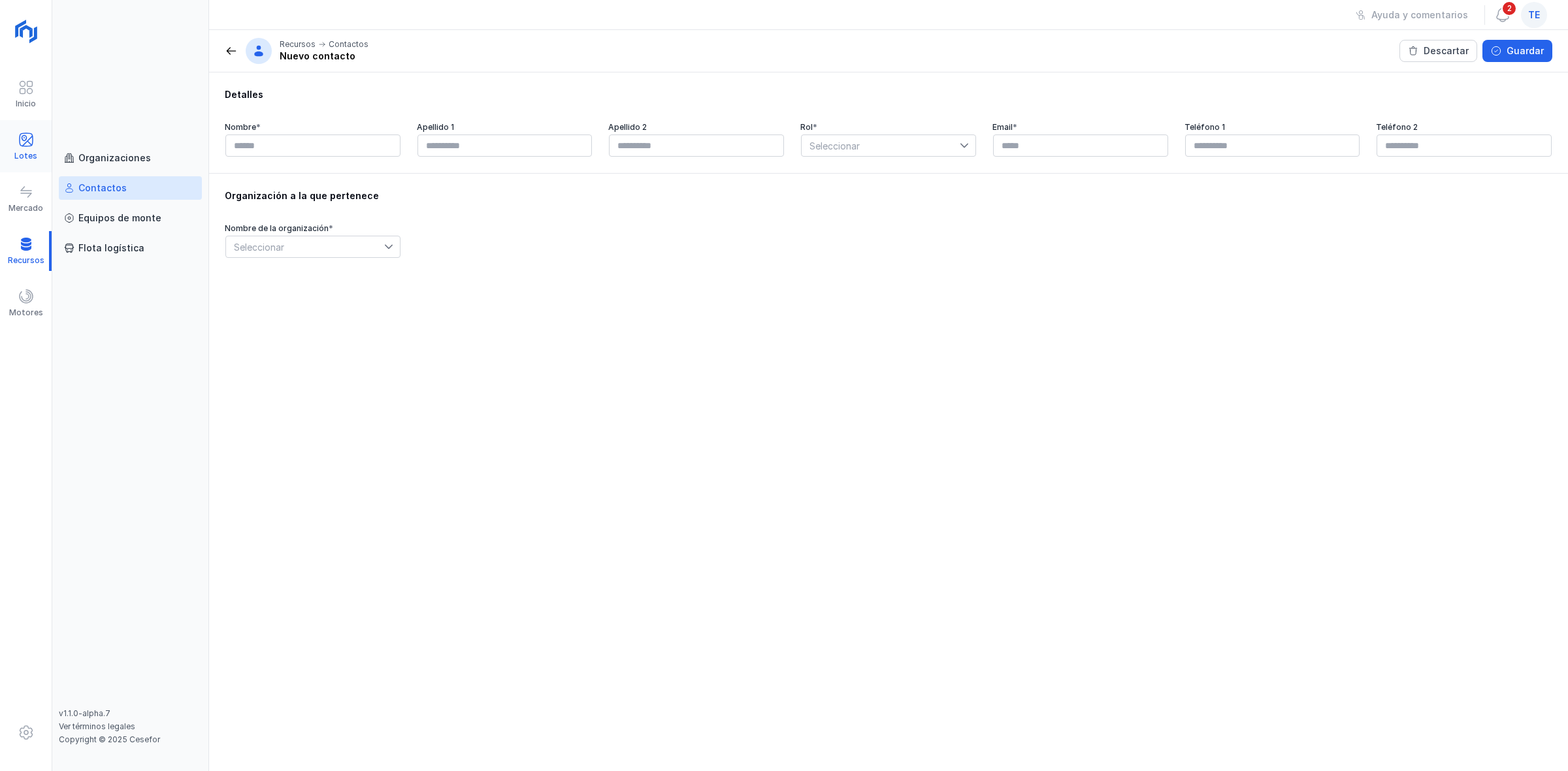
click at [28, 152] on div "Lotes" at bounding box center [25, 156] width 23 height 10
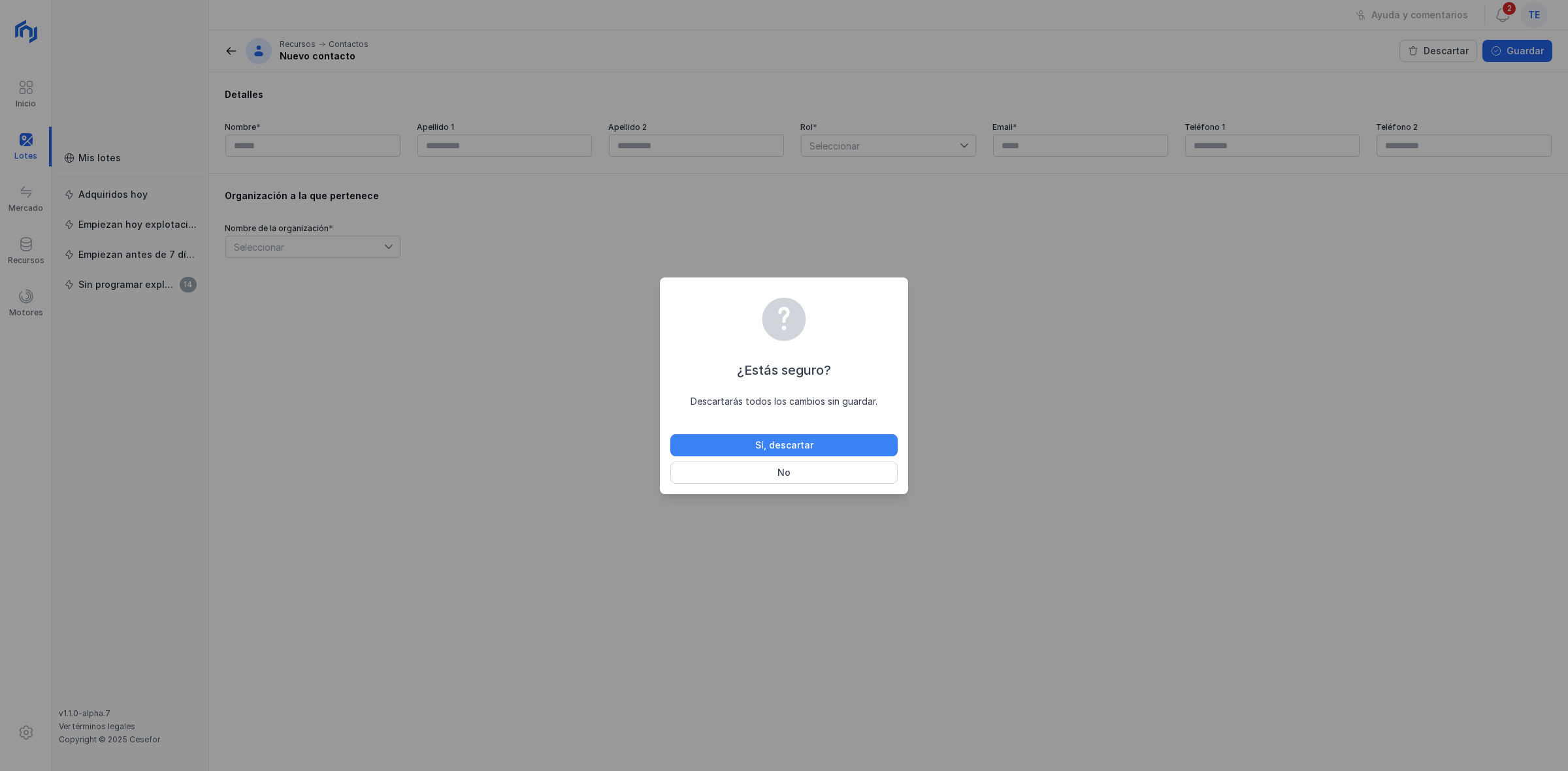
click at [730, 448] on button "Sí, descartar" at bounding box center [784, 445] width 228 height 23
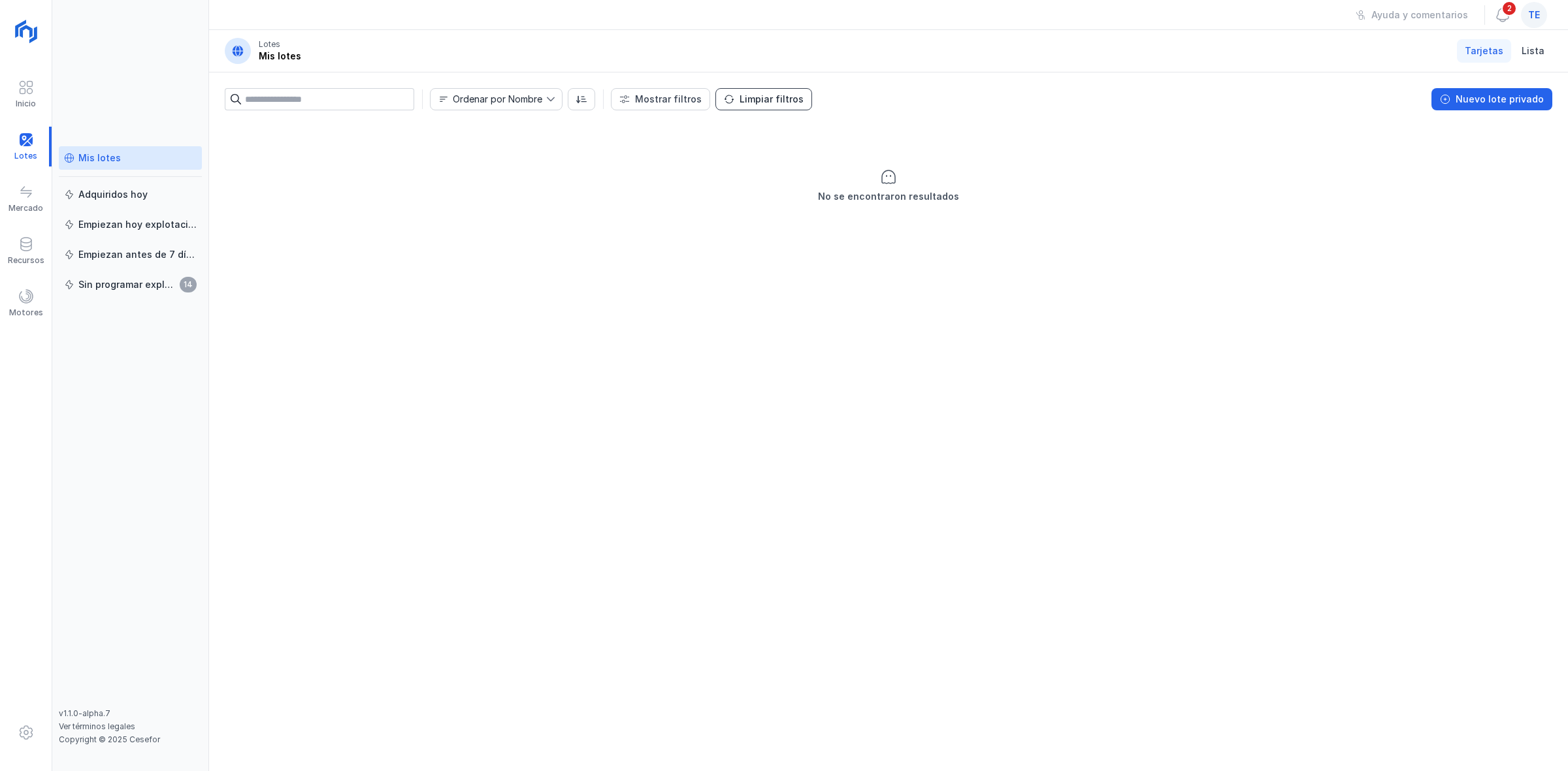
click at [777, 100] on div "Limpiar filtros" at bounding box center [771, 99] width 64 height 13
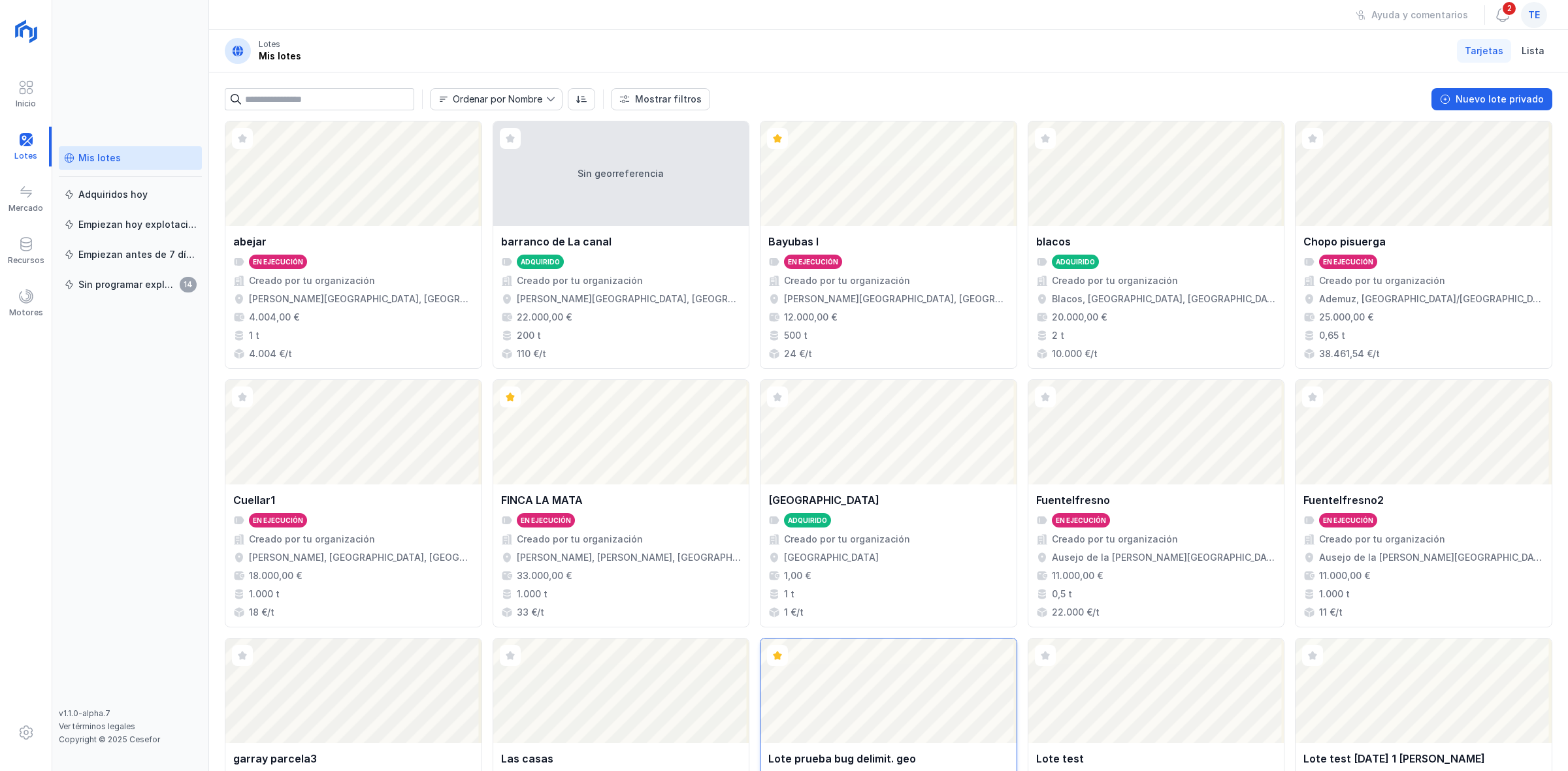
scroll to position [433, 0]
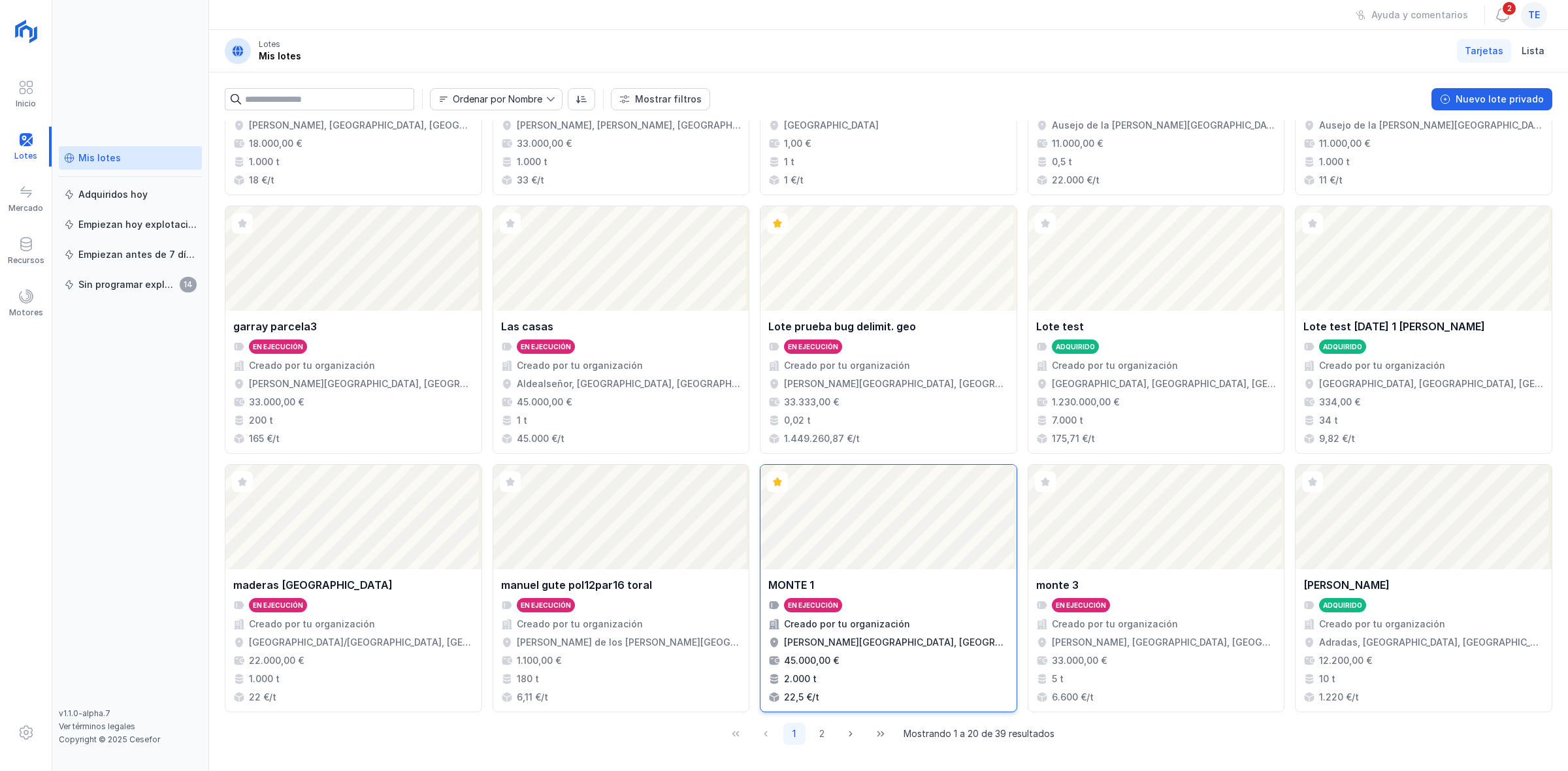
click at [777, 515] on div "Abrir lote" at bounding box center [888, 517] width 256 height 104
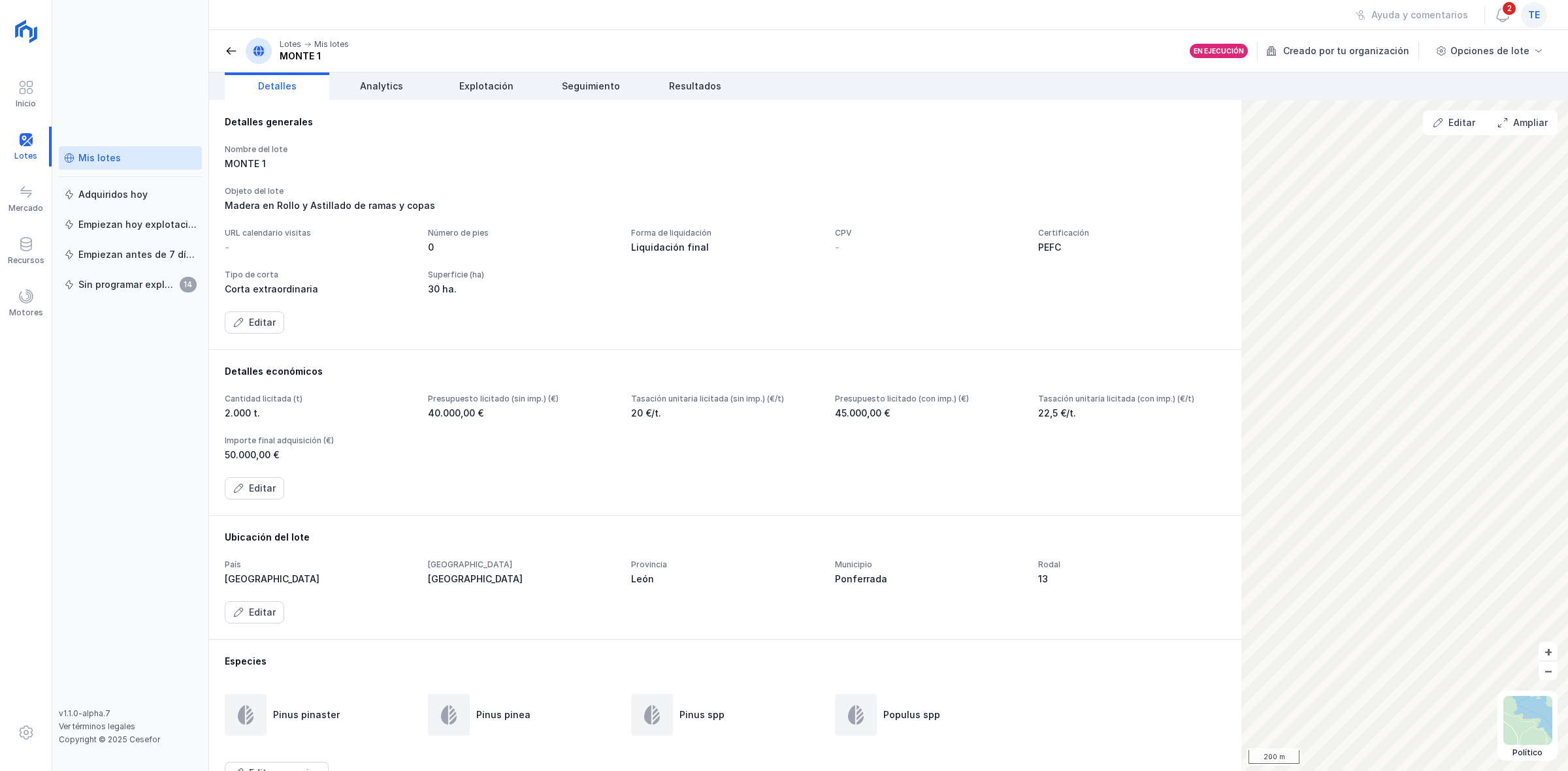
click at [777, 511] on div "Detalles económicos Cantidad licitada (t) 2.000 t. Presupuesto licitado (sin im…" at bounding box center [725, 432] width 1032 height 166
click at [489, 90] on span "Explotación" at bounding box center [486, 86] width 54 height 13
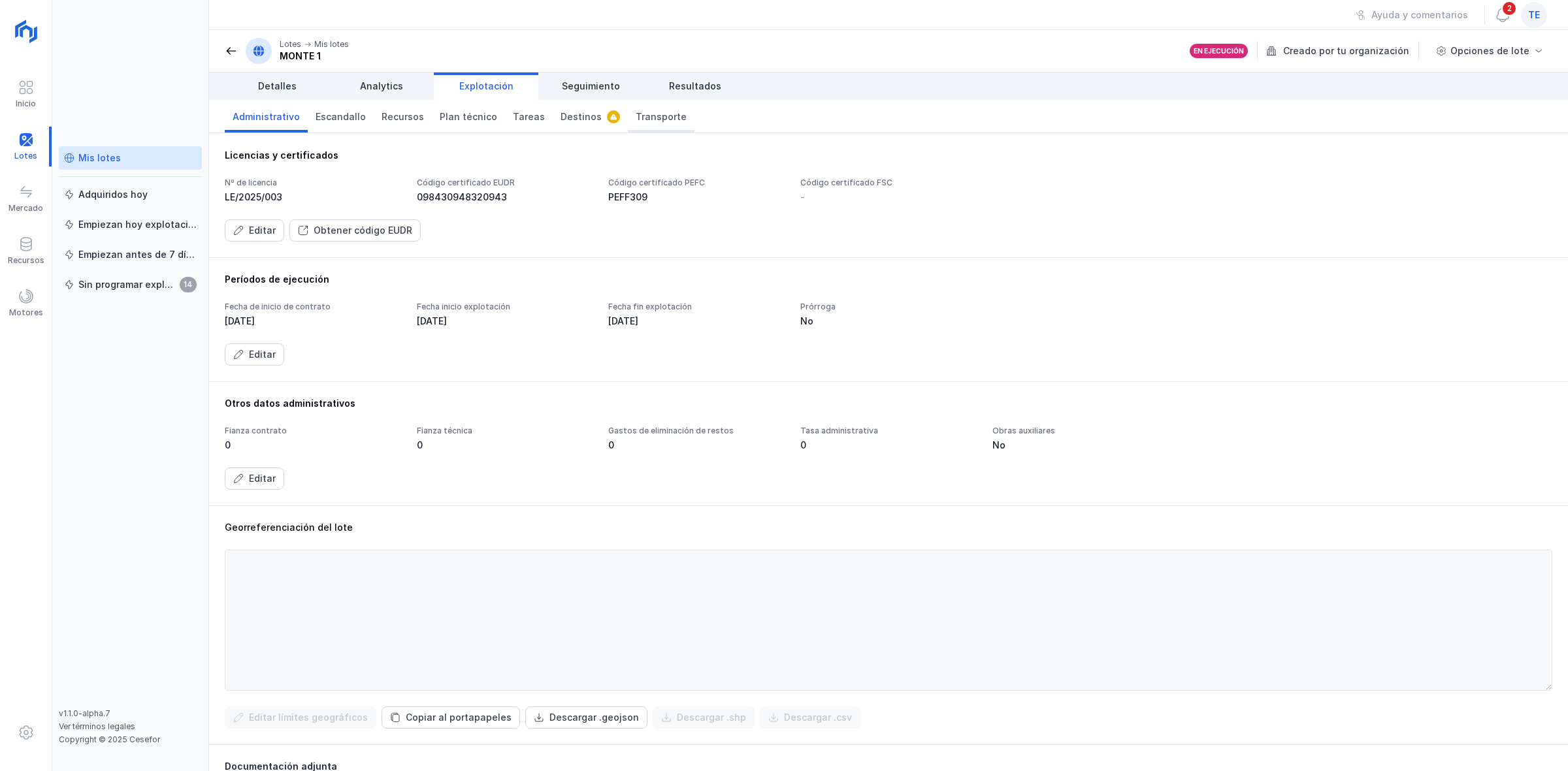
click at [642, 112] on span "Transporte" at bounding box center [661, 117] width 51 height 13
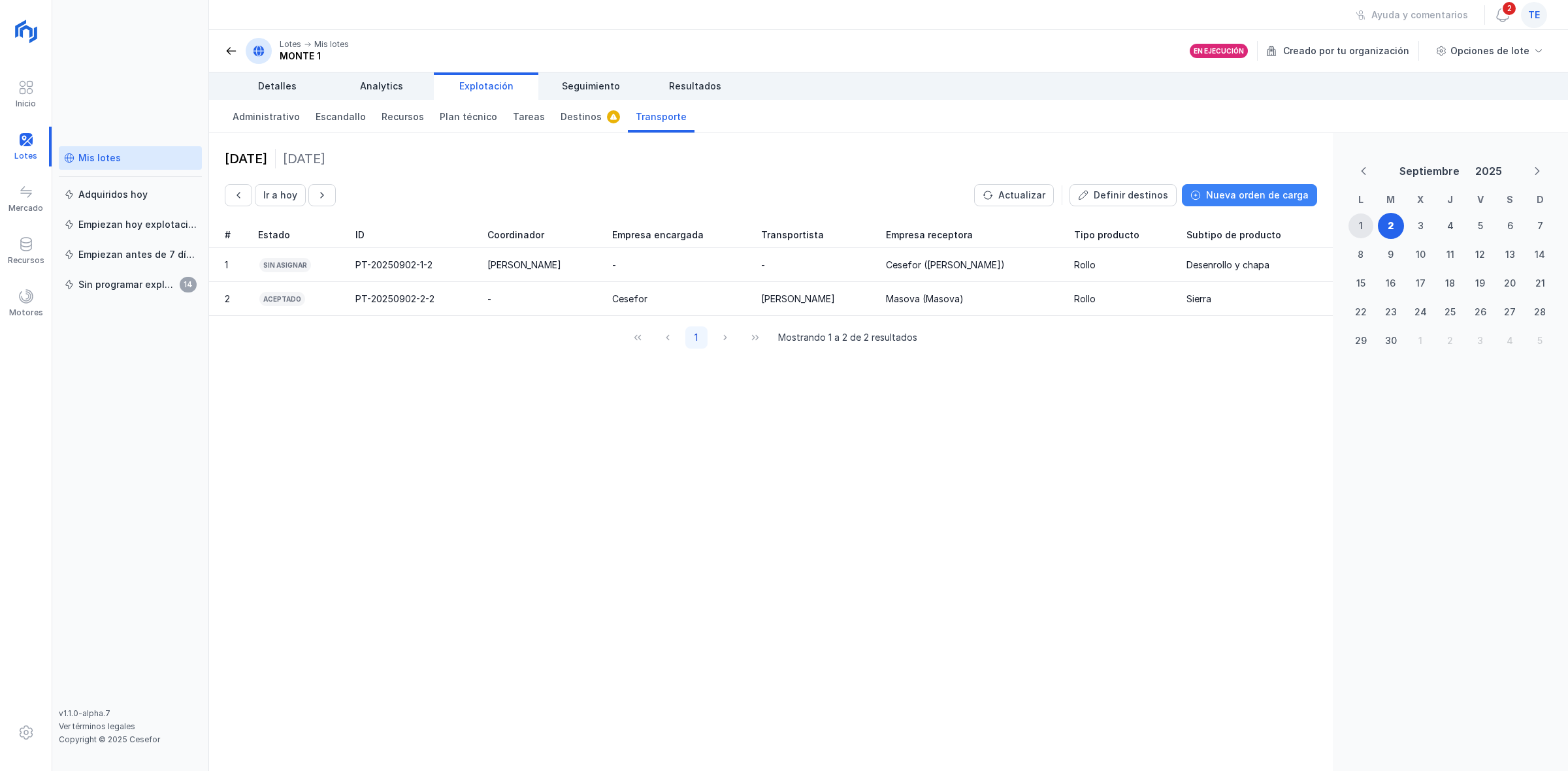
click at [777, 196] on div "Nueva orden de carga" at bounding box center [1257, 195] width 102 height 13
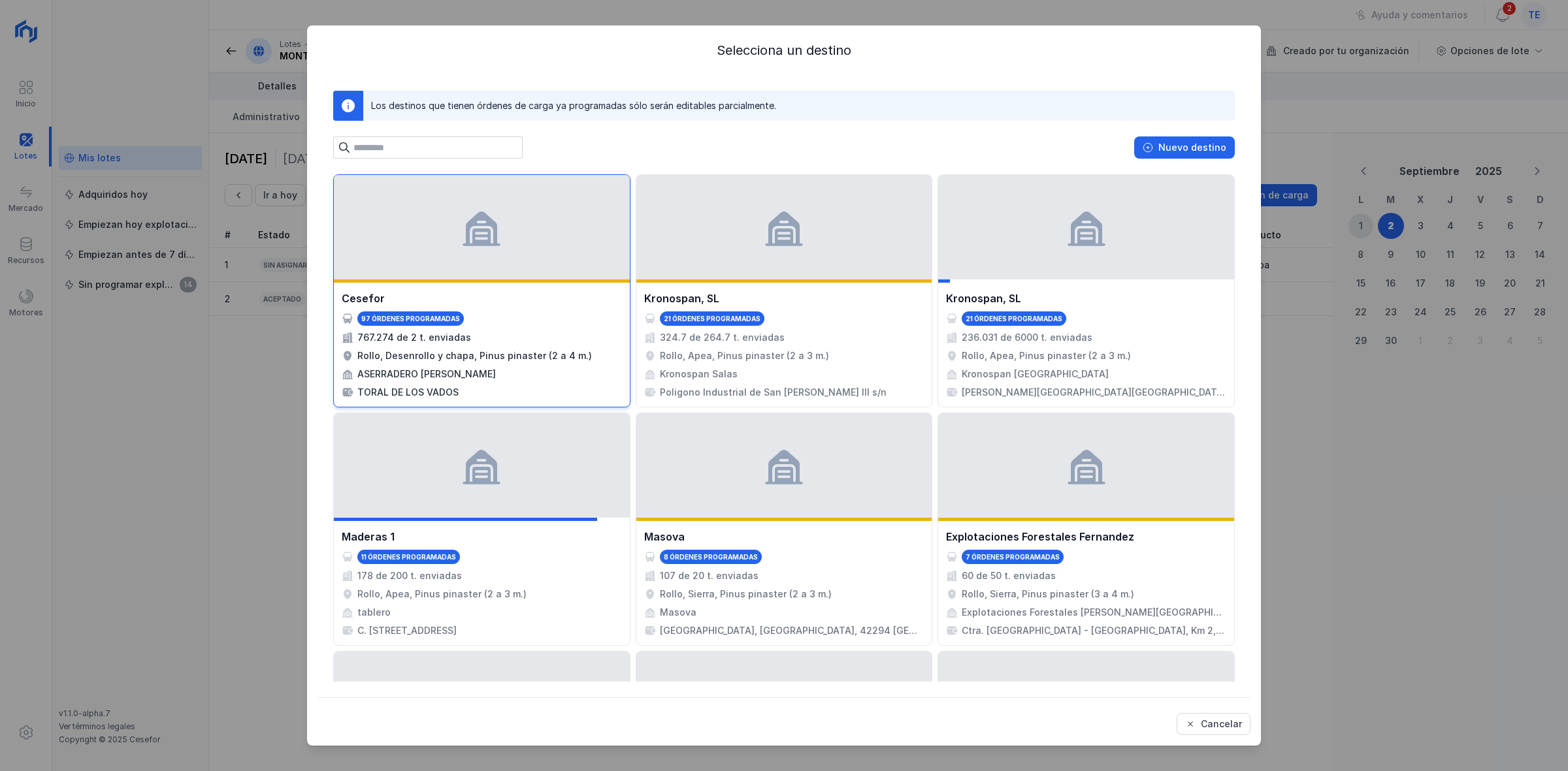
click at [538, 263] on div at bounding box center [482, 227] width 296 height 104
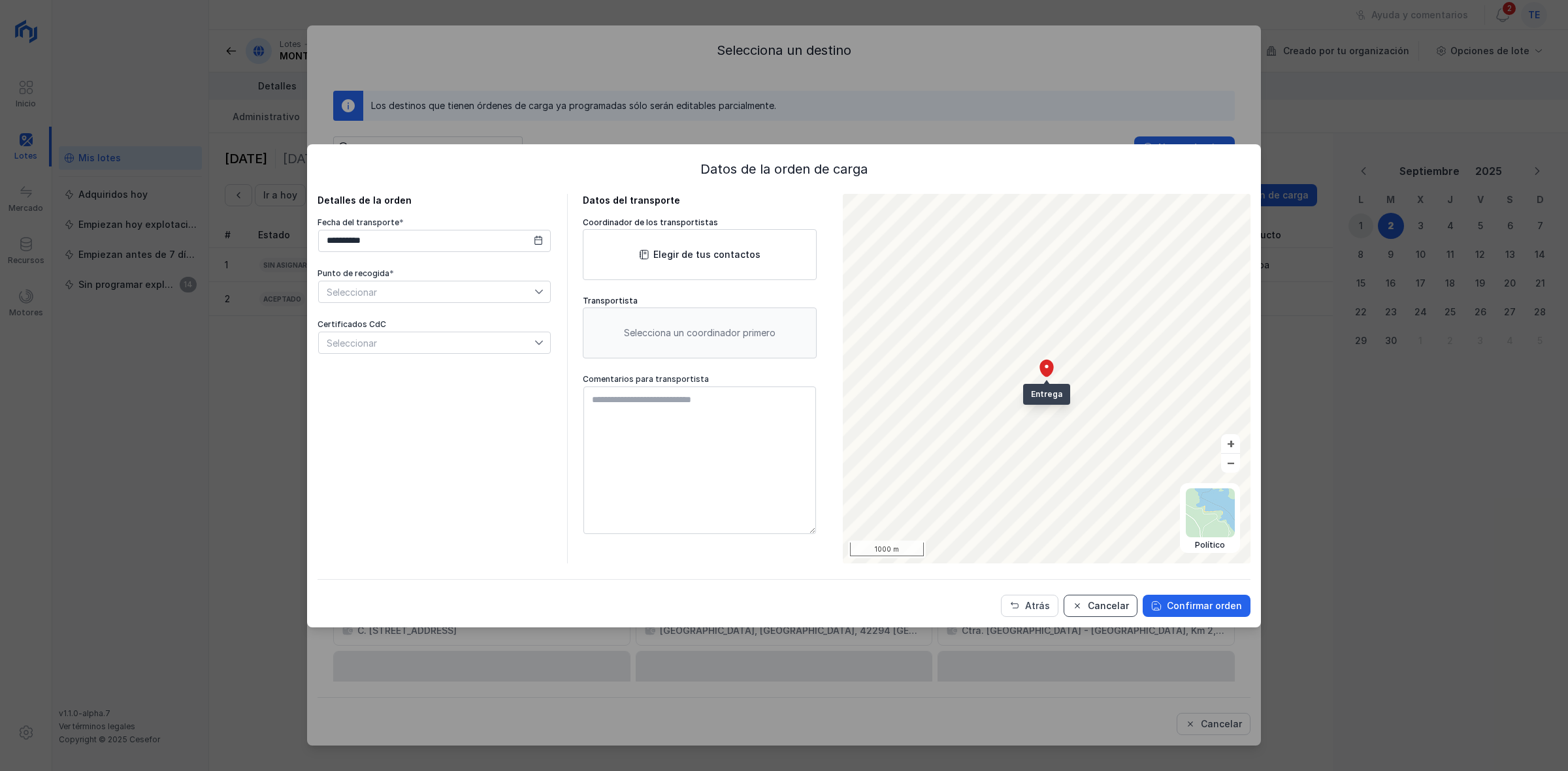
click at [777, 515] on div "Cancelar" at bounding box center [1108, 606] width 41 height 13
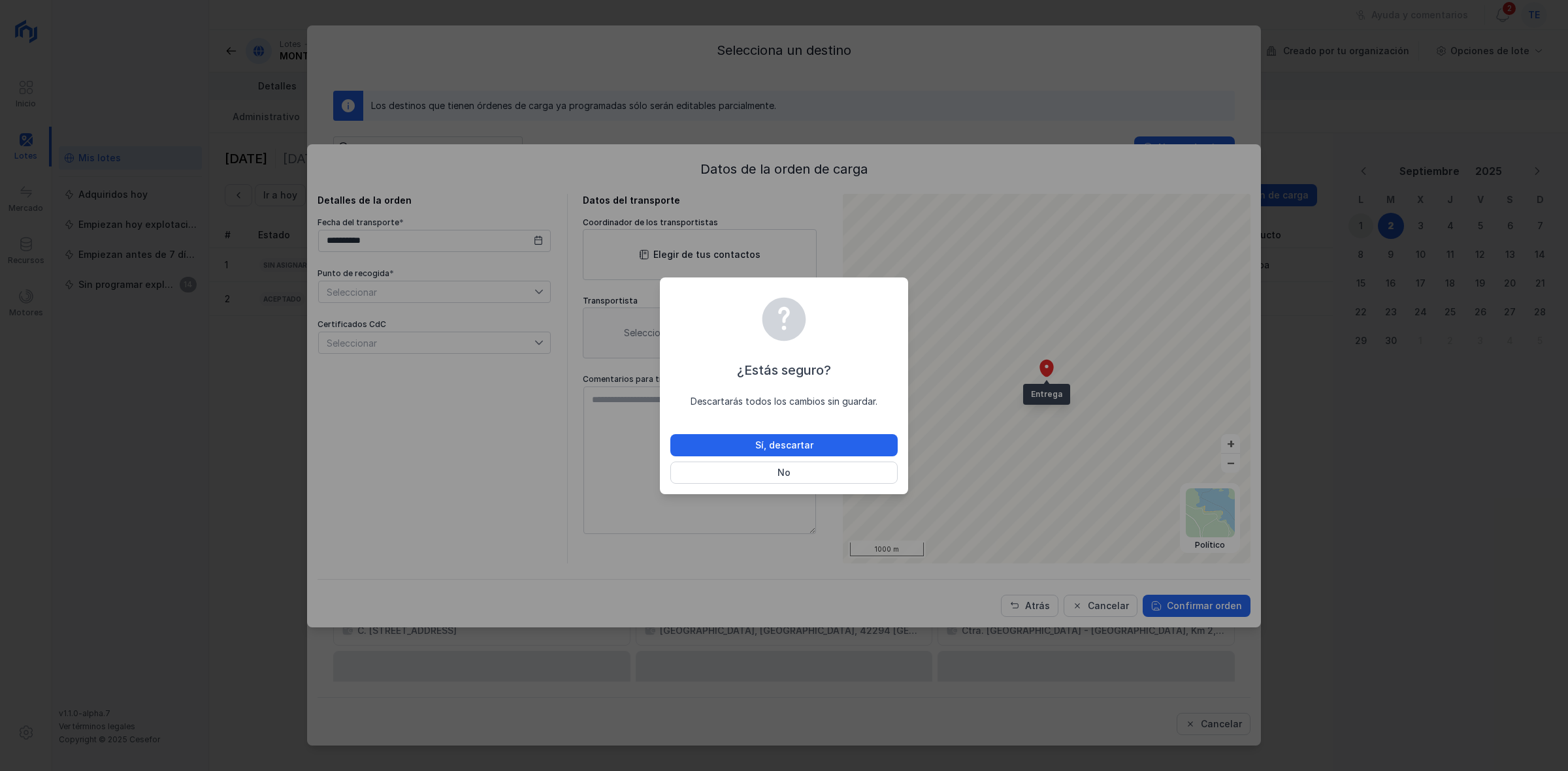
click at [777, 484] on div "¿Estás seguro? Descartarás todos los cambios sin guardar. Sí, descartar No" at bounding box center [784, 385] width 248 height 216
click at [777, 469] on button "No" at bounding box center [784, 473] width 228 height 23
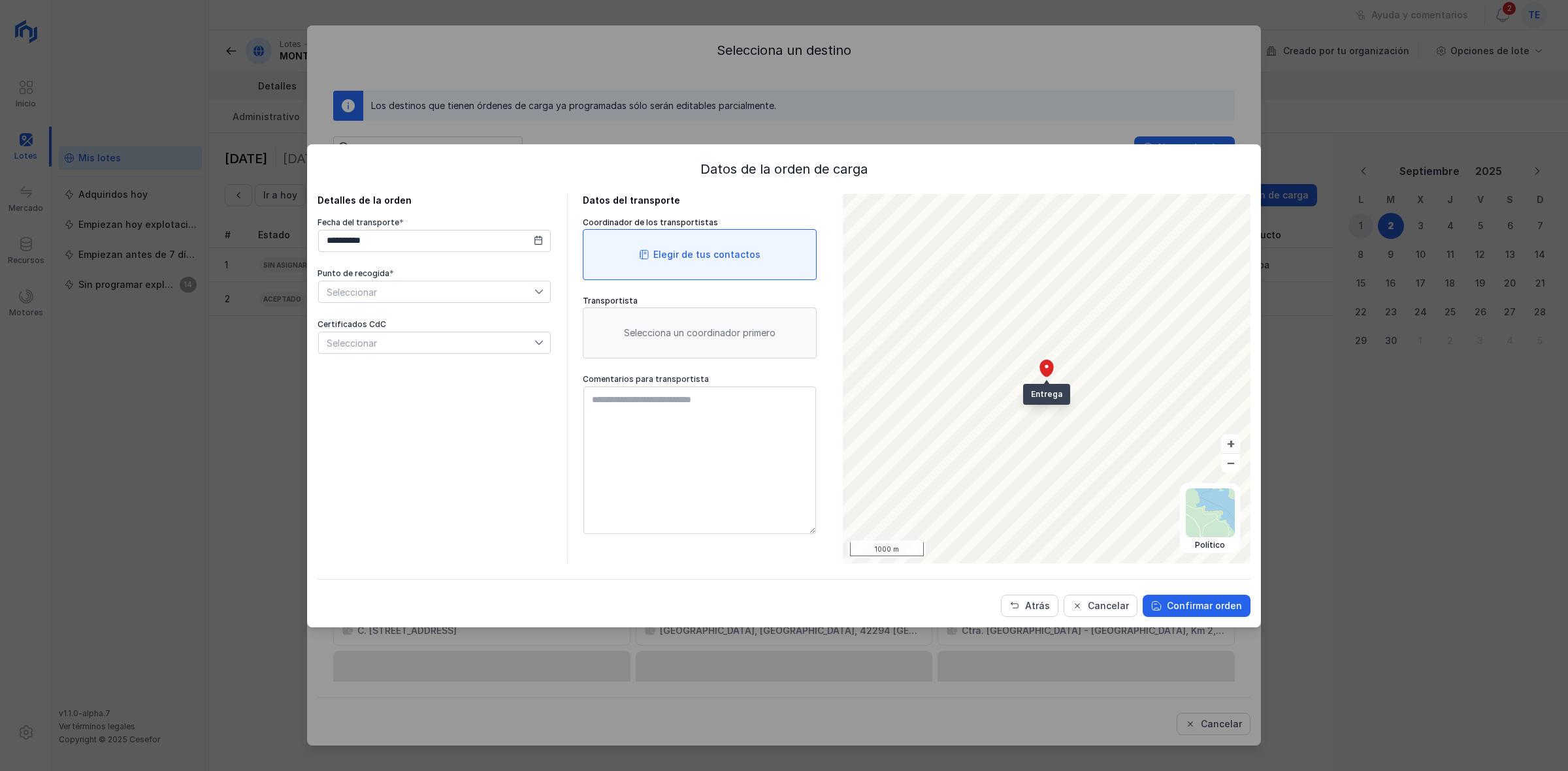
drag, startPoint x: 788, startPoint y: 273, endPoint x: 782, endPoint y: 269, distance: 7.2
click at [777, 269] on div "Elegir de tus contactos" at bounding box center [700, 255] width 234 height 51
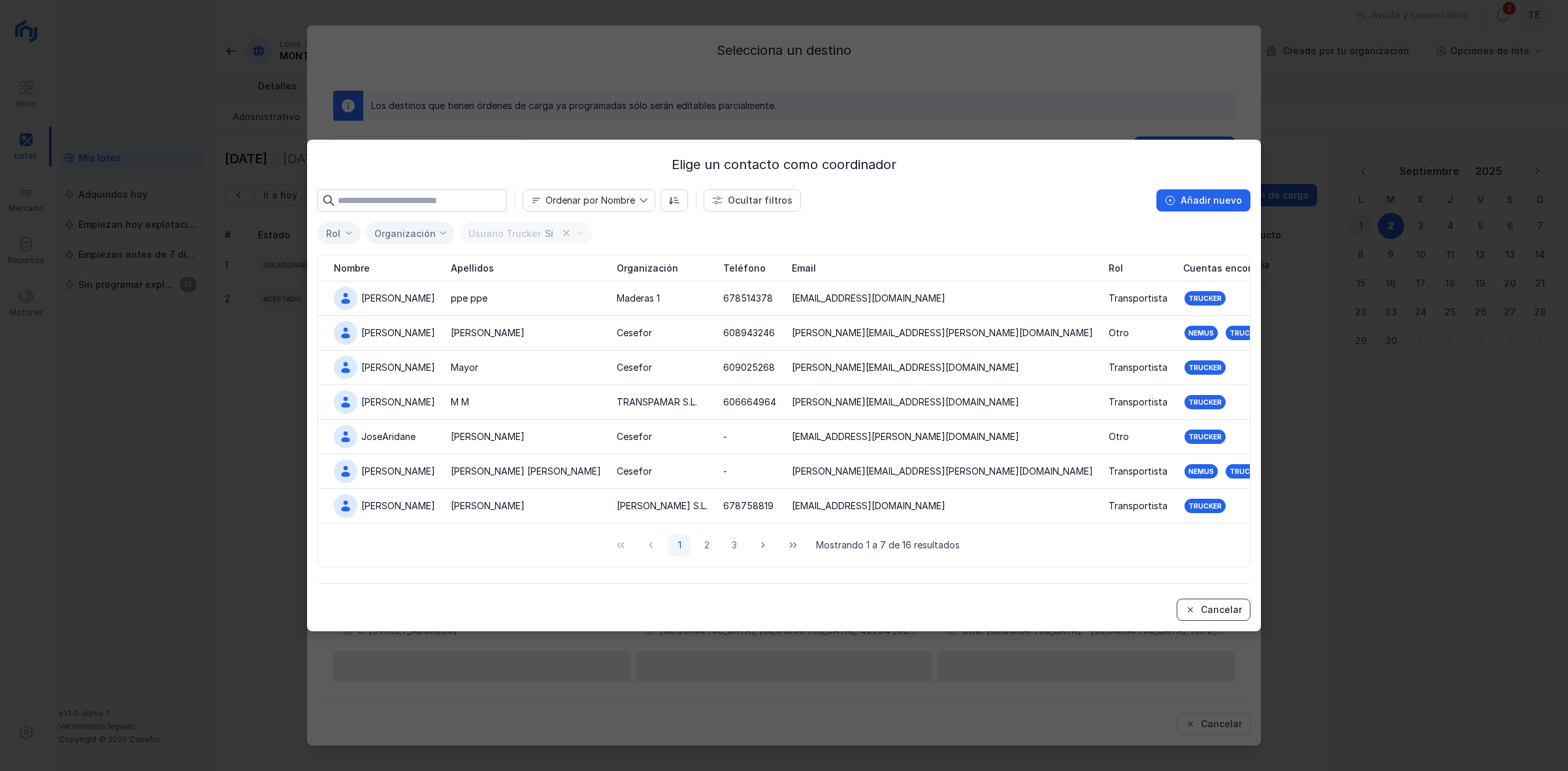
click at [777, 515] on span "Cancelar" at bounding box center [1190, 609] width 10 height 10
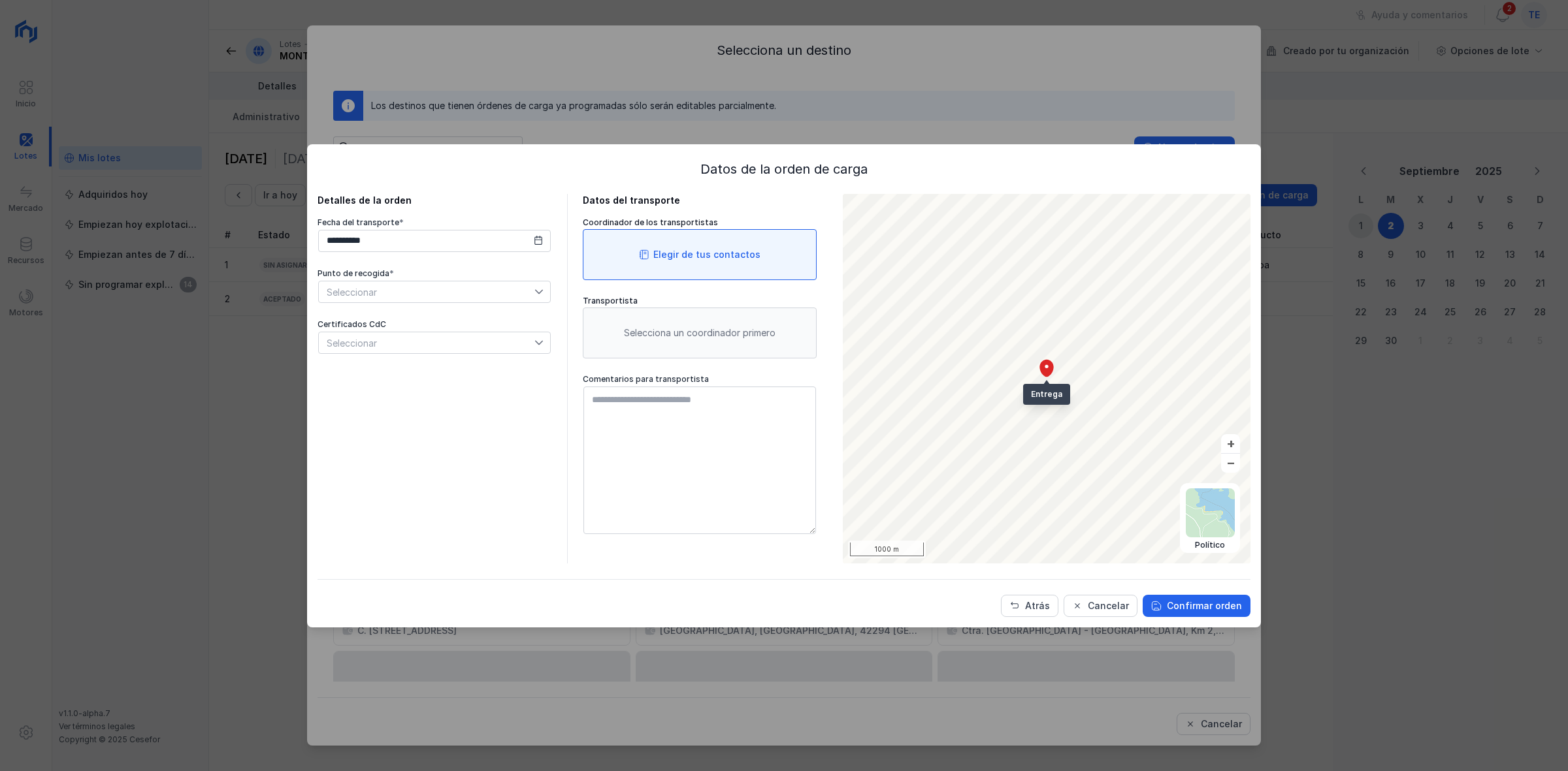
click at [680, 260] on div "Elegir de tus contactos" at bounding box center [706, 254] width 107 height 13
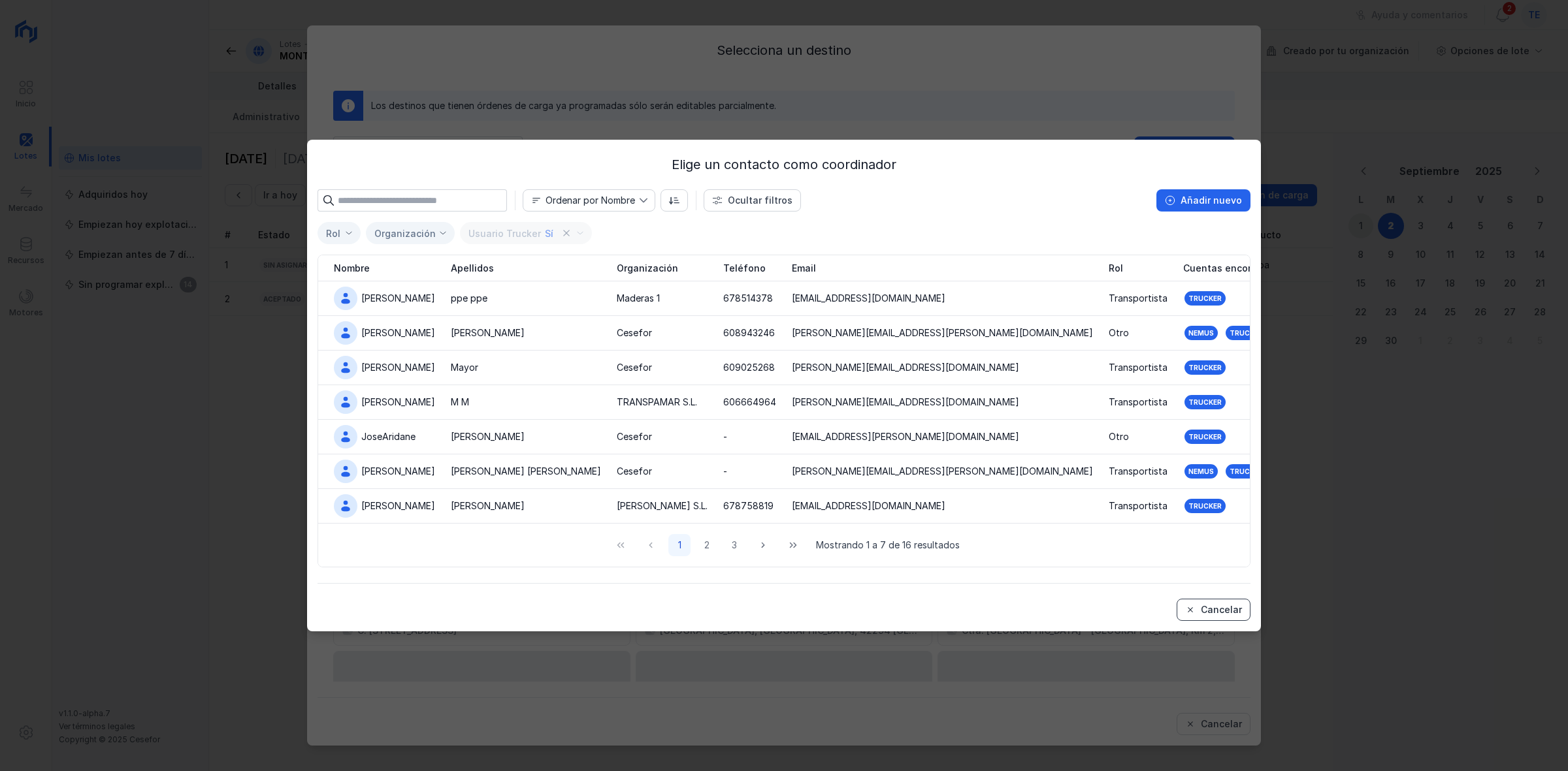
click at [777, 515] on div "Cancelar" at bounding box center [1222, 610] width 41 height 13
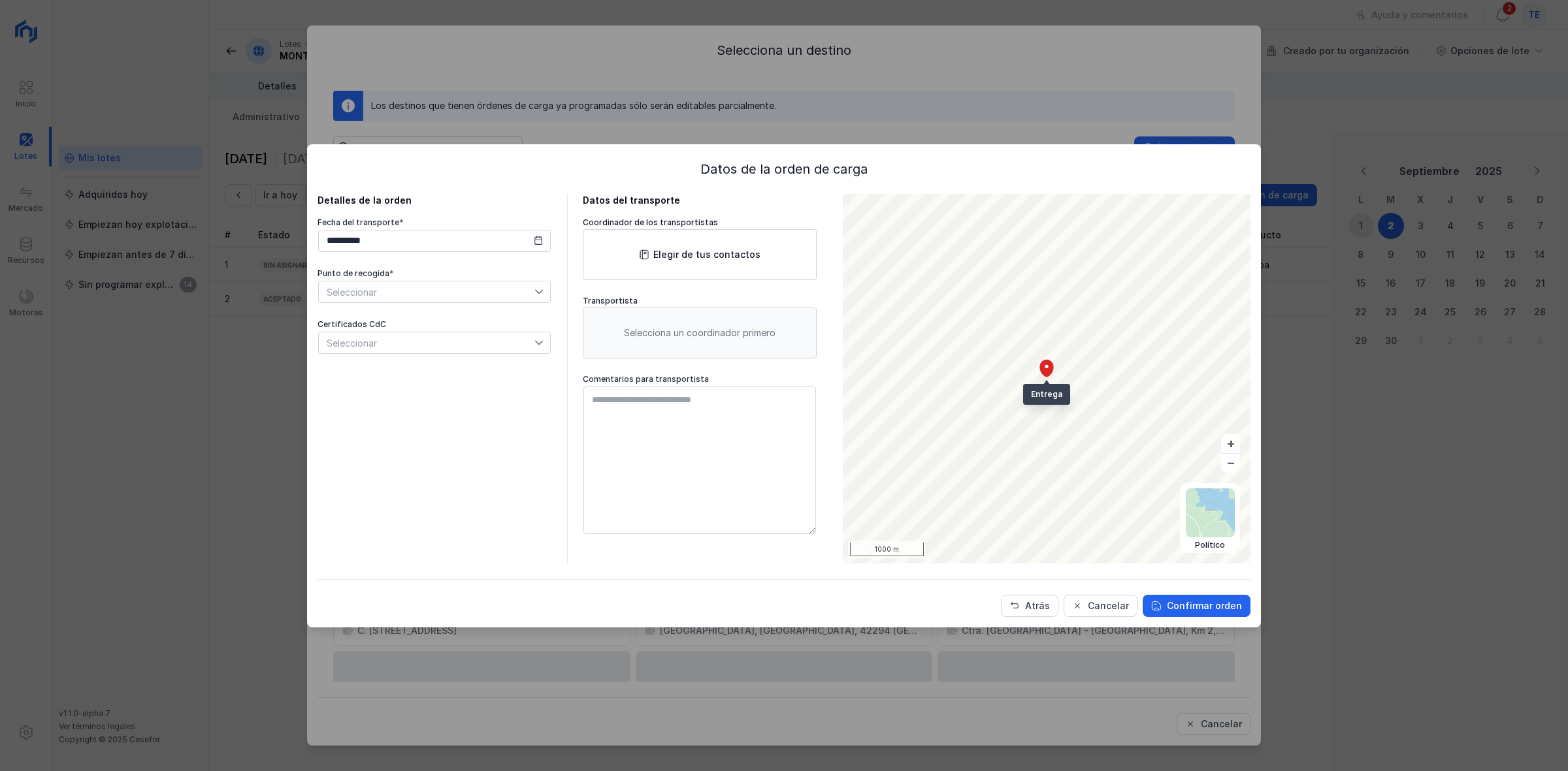
click at [762, 81] on div "**********" at bounding box center [784, 385] width 1568 height 771
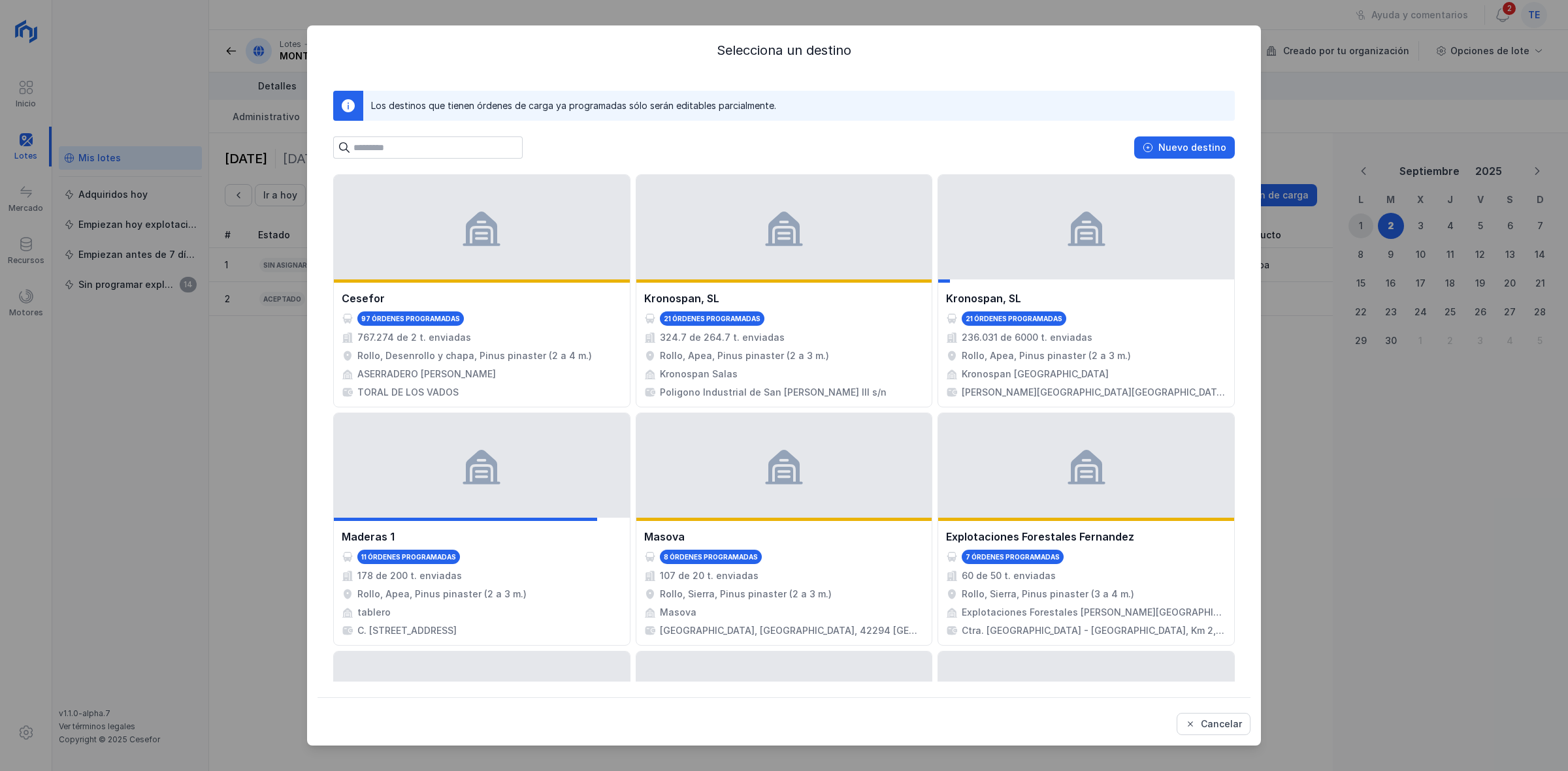
drag, startPoint x: 706, startPoint y: 49, endPoint x: -451, endPoint y: -38, distance: 1160.3
click at [0, 0] on html "Inicio Lotes Mercado Recursos Motores Mis lotes Adquiridos [DATE] Empiezan [DAT…" at bounding box center [784, 385] width 1568 height 771
click at [440, 250] on div at bounding box center [482, 227] width 296 height 104
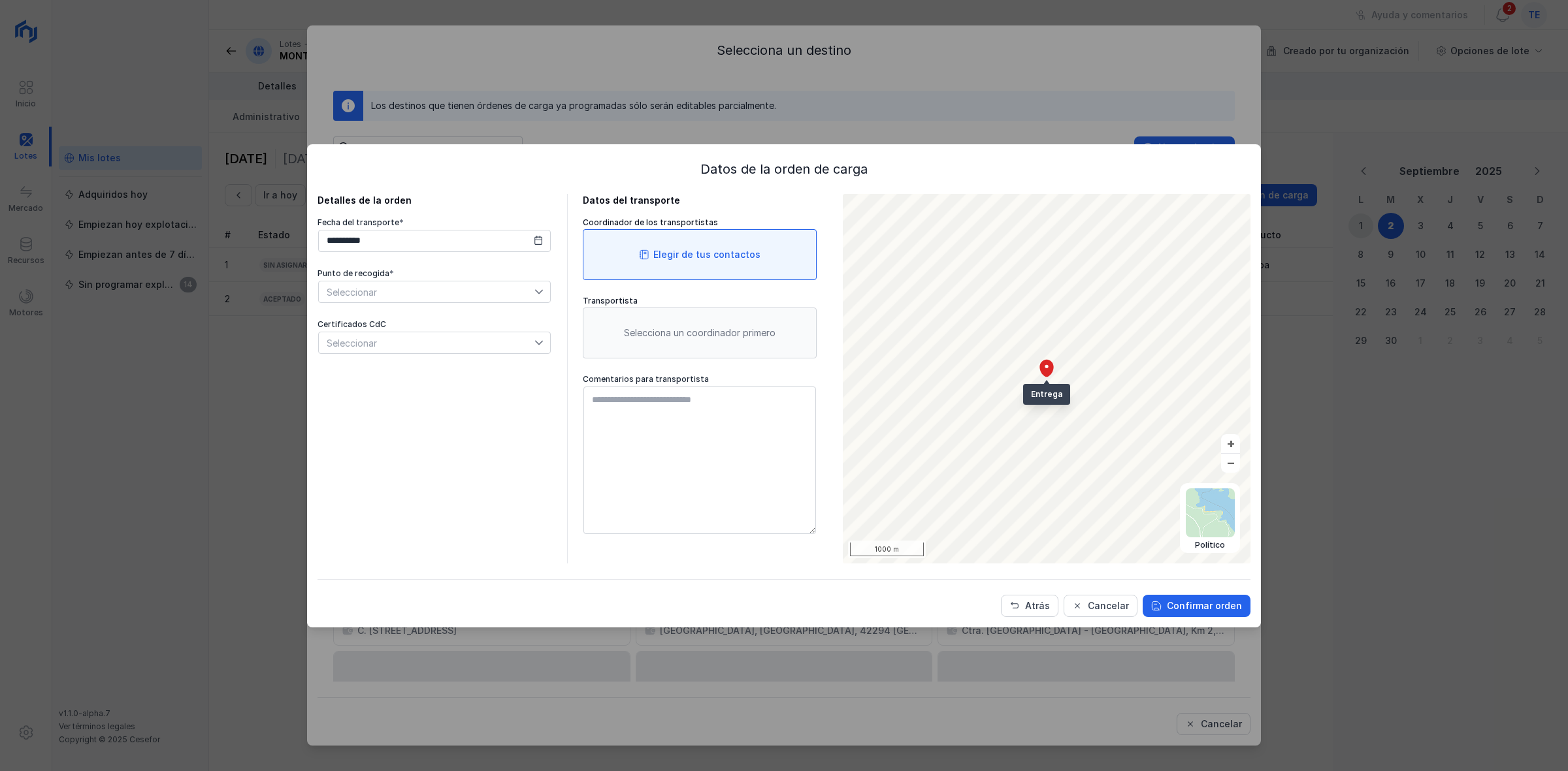
click at [670, 260] on div "Elegir de tus contactos" at bounding box center [706, 254] width 107 height 13
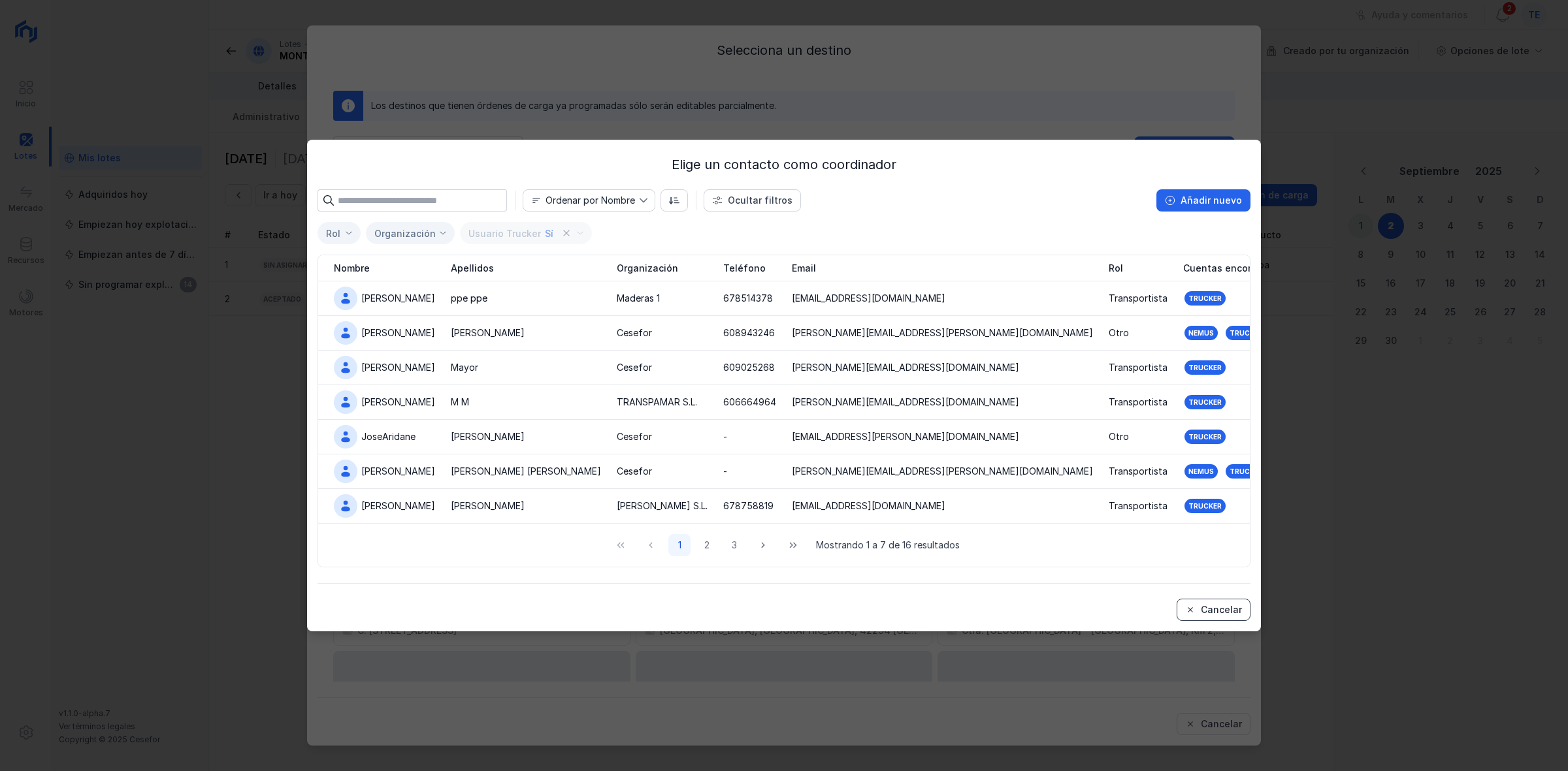
click at [777, 515] on span "Cancelar" at bounding box center [1190, 609] width 10 height 10
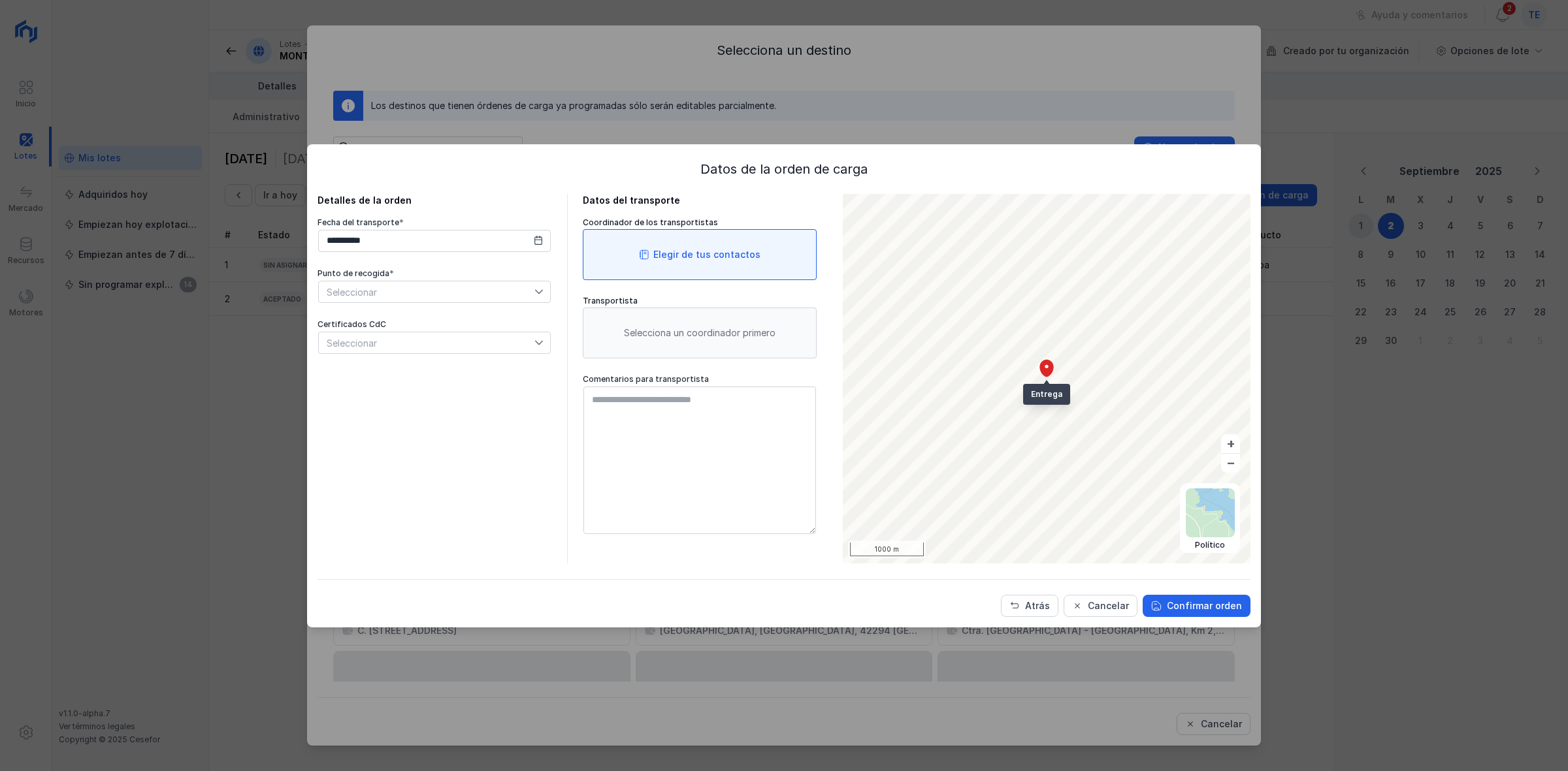
click at [724, 258] on div "Elegir de tus contactos" at bounding box center [706, 254] width 107 height 13
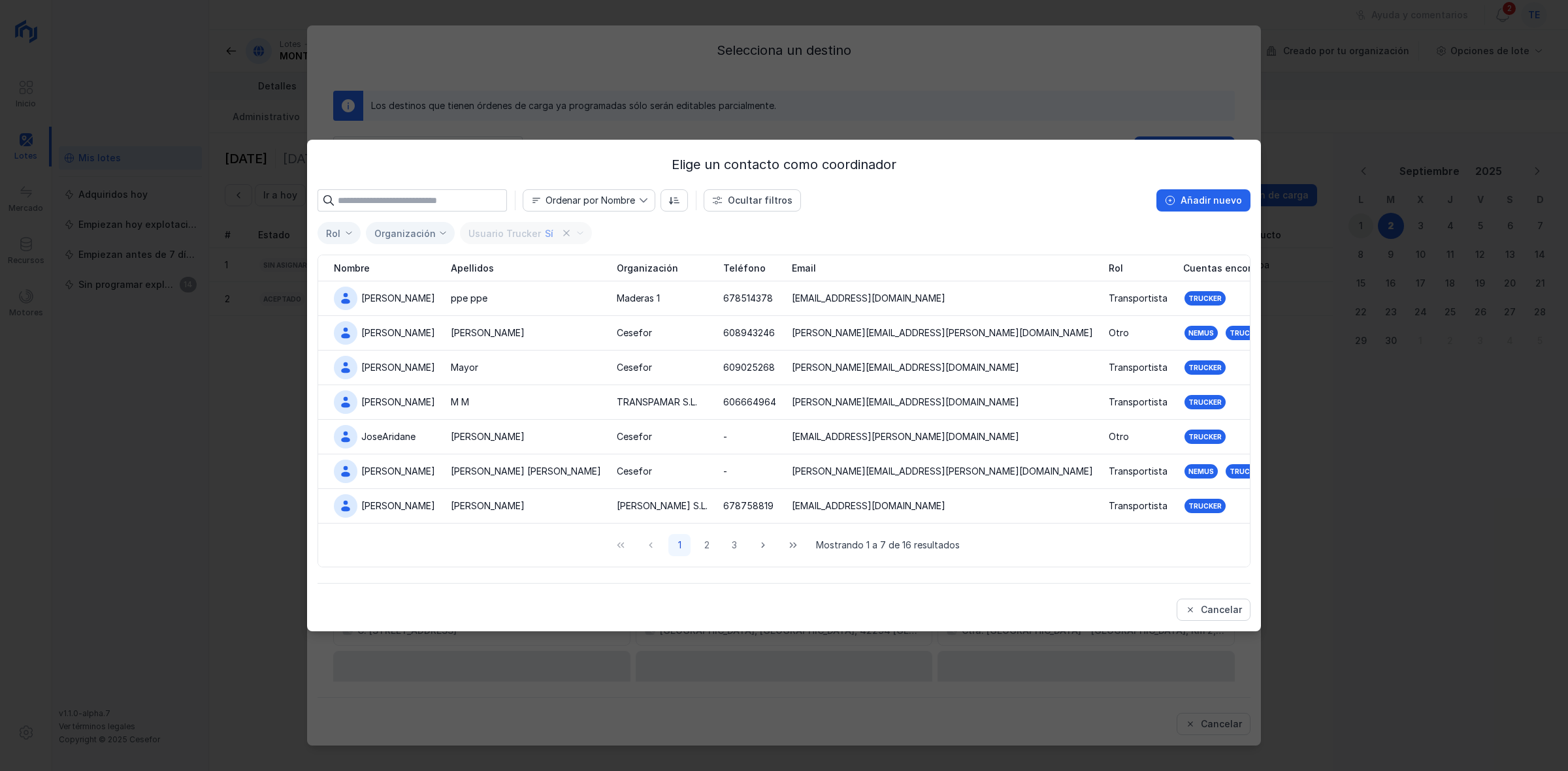
click at [777, 89] on div "Elige un contacto como coordinador Ordenar por Nombre Ocultar filtros Añadir nu…" at bounding box center [784, 385] width 1568 height 771
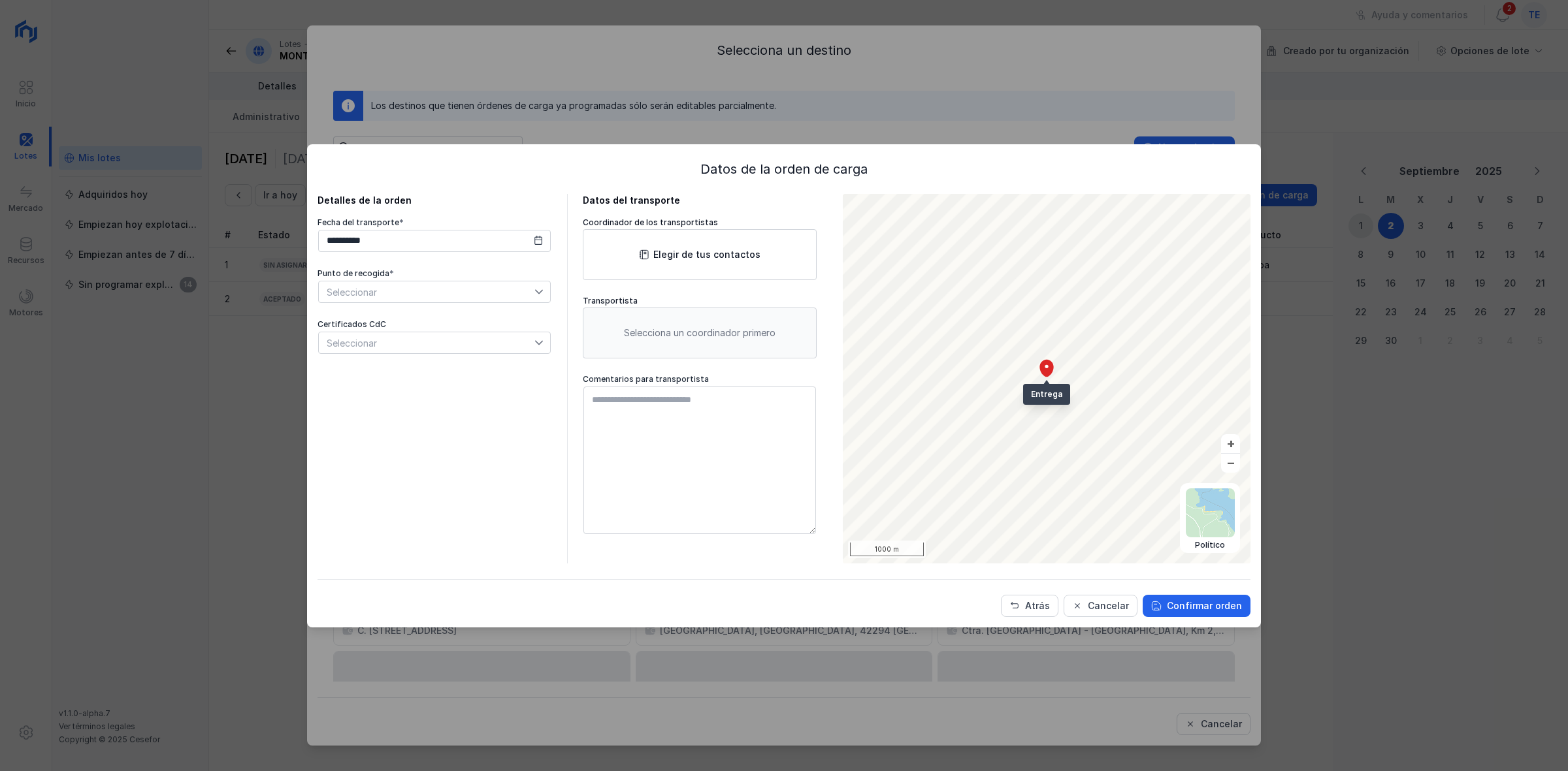
drag, startPoint x: 574, startPoint y: 222, endPoint x: 713, endPoint y: 214, distance: 139.2
click at [713, 214] on div "**********" at bounding box center [573, 378] width 510 height 369
click at [777, 515] on button "Cancelar" at bounding box center [1101, 606] width 74 height 23
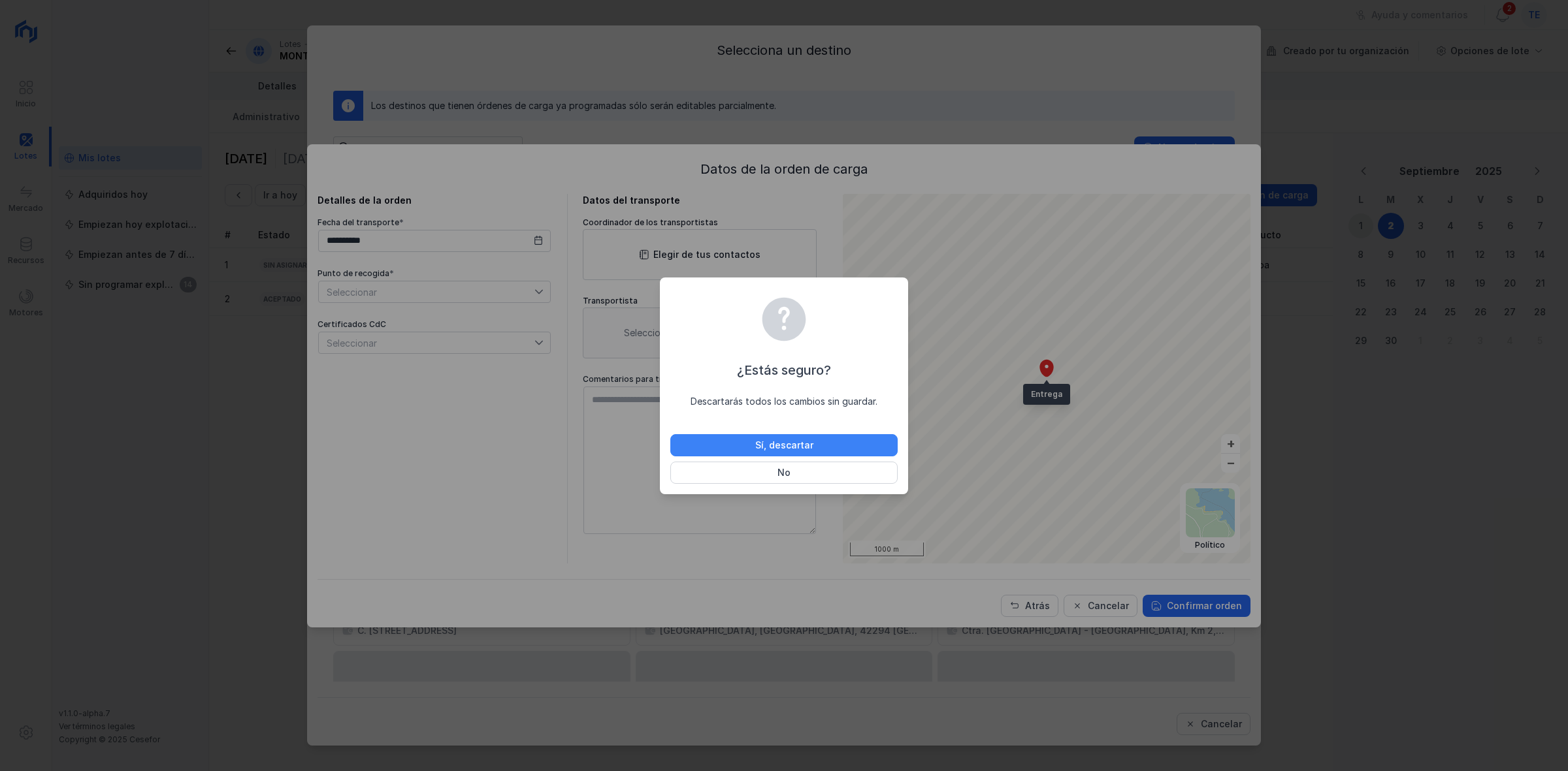
click at [777, 434] on button "Sí, descartar" at bounding box center [784, 445] width 228 height 23
